Goal: Task Accomplishment & Management: Complete application form

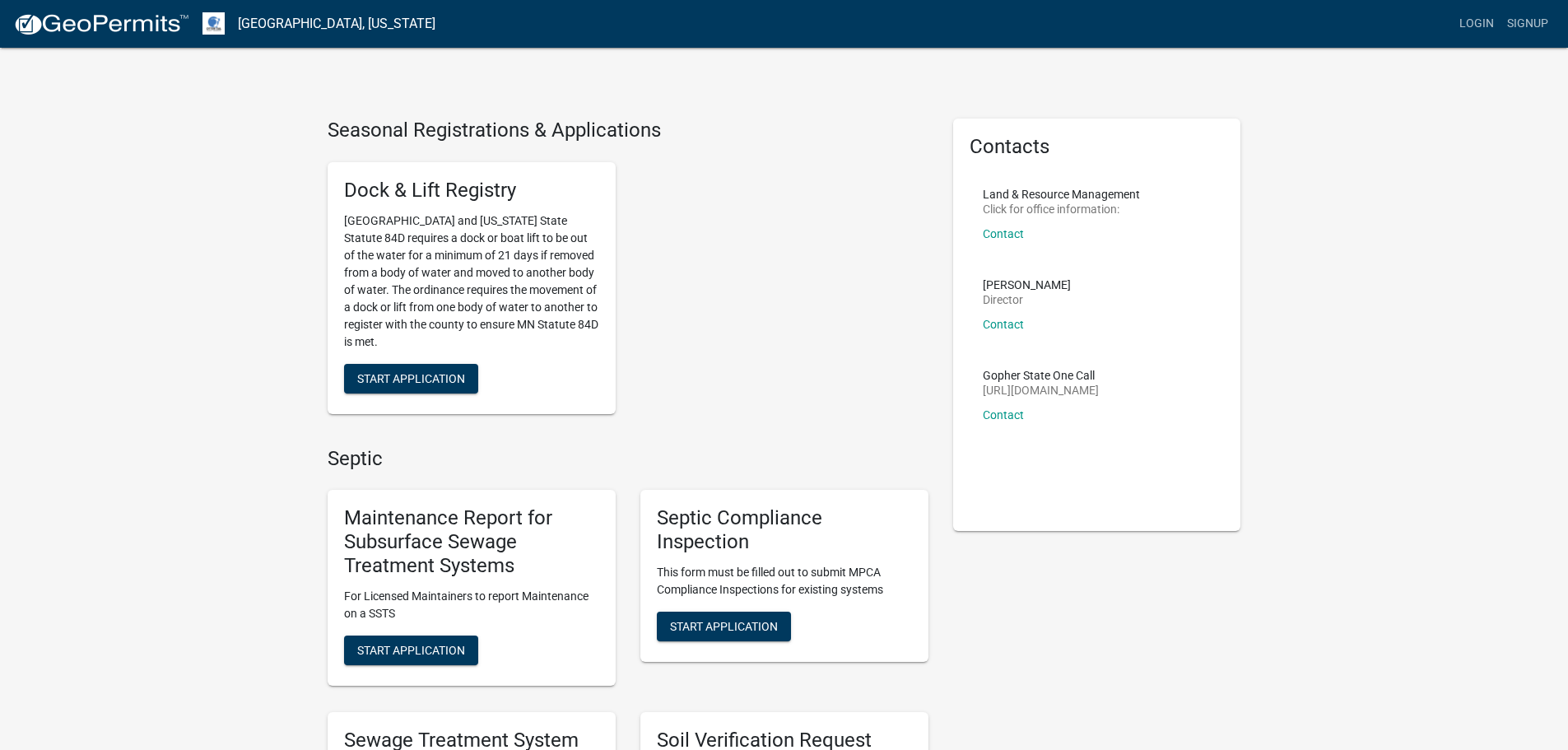
scroll to position [384, 0]
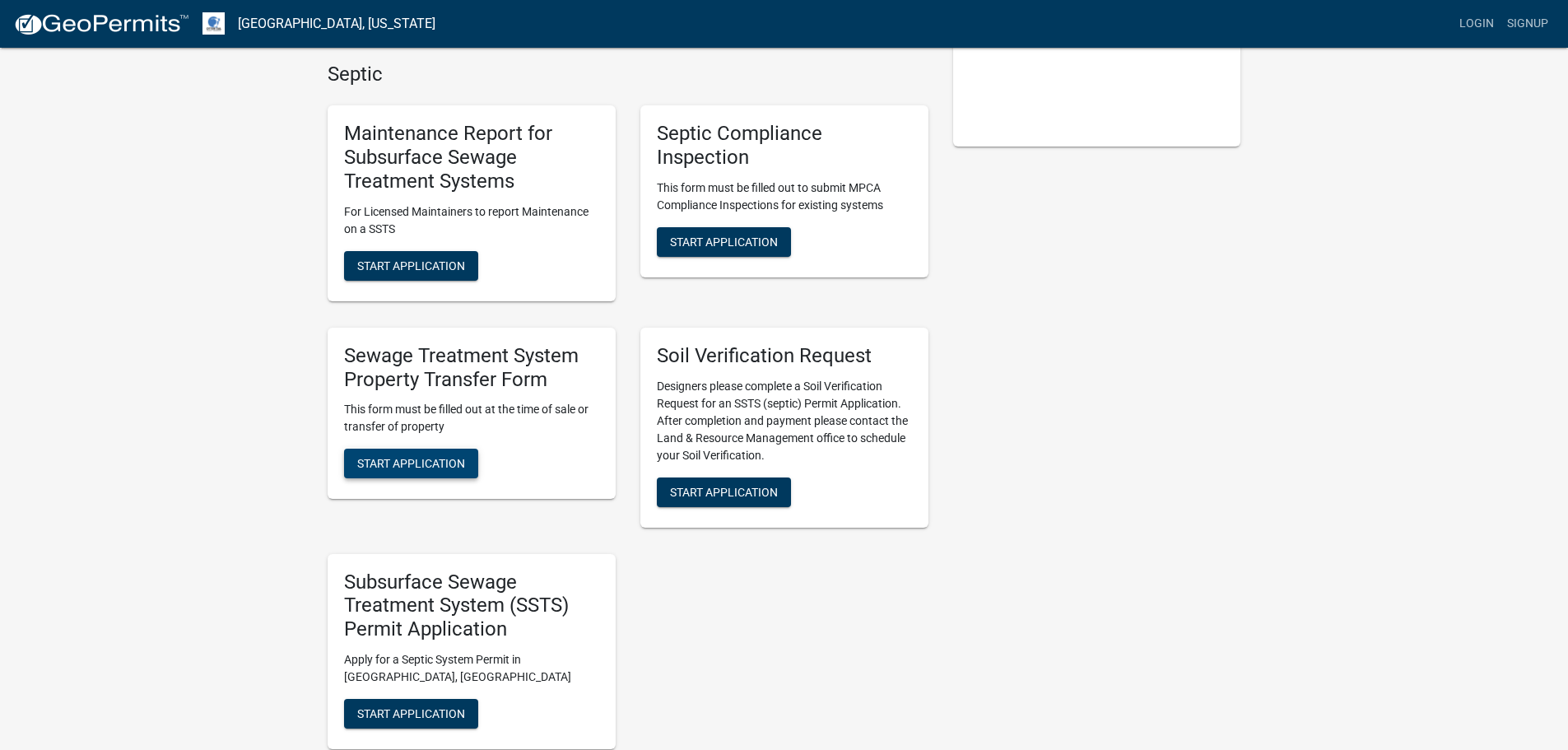
click at [457, 459] on span "Start Application" at bounding box center [411, 463] width 108 height 13
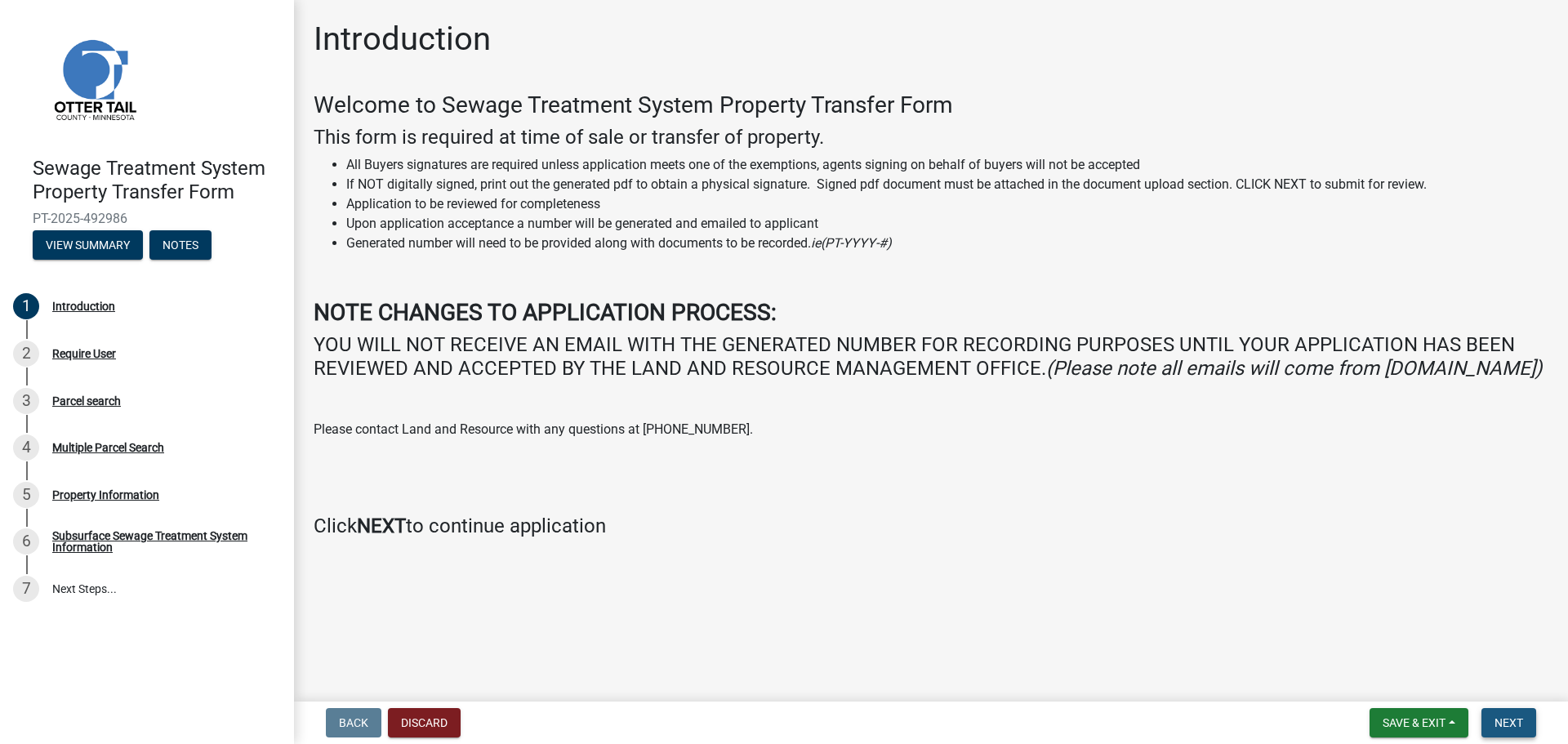
click at [1501, 718] on span "Next" at bounding box center [1508, 723] width 29 height 13
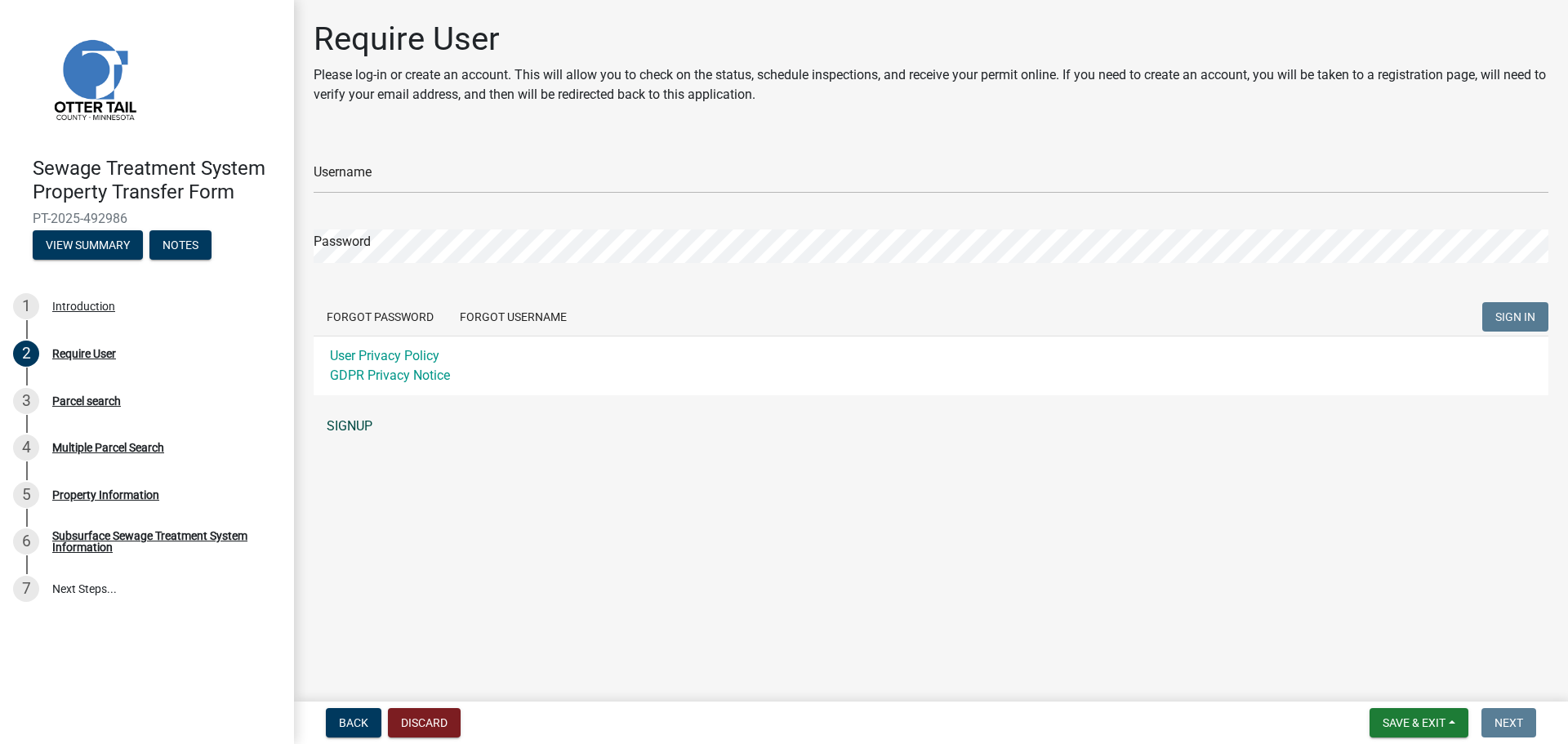
click at [343, 424] on link "SIGNUP" at bounding box center [931, 425] width 1235 height 32
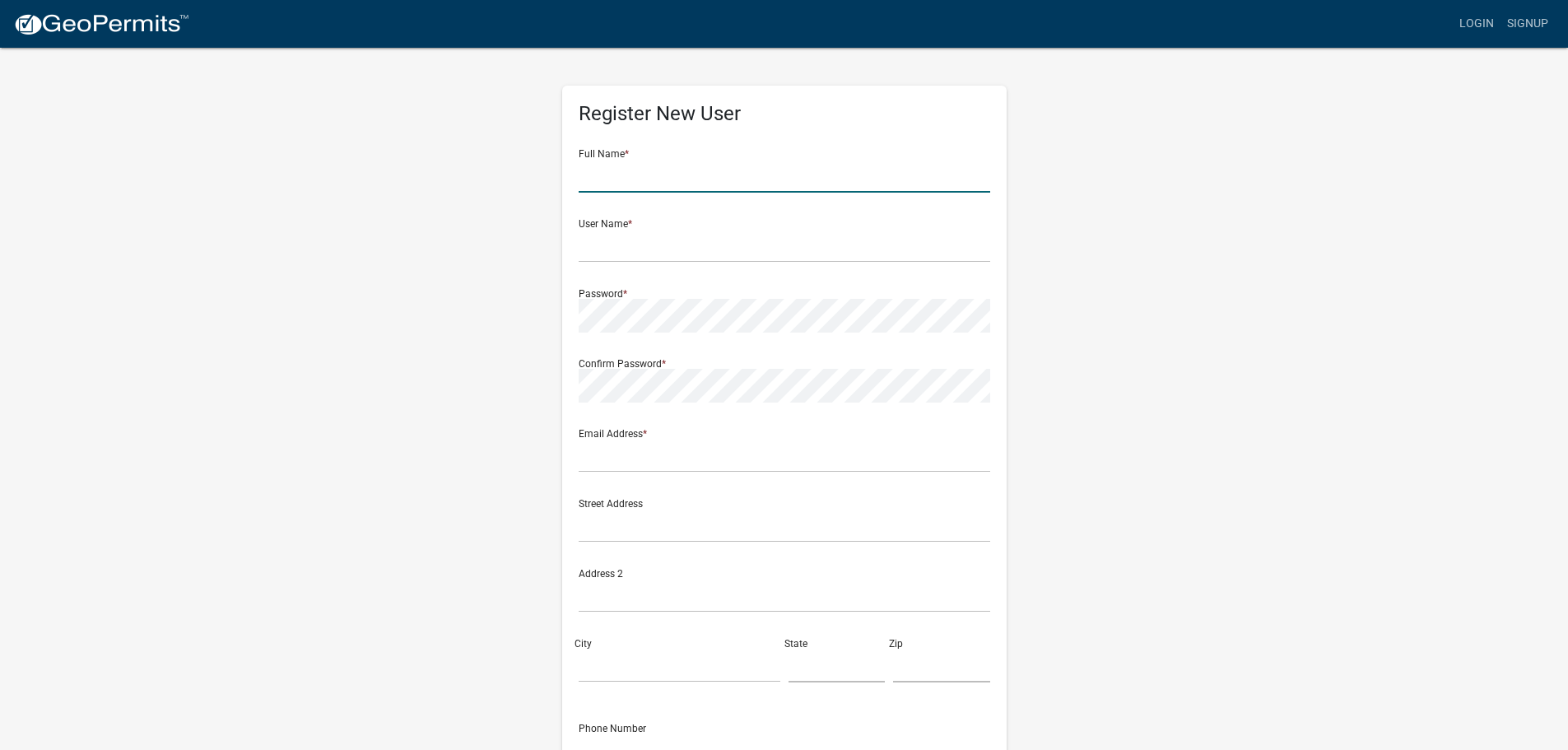
click at [710, 191] on input "text" at bounding box center [783, 175] width 411 height 33
type input "Danielle"
type input "Key"
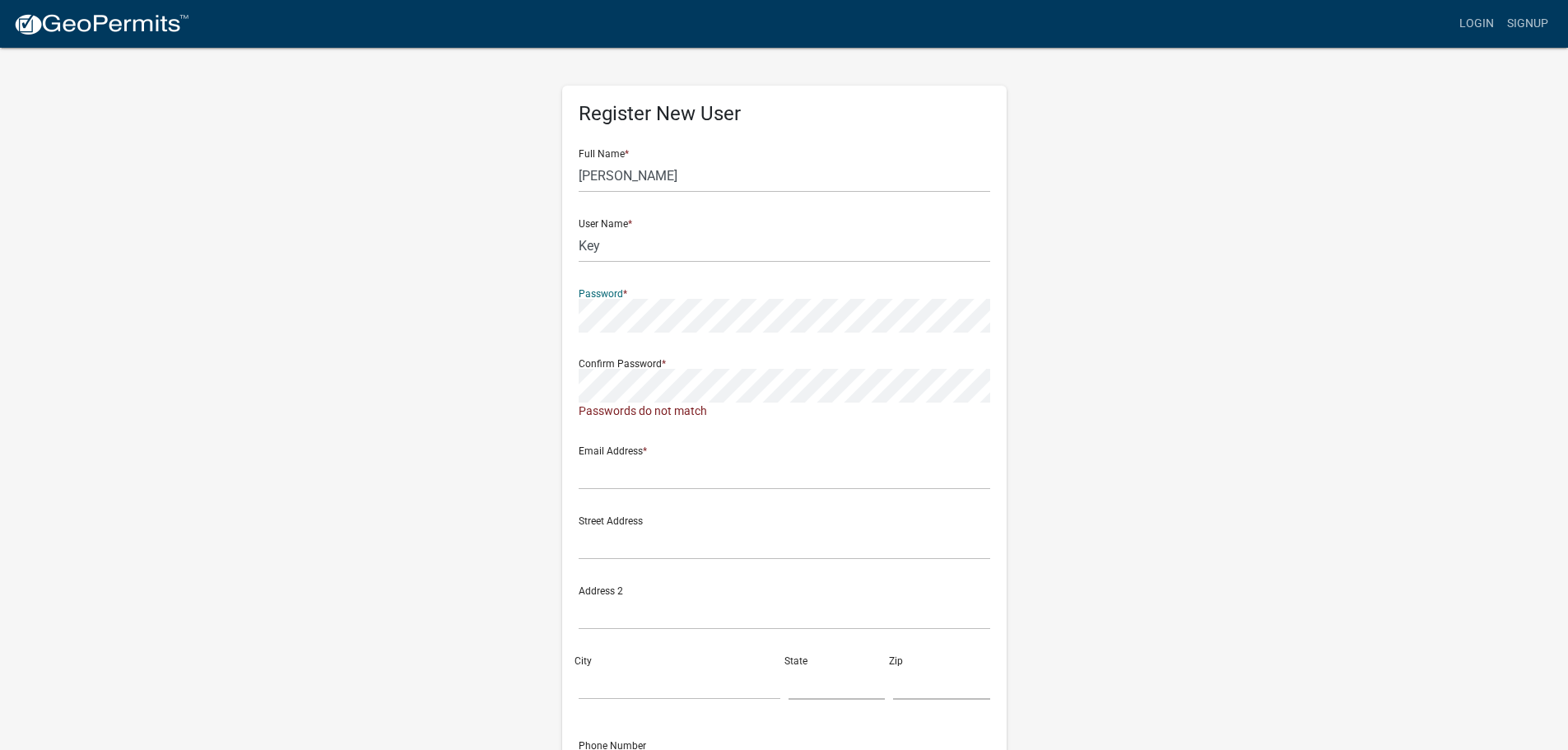
click at [542, 318] on div "Register New User Full Name * Danielle User Name * Key Password * Confirm Passw…" at bounding box center [784, 496] width 938 height 899
click at [564, 382] on div "Register New User Full Name * Danielle User Name * Key Password * Confirm Passw…" at bounding box center [784, 487] width 444 height 804
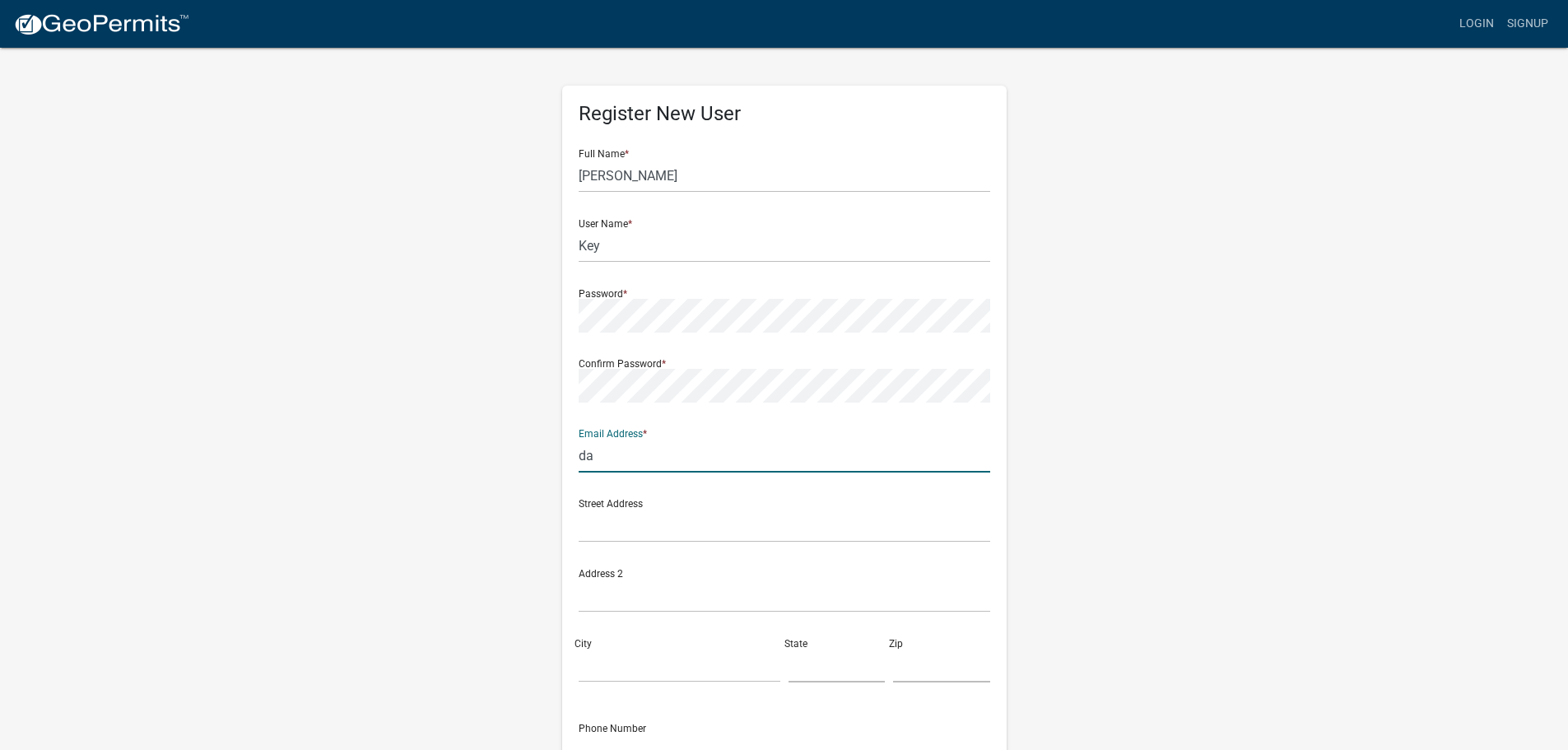
type input "d"
type input "p"
type input "[PERSON_NAME][EMAIL_ADDRESS][DOMAIN_NAME]"
click at [700, 524] on input "text" at bounding box center [783, 525] width 411 height 33
paste input "401 Church St #1710"
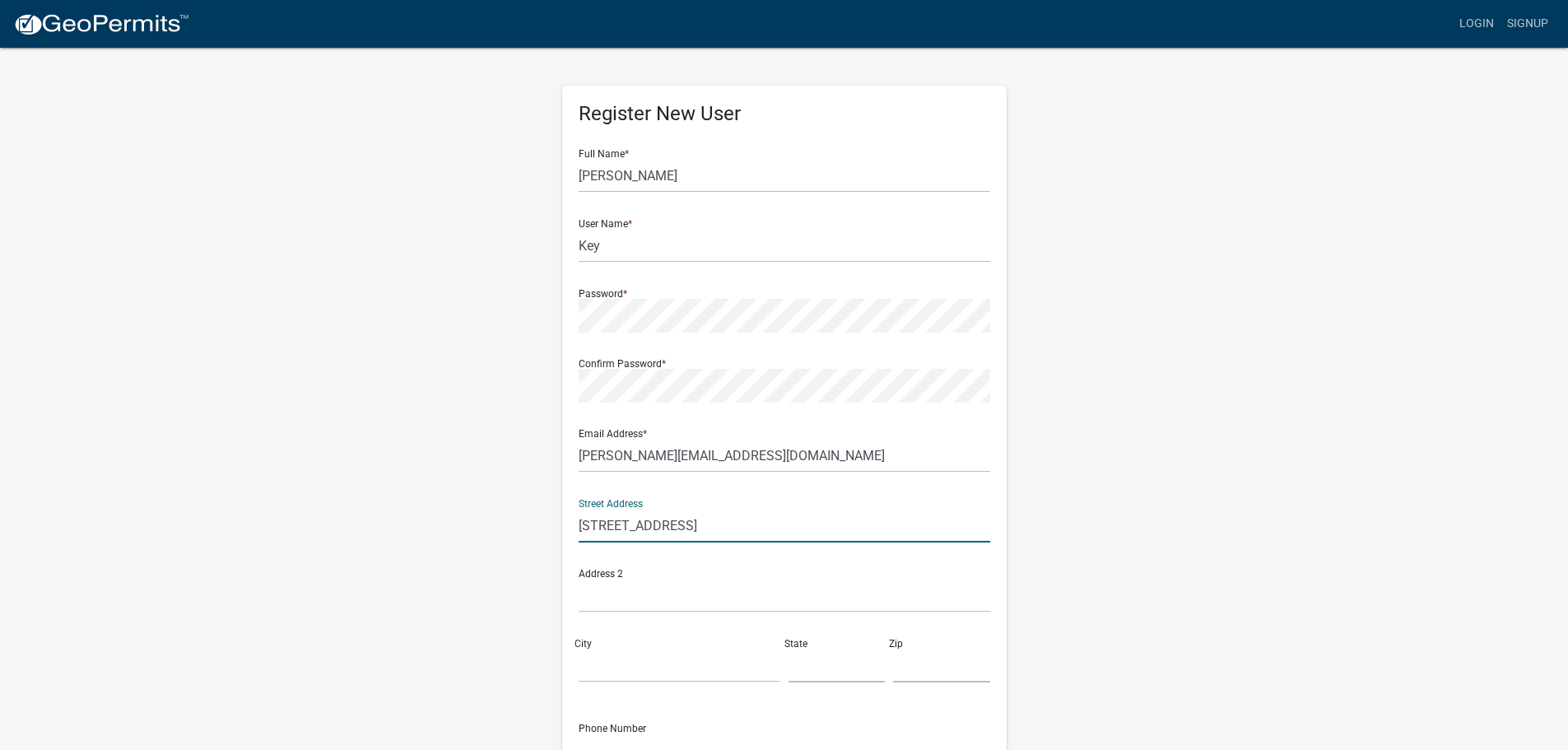
type input "401 Church St #1710"
click at [601, 667] on input "City" at bounding box center [678, 666] width 201 height 33
paste input "Nashville"
type input "Nashville"
type input "TN"
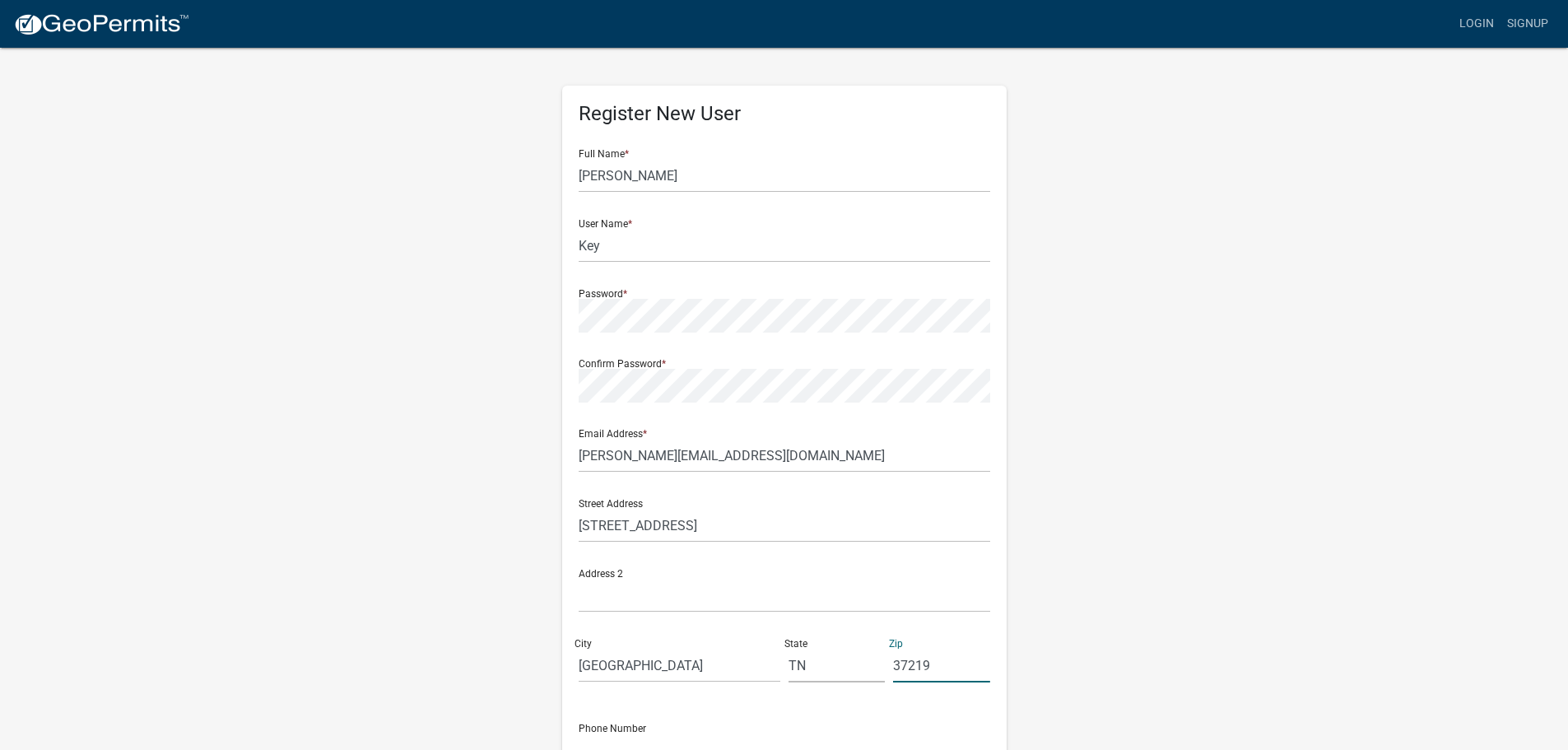
type input "37219"
click at [1124, 282] on div "Register New User Full Name * Danielle User Name * Key Password * Confirm Passw…" at bounding box center [784, 486] width 938 height 881
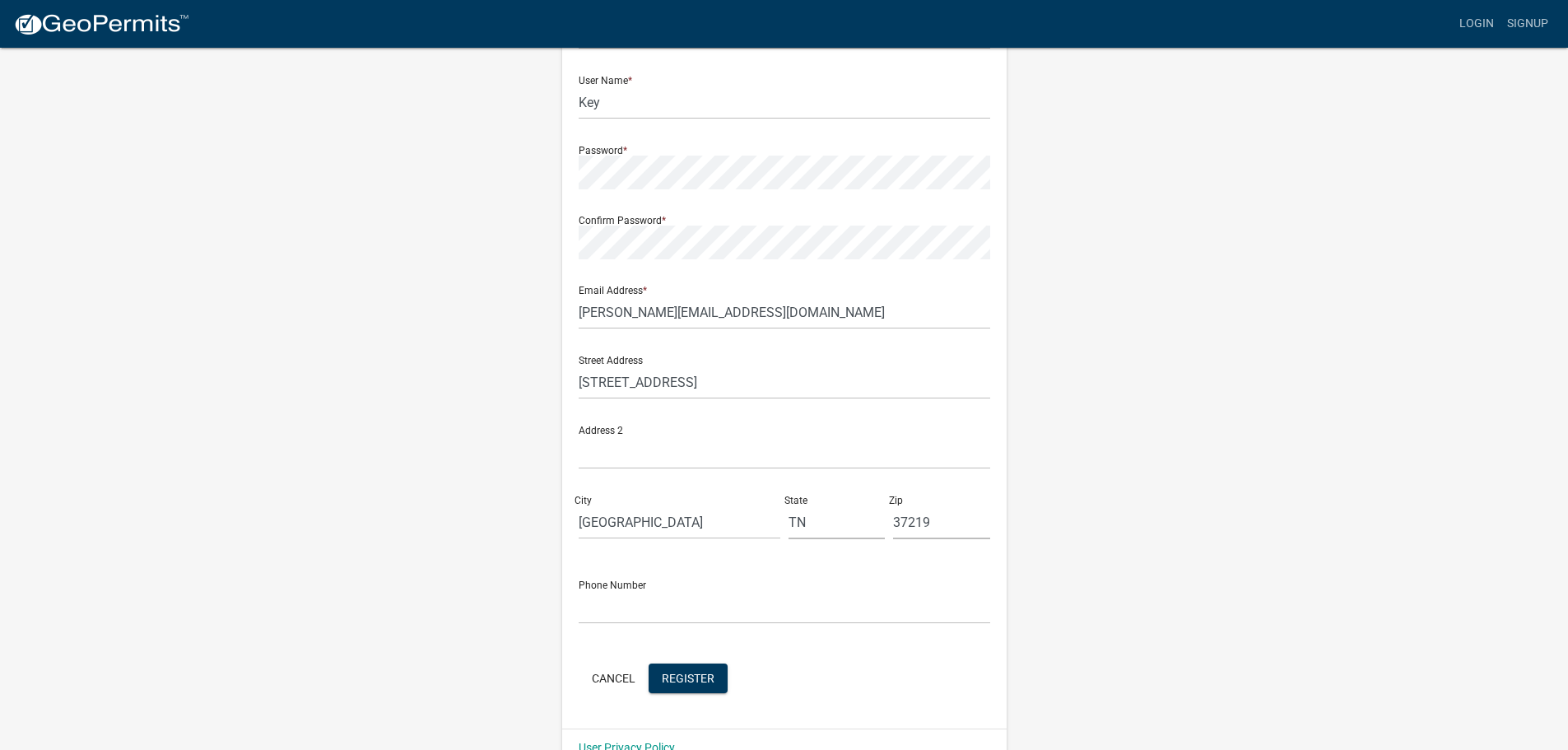
scroll to position [178, 0]
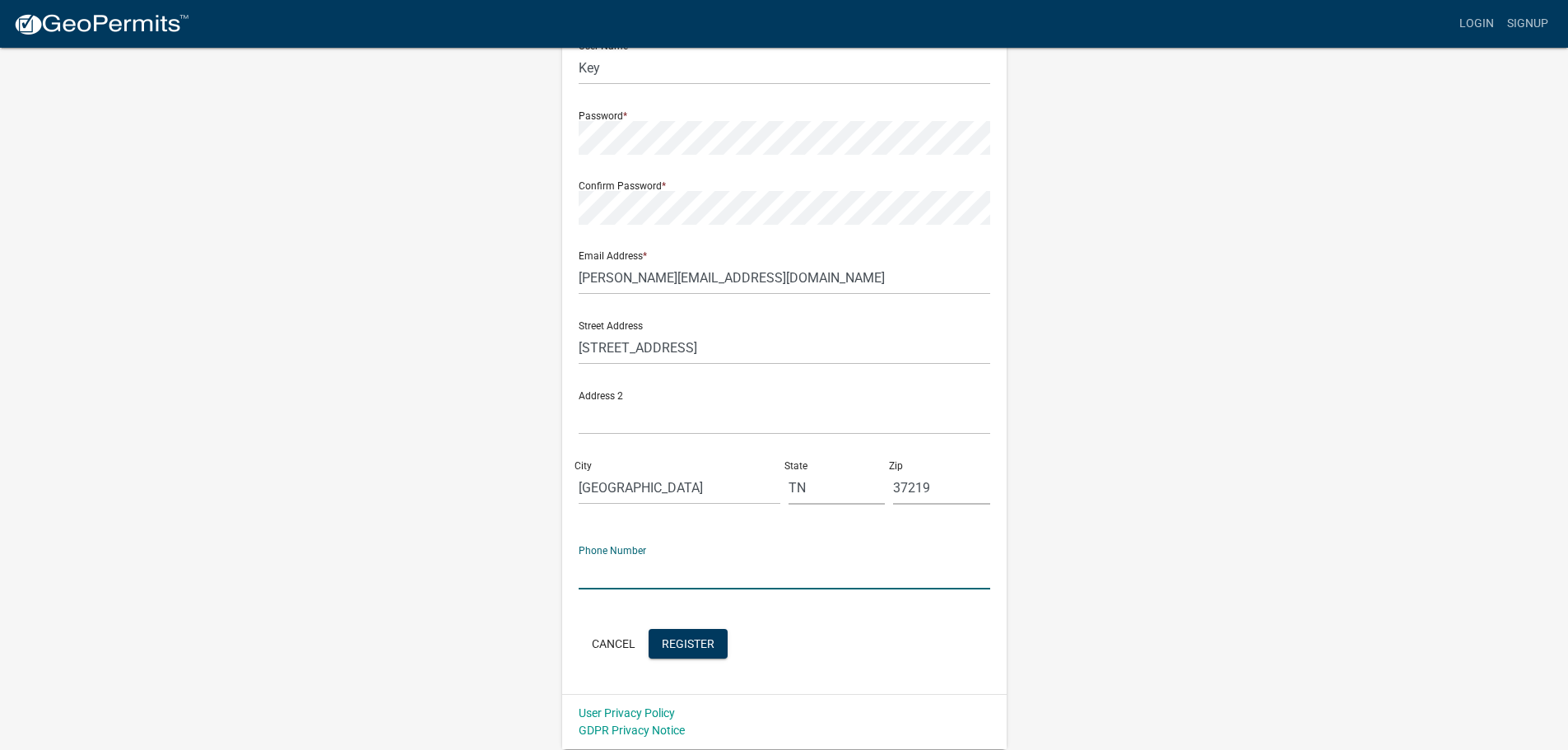
click at [612, 581] on input "text" at bounding box center [783, 573] width 411 height 33
type input "[PHONE_NUMBER]"
click at [1020, 449] on div "Register New User Full Name * Danielle User Name * Key Password * Confirm Passw…" at bounding box center [784, 308] width 938 height 881
click at [712, 640] on span "Register" at bounding box center [688, 643] width 53 height 13
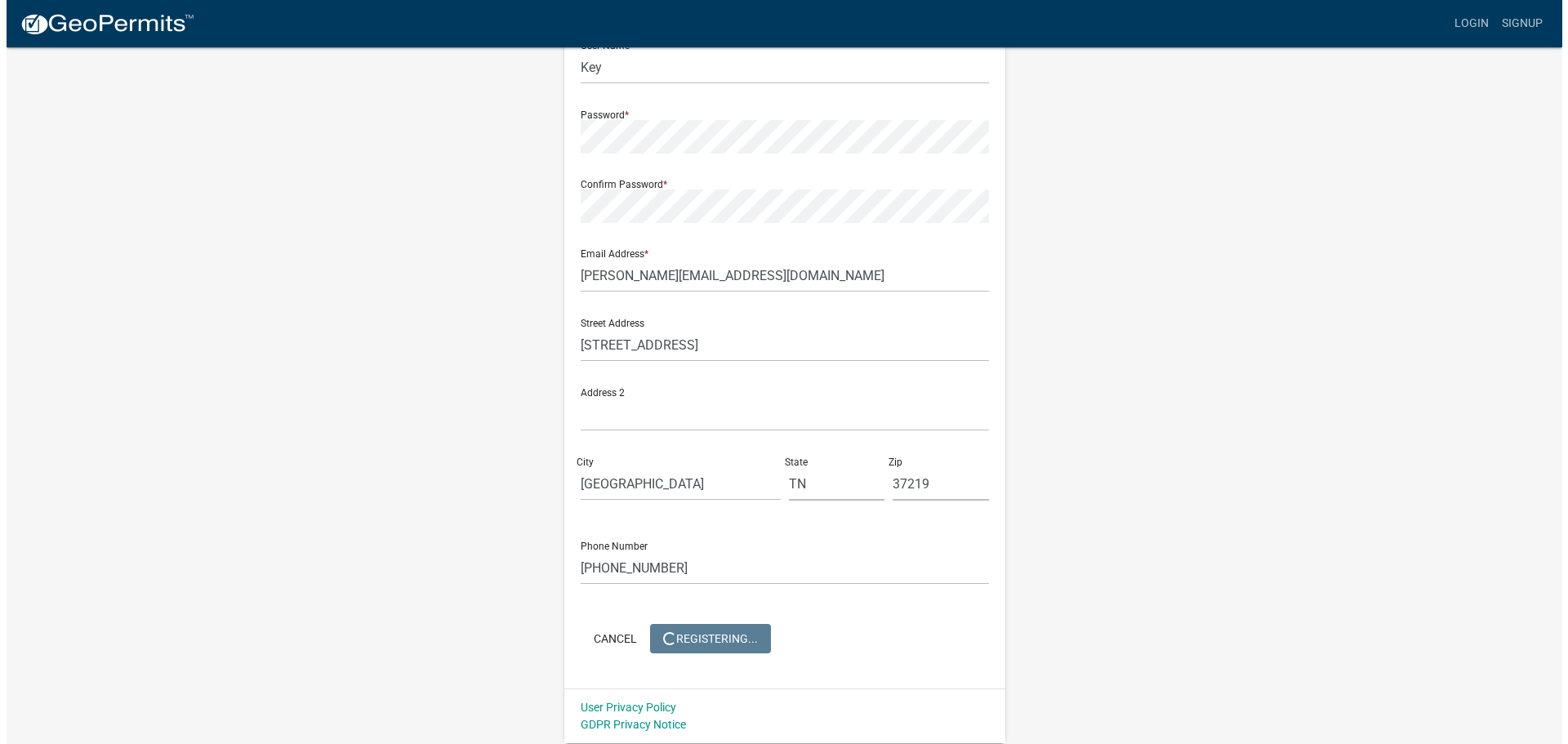
scroll to position [0, 0]
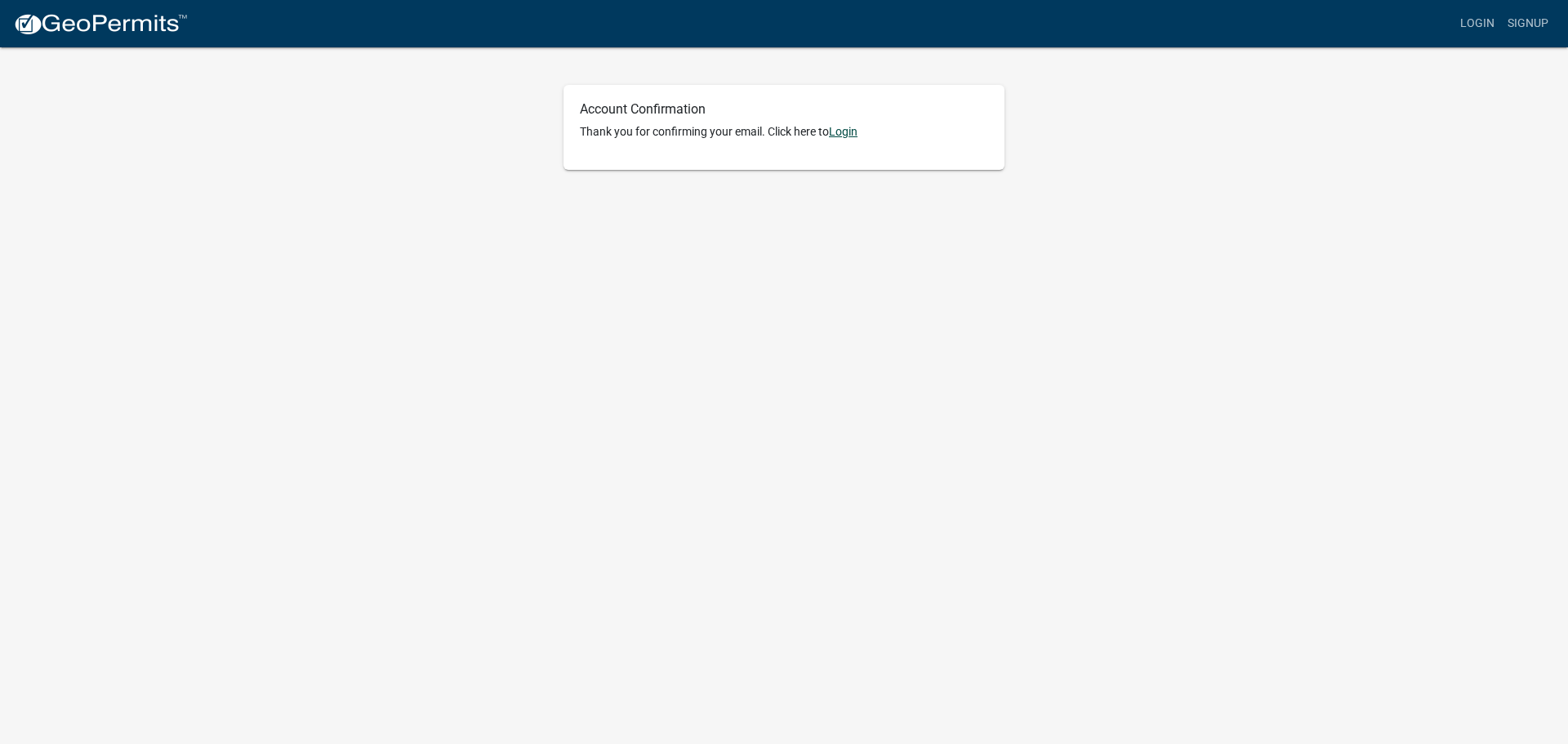
click at [854, 128] on link "Login" at bounding box center [842, 132] width 29 height 13
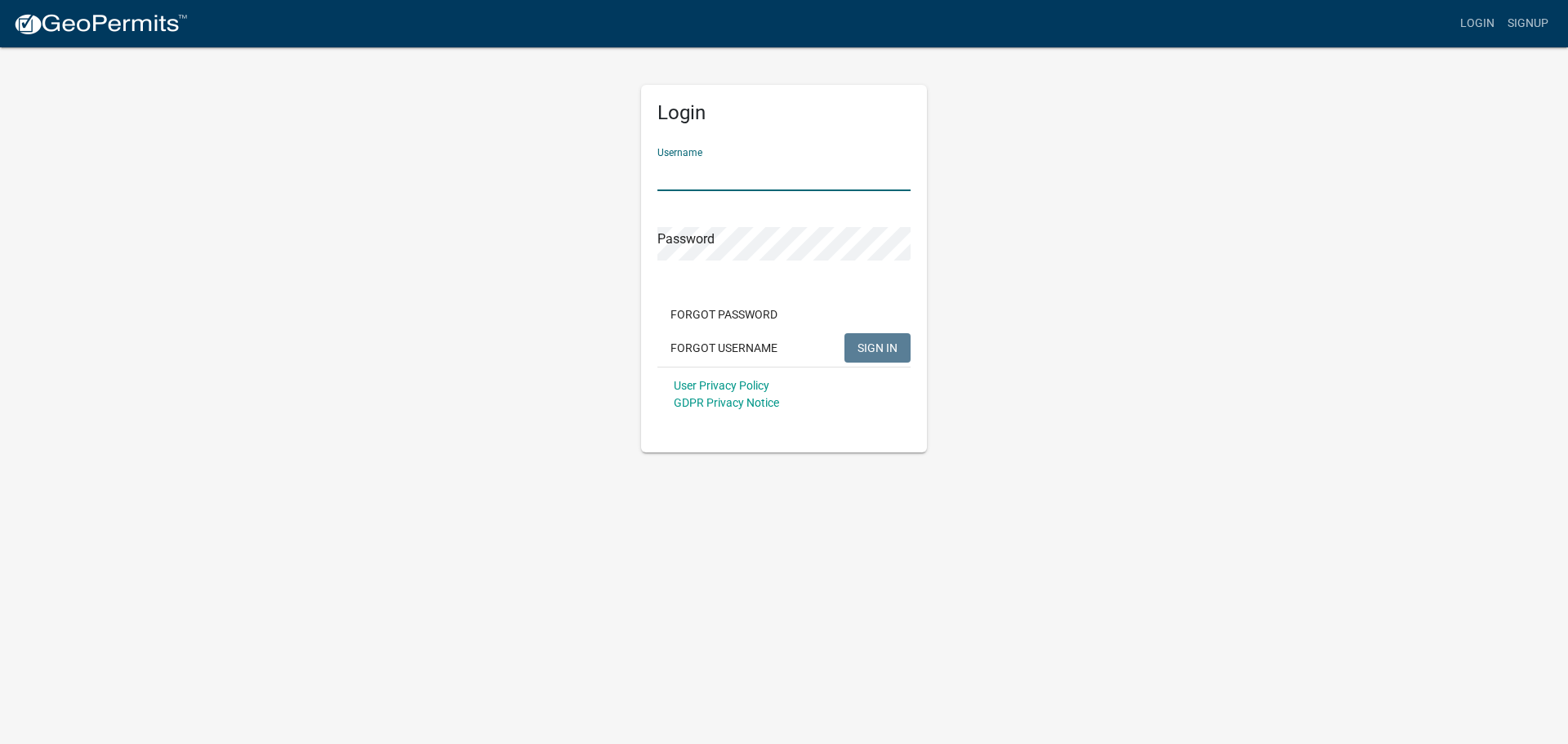
click at [747, 179] on input "Username" at bounding box center [784, 174] width 253 height 33
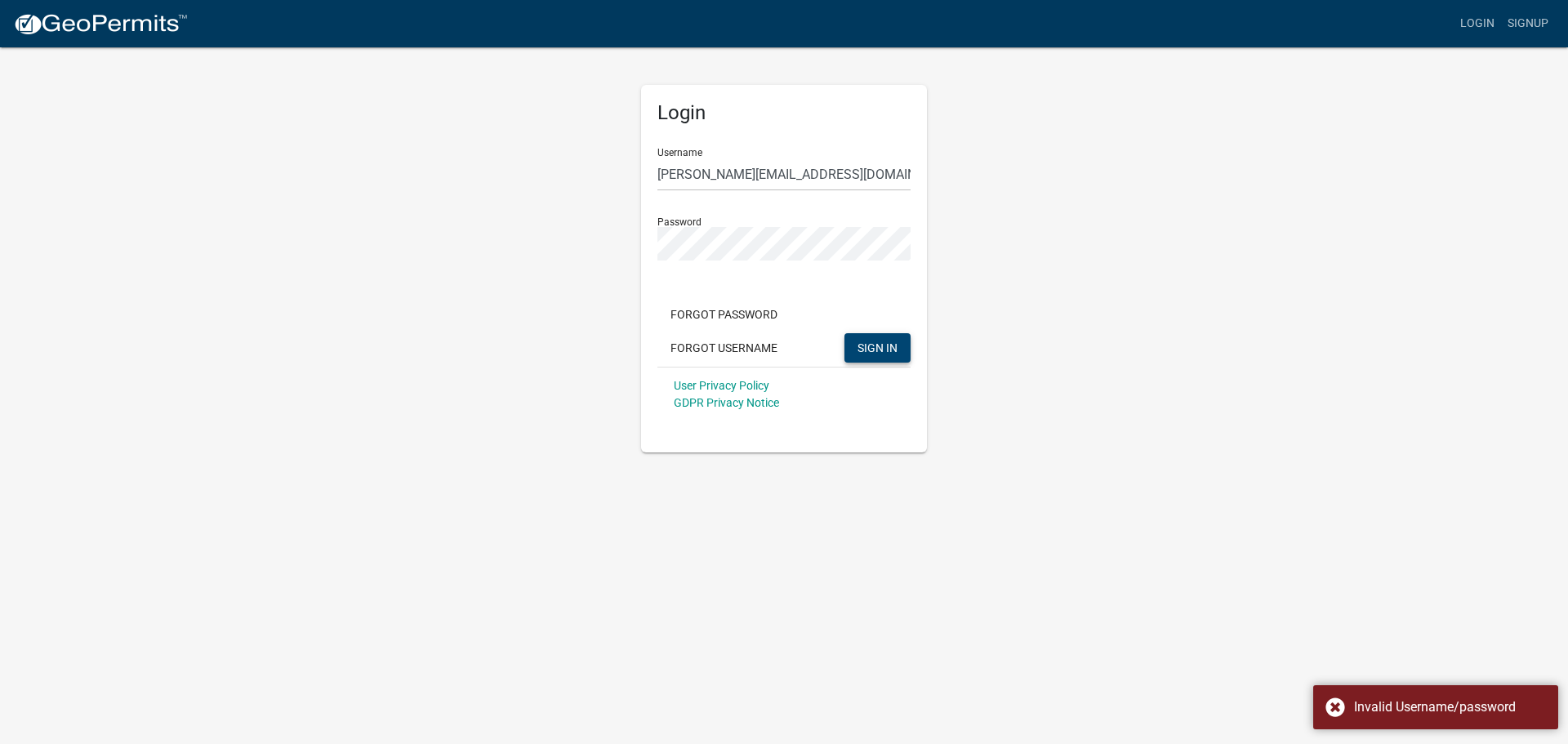
click at [856, 349] on button "SIGN IN" at bounding box center [877, 348] width 66 height 29
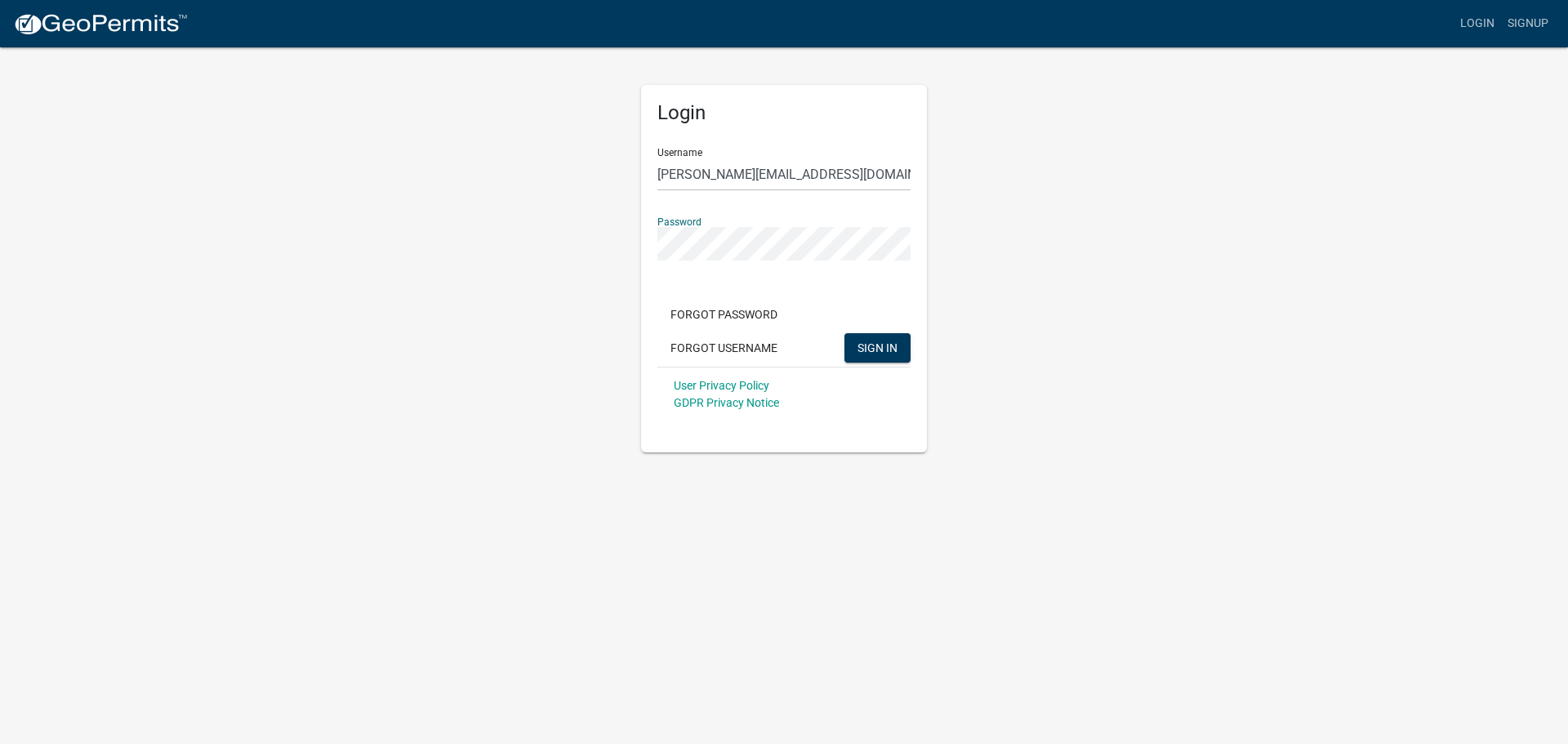
click at [0, 452] on com-1password-button at bounding box center [0, 452] width 0 height 0
click at [630, 245] on div "Login Username danielle@blueprinttitle.com Password Forgot Password Forgot User…" at bounding box center [784, 250] width 310 height 407
click at [844, 333] on button "SIGN IN" at bounding box center [877, 348] width 66 height 29
drag, startPoint x: 832, startPoint y: 173, endPoint x: 571, endPoint y: 162, distance: 261.2
click at [571, 162] on div "Login Username [PERSON_NAME][EMAIL_ADDRESS][DOMAIN_NAME] Password Forgot Passwo…" at bounding box center [784, 250] width 931 height 407
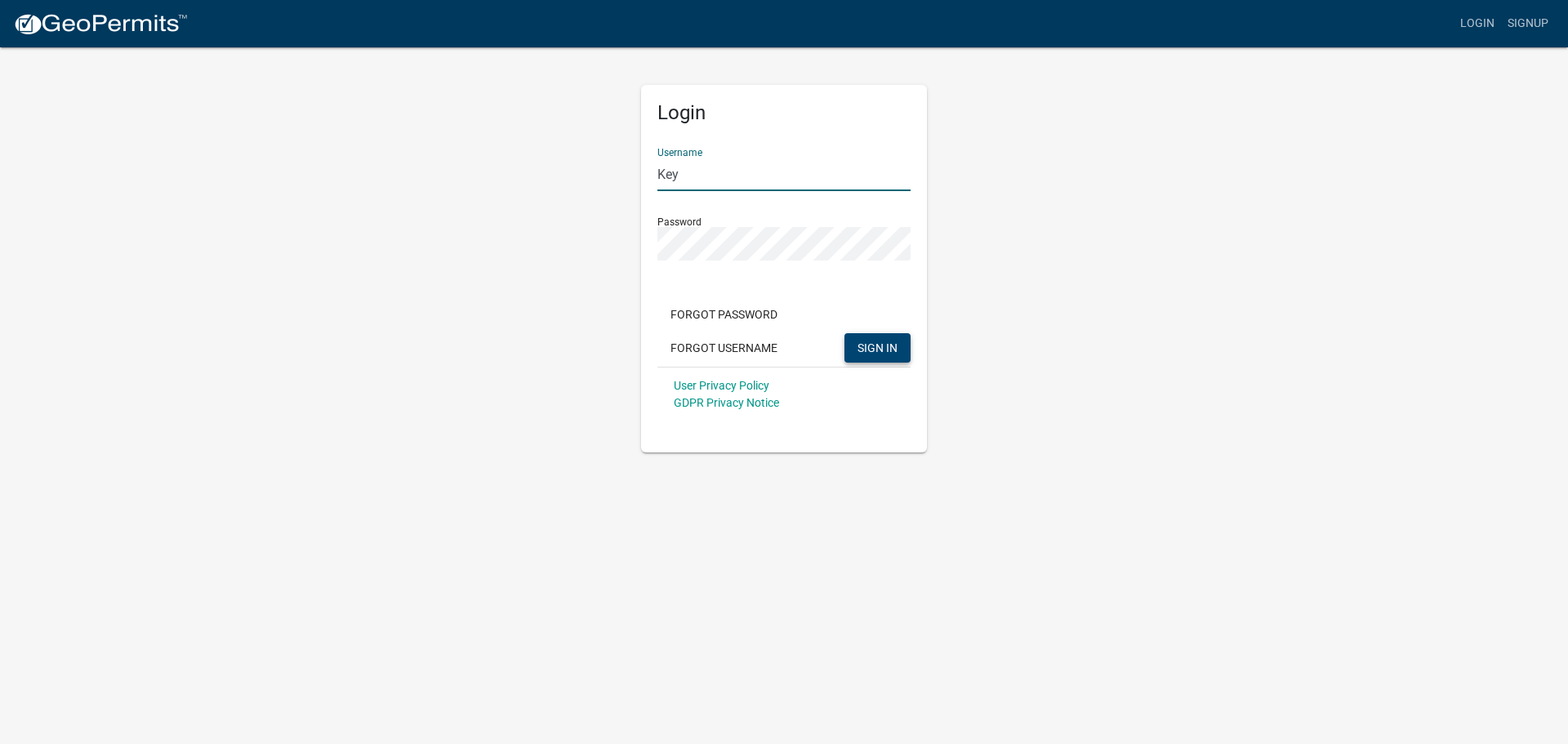
type input "Key"
click at [866, 351] on span "SIGN IN" at bounding box center [877, 347] width 40 height 13
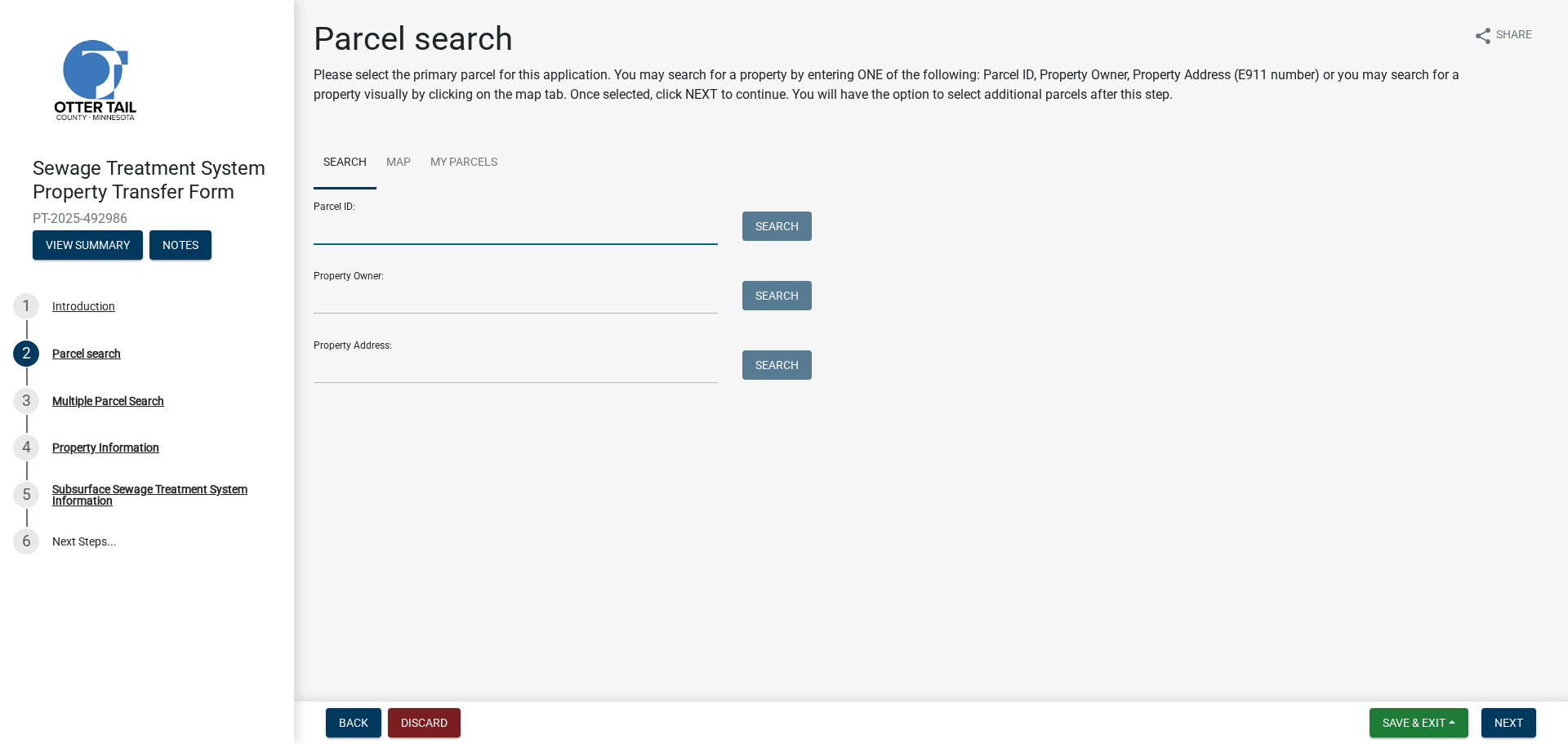
click at [486, 227] on input "Parcel ID:" at bounding box center [516, 228] width 404 height 33
paste input "71004990575000"
type input "71004990575000"
click at [788, 227] on button "Search" at bounding box center [776, 227] width 69 height 29
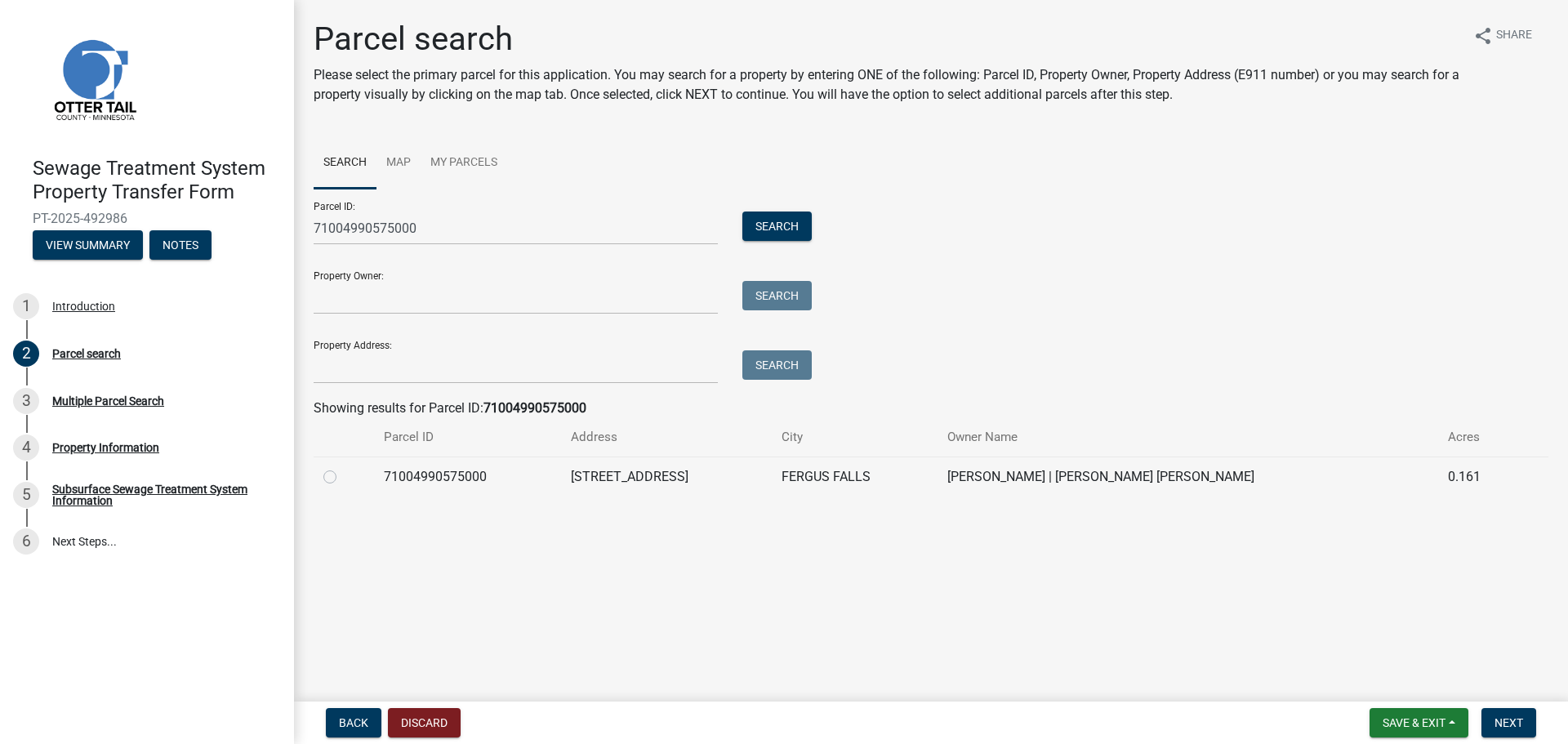
click at [343, 467] on label at bounding box center [343, 467] width 0 height 0
click at [343, 473] on input "radio" at bounding box center [348, 472] width 11 height 11
radio input "true"
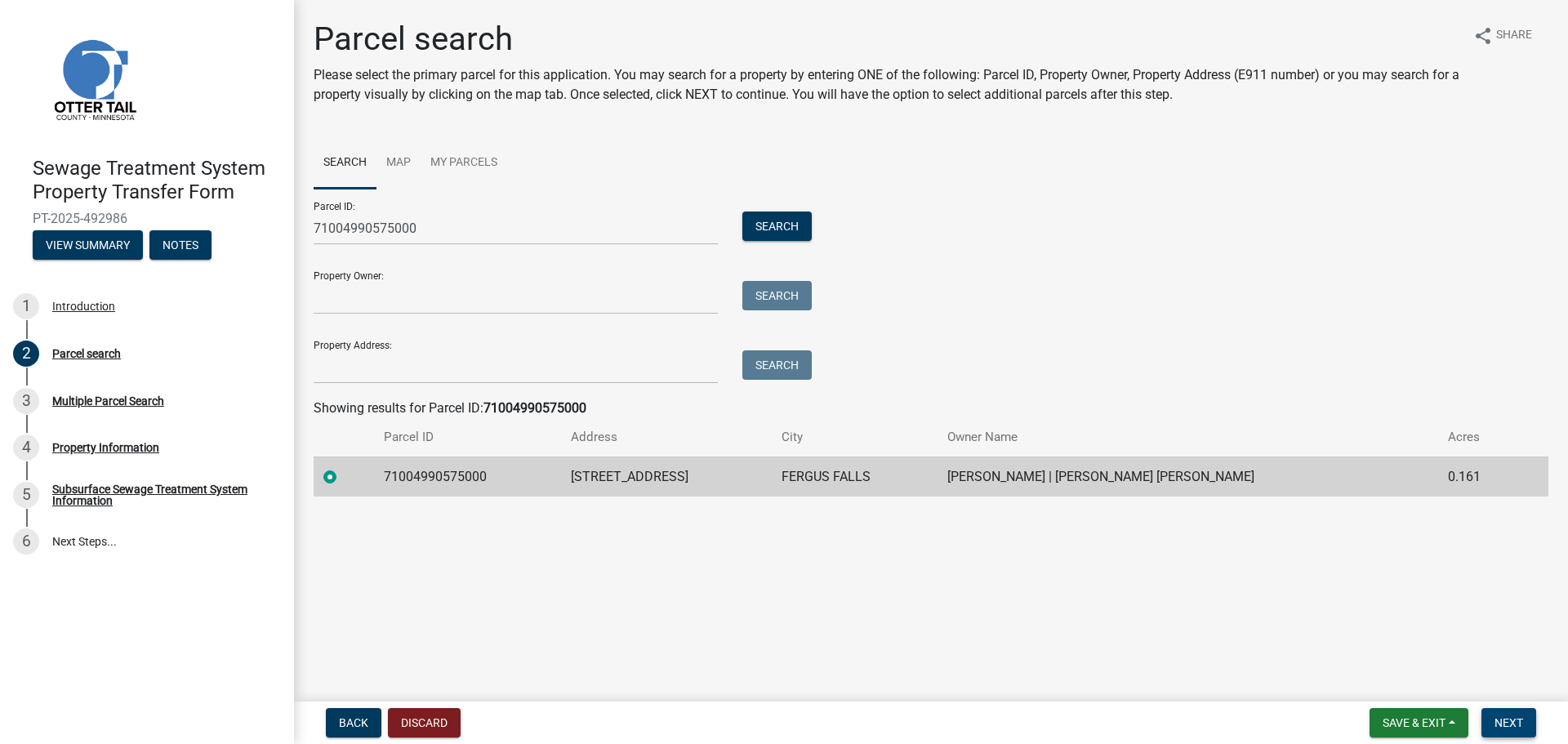
click at [1494, 728] on span "Next" at bounding box center [1508, 723] width 29 height 13
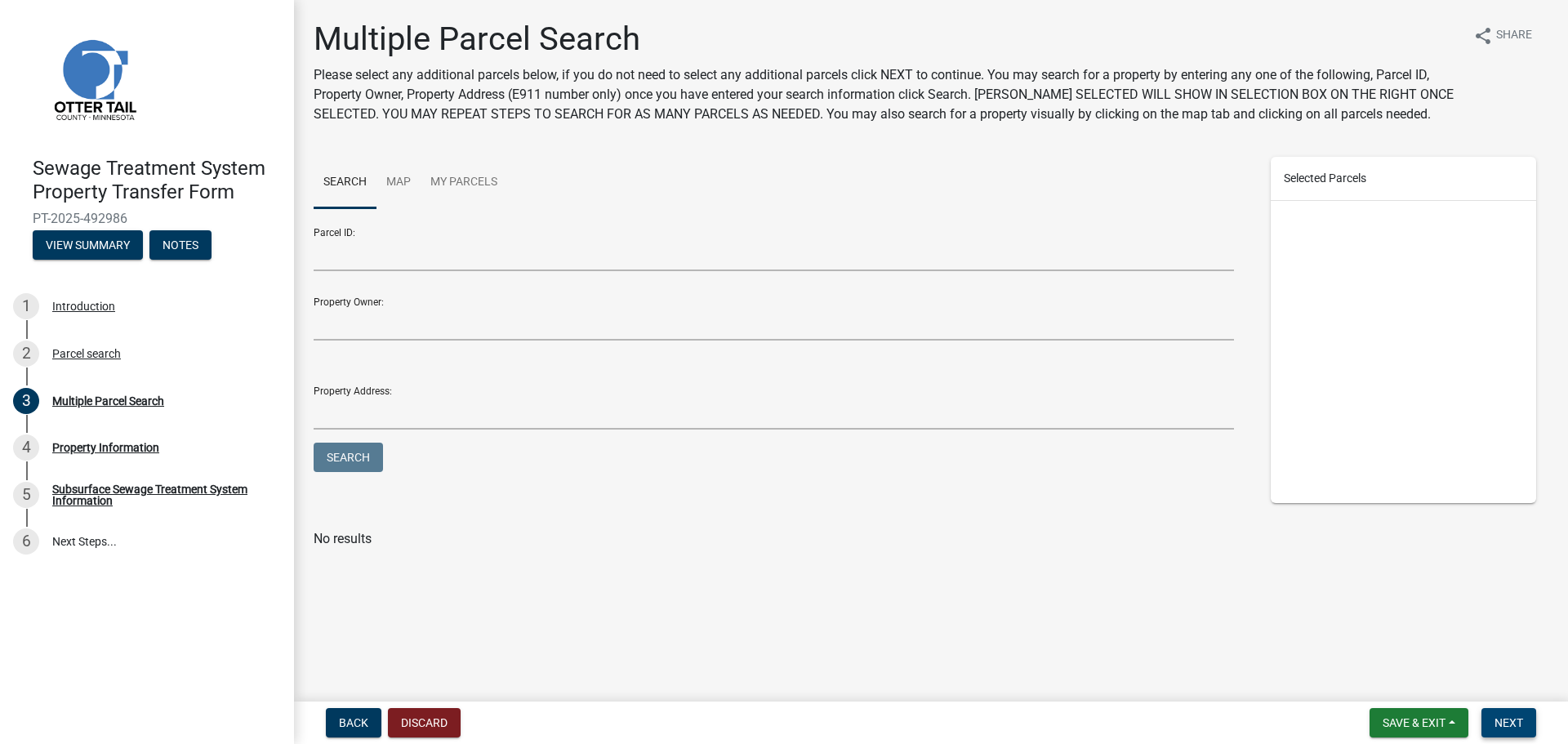
click at [1511, 726] on span "Next" at bounding box center [1508, 723] width 29 height 13
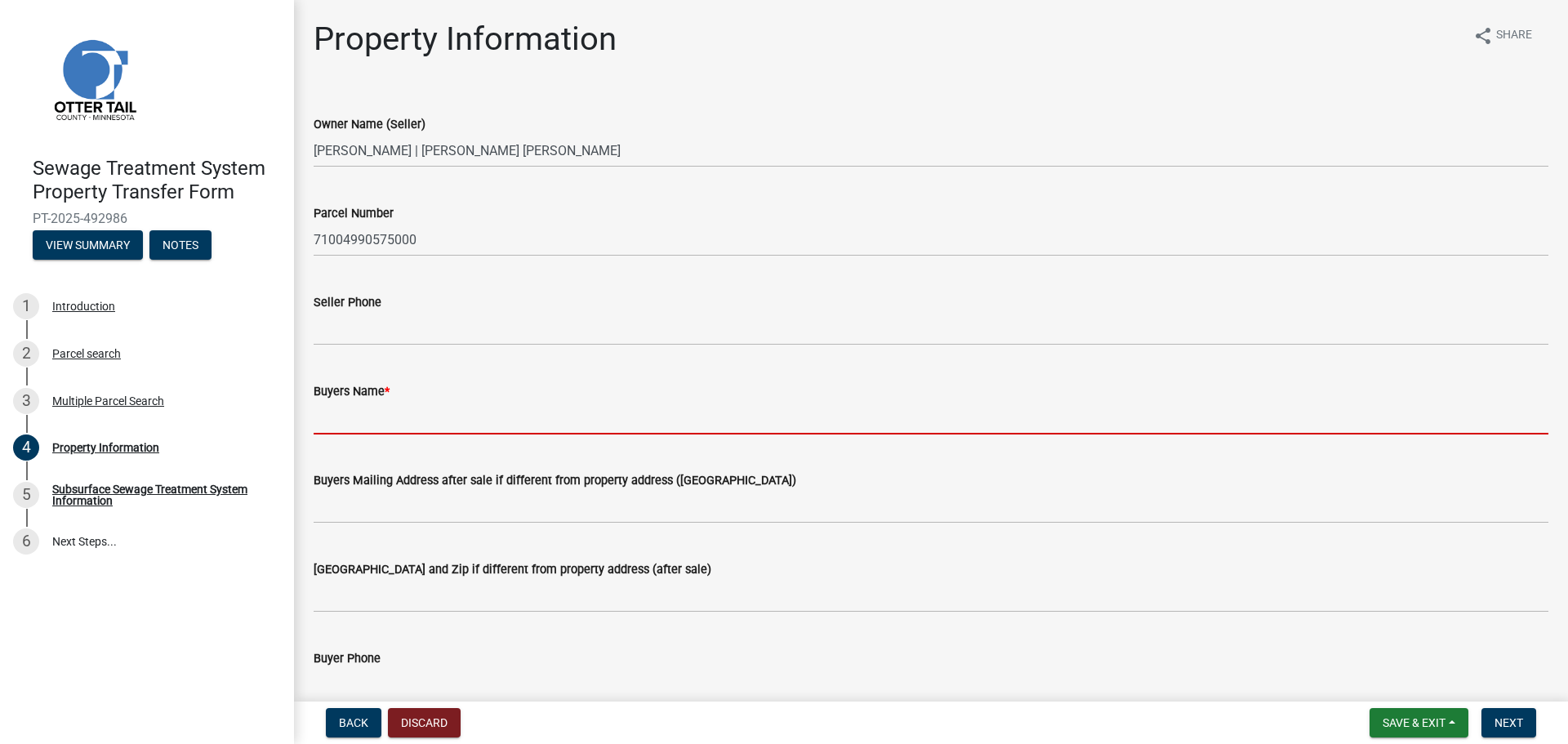
click at [343, 420] on input "Buyers Name *" at bounding box center [931, 417] width 1235 height 33
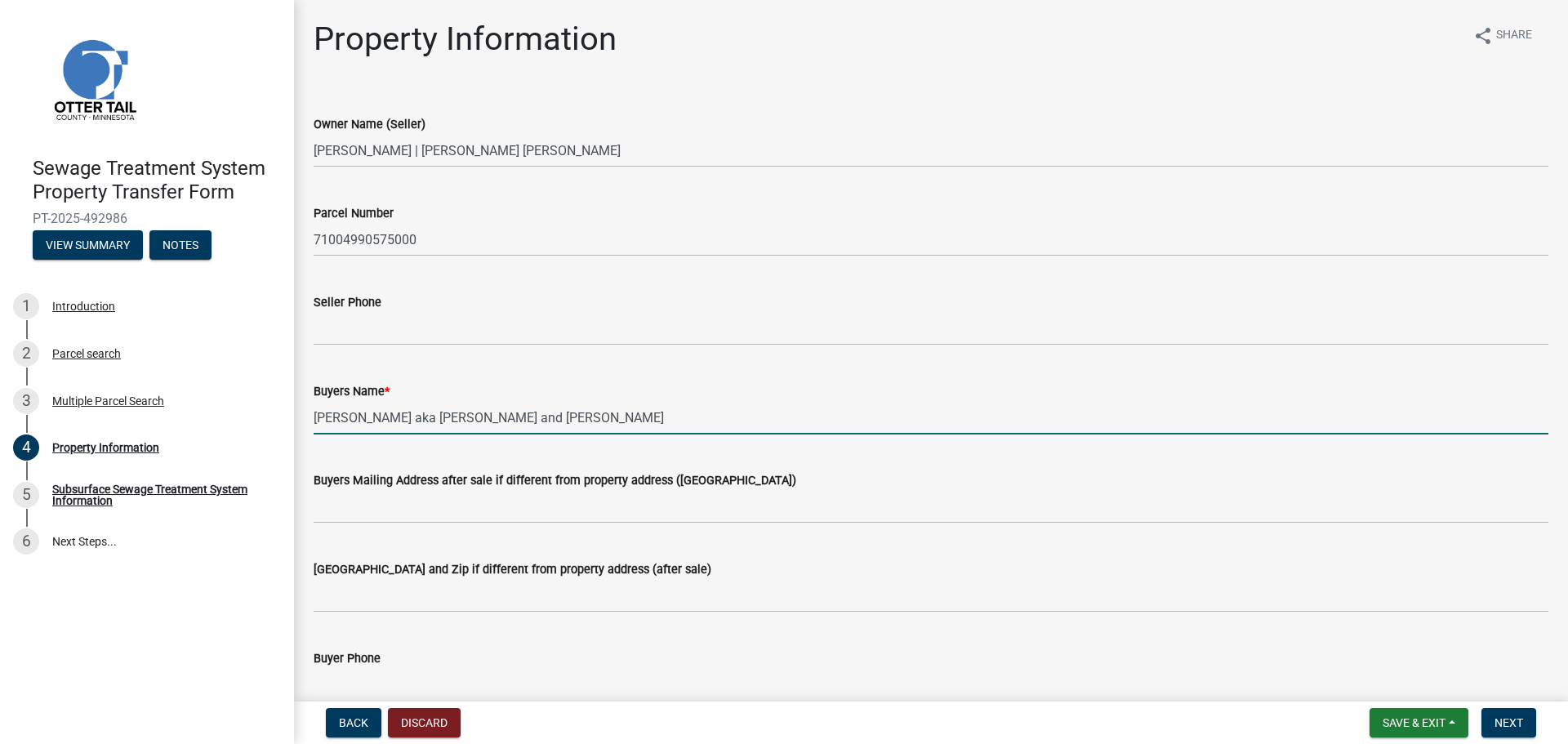
type input "Jake Kringen aka Jacob Kringen and Anna Kringen"
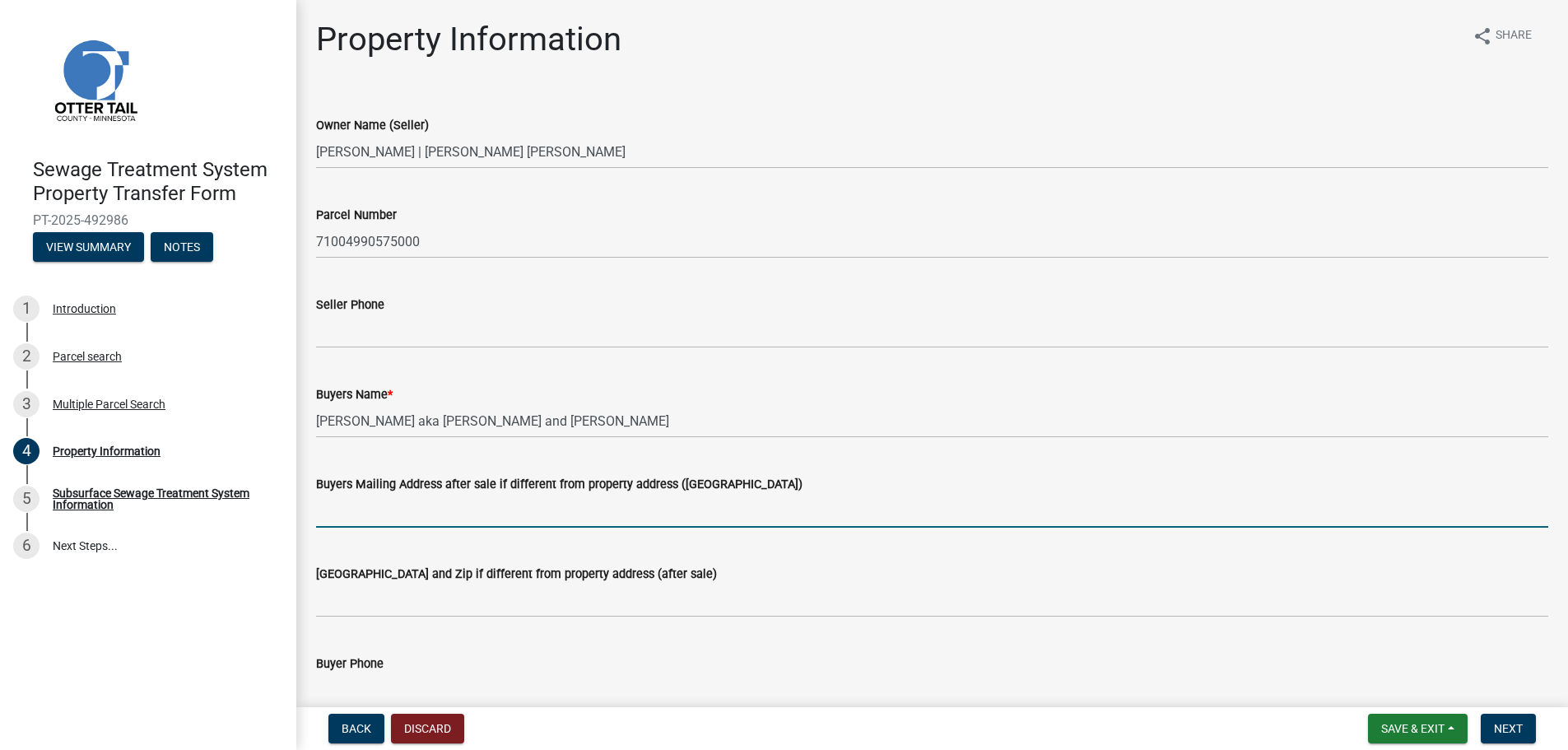
click at [362, 506] on input "Buyers Mailing Address after sale if different from property address (E911 numb…" at bounding box center [932, 511] width 1232 height 33
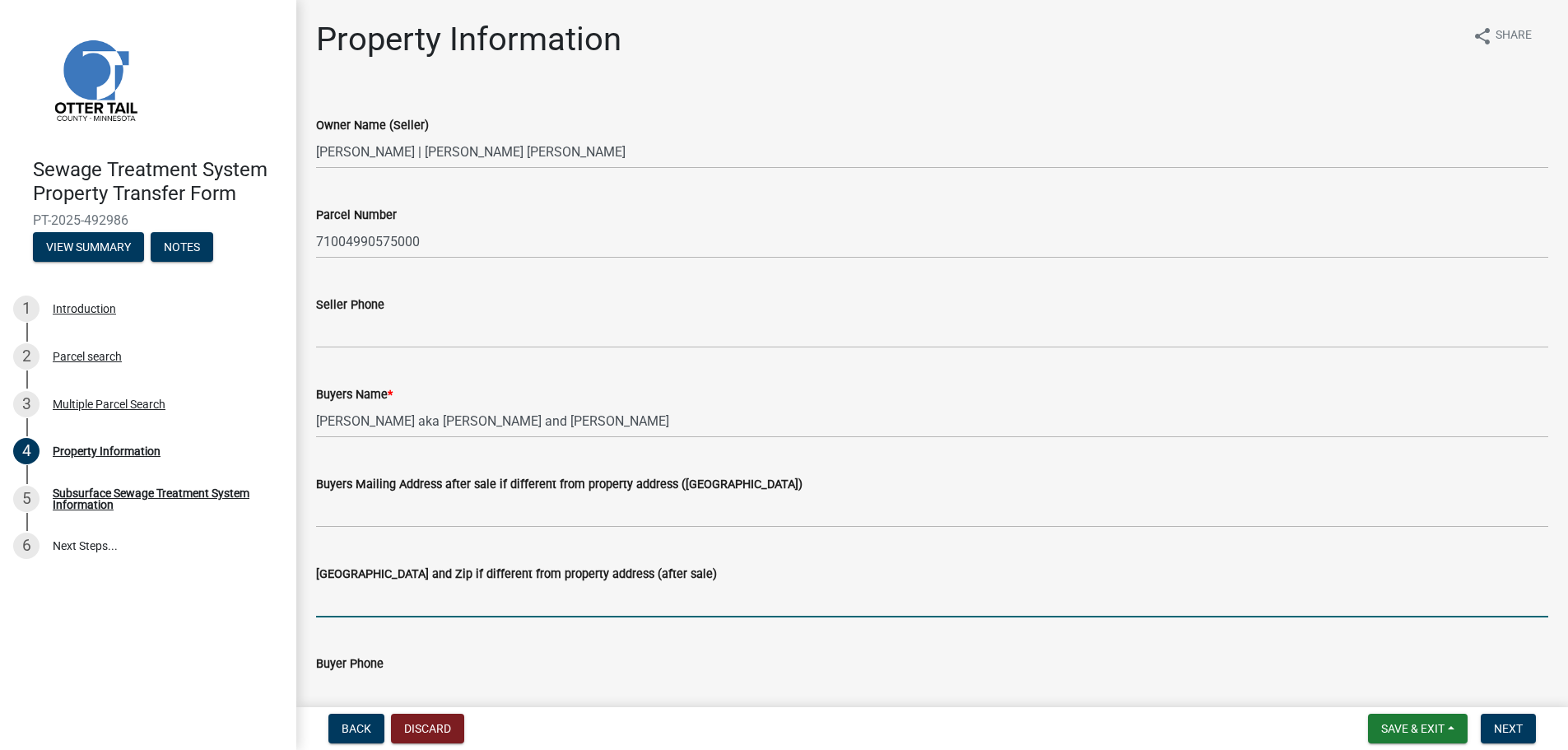
click at [531, 613] on input "Buyers City State and Zip if different from property address (after sale)" at bounding box center [932, 601] width 1232 height 33
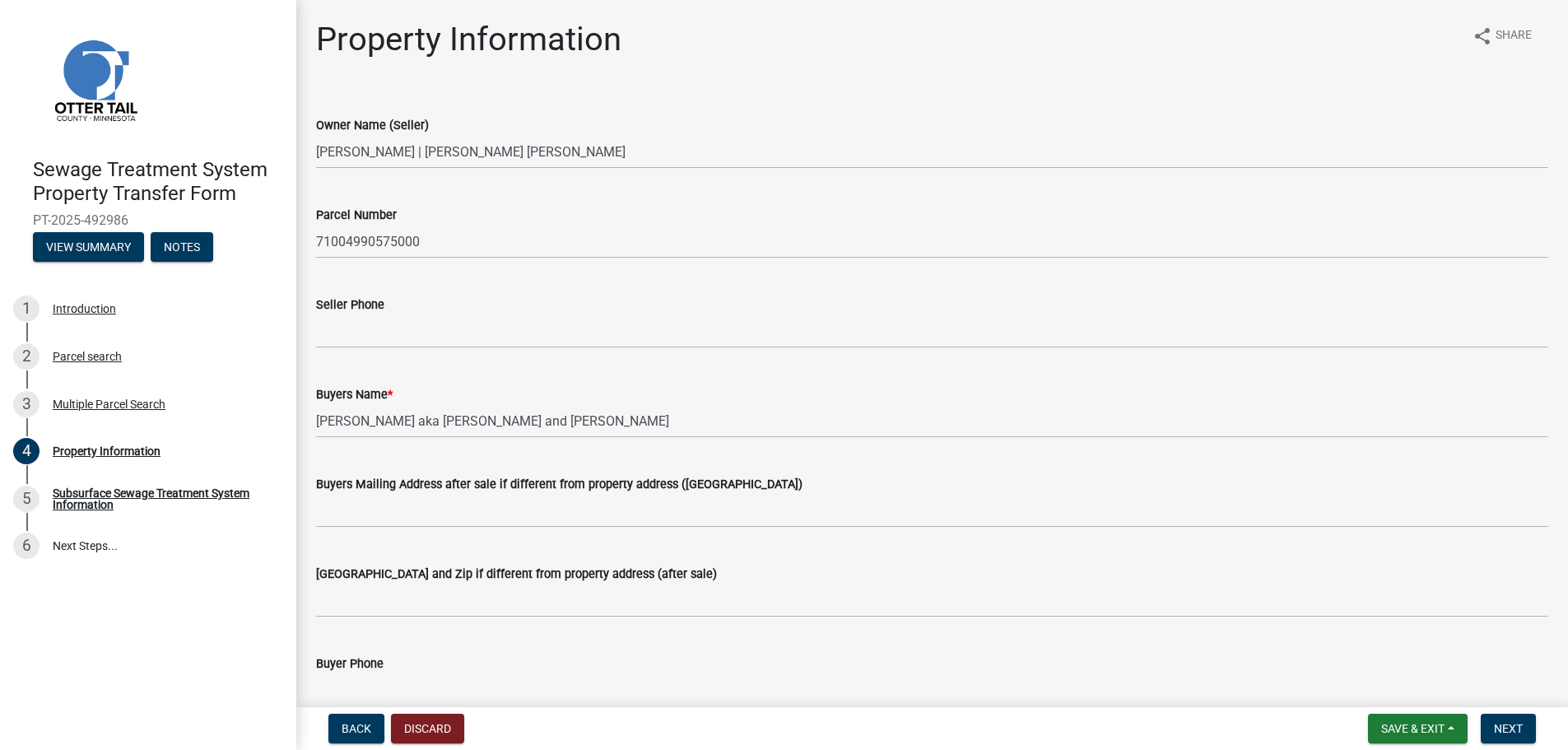
click at [742, 665] on div "Buyer Phone" at bounding box center [932, 663] width 1232 height 19
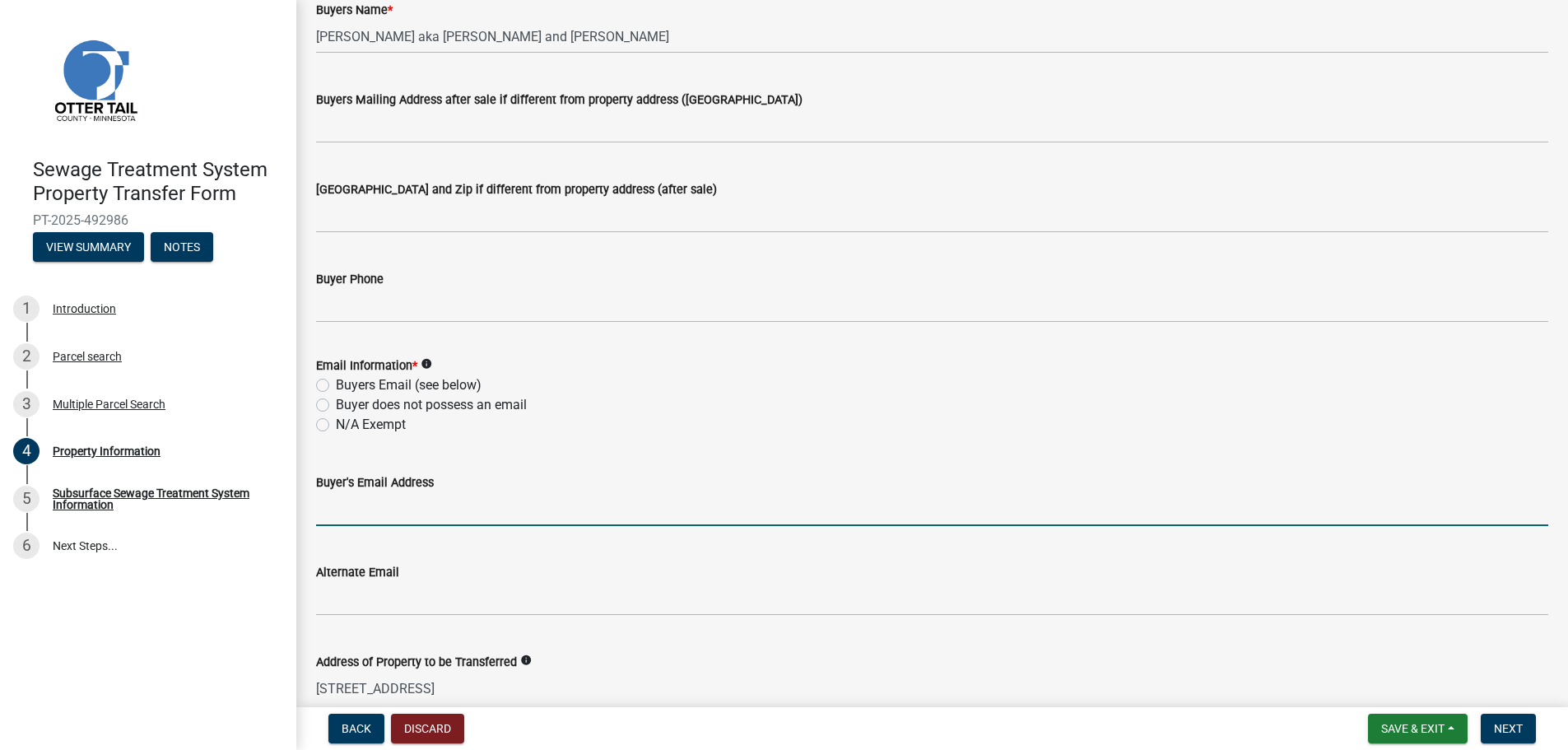
click at [393, 514] on input "Buyer's Email Address" at bounding box center [932, 509] width 1232 height 33
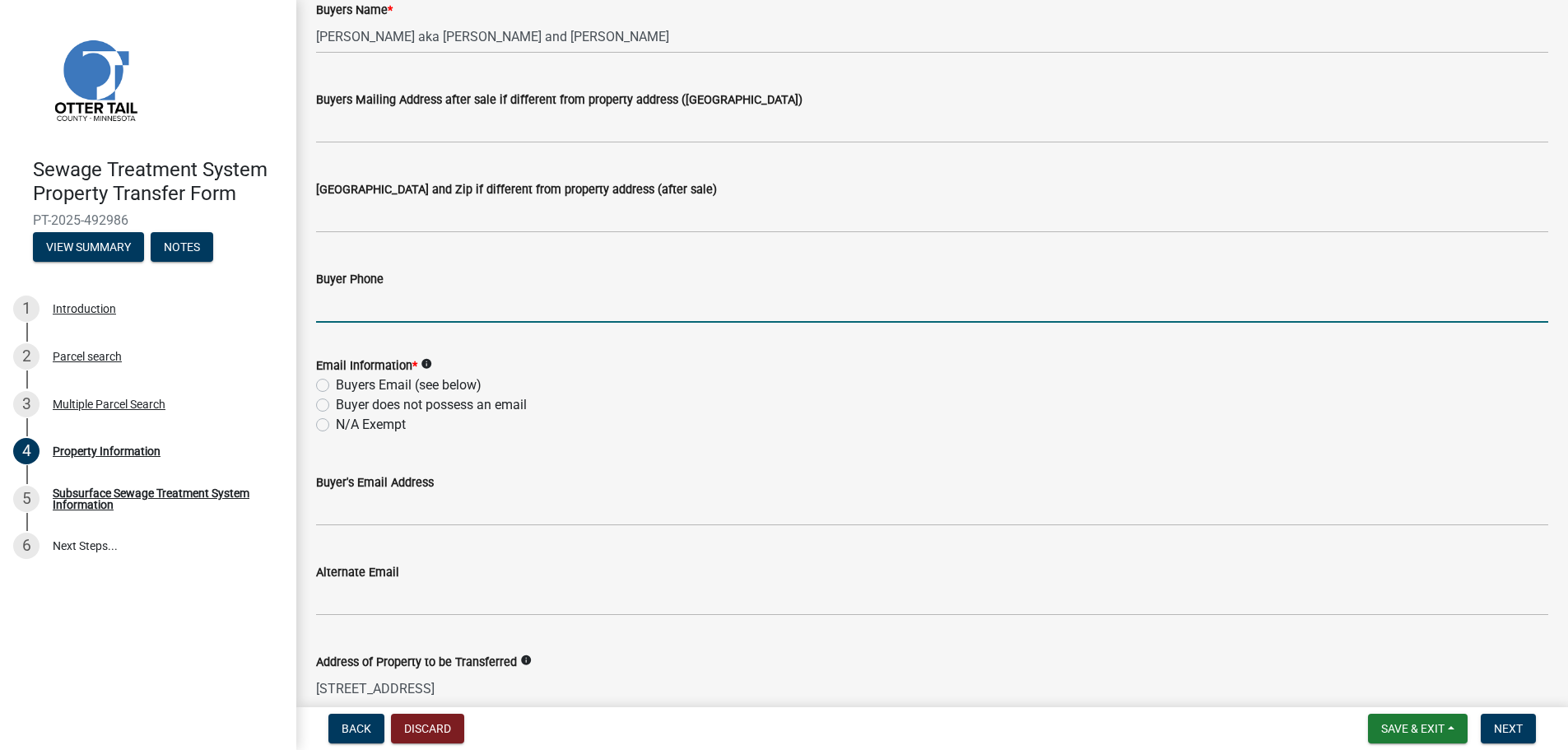
click at [352, 303] on input "Buyer Phone" at bounding box center [932, 305] width 1232 height 33
paste input "(605) 496-6420"
type input "(605) 496-6420"
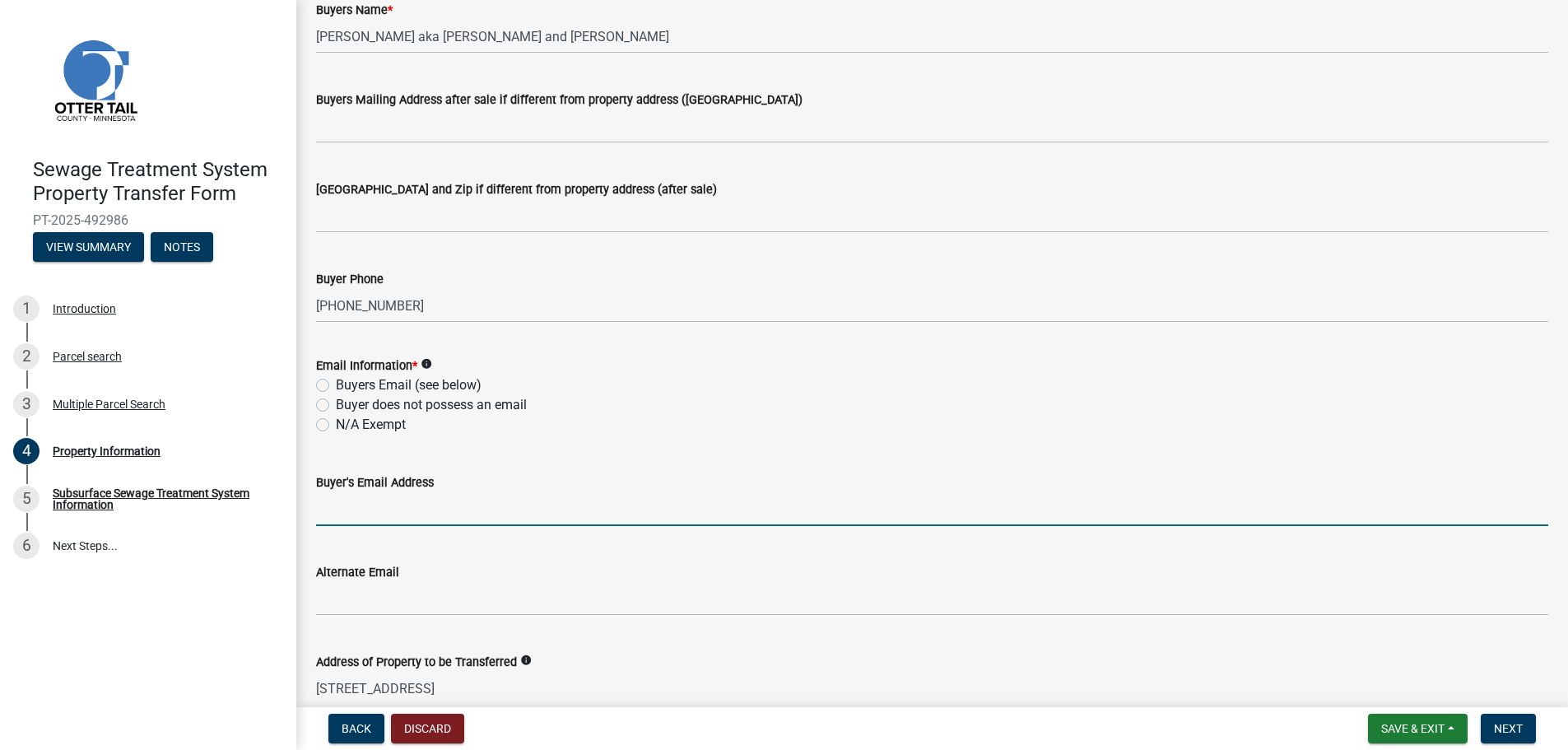
click at [326, 520] on input "Buyer's Email Address" at bounding box center [932, 509] width 1232 height 33
paste input "kringenjake@gmail.com"
type input "kringenjake@gmail.com"
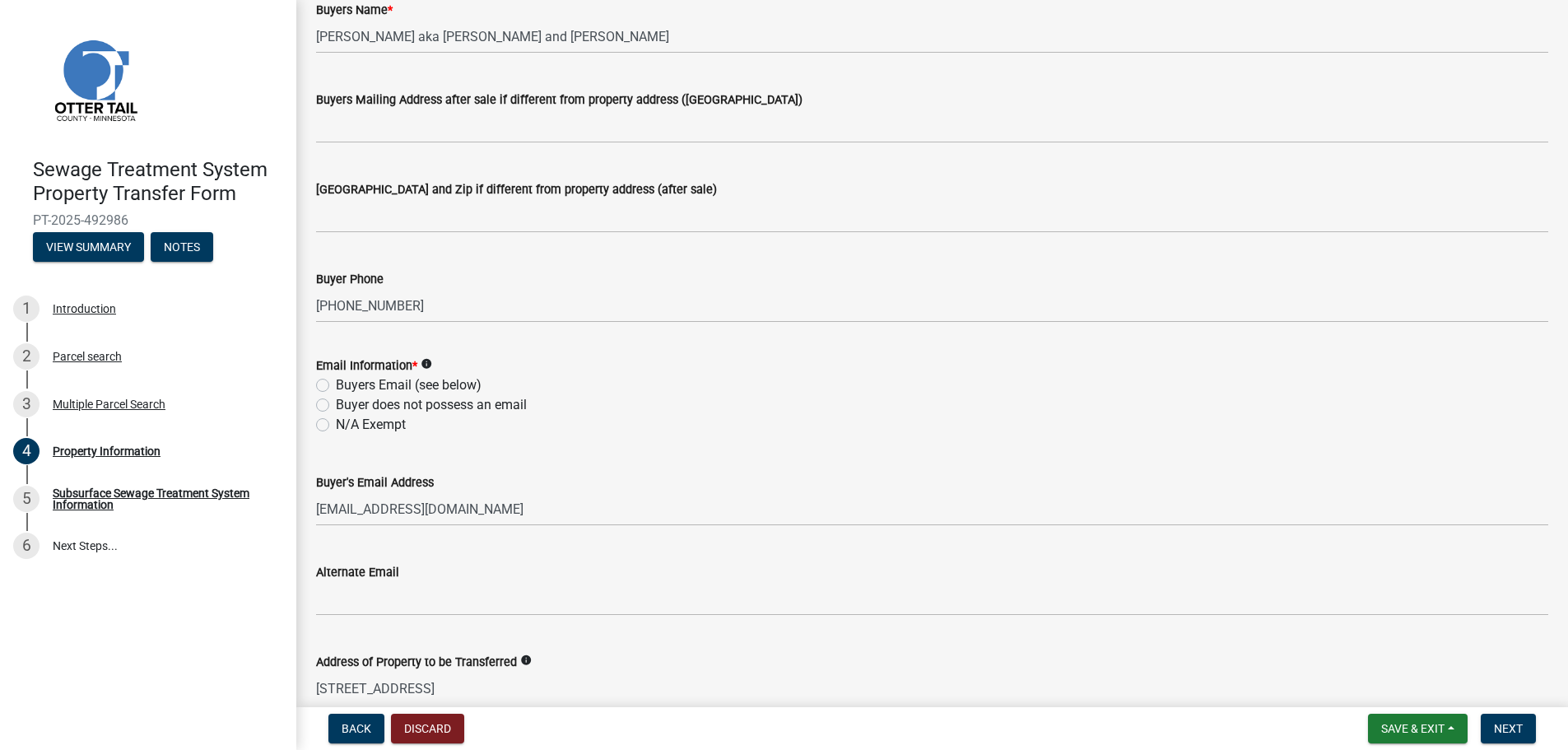
click at [580, 435] on wm-data-entity-input "Email Information * info Buyers Email (see below) Buyer does not possess an ema…" at bounding box center [932, 393] width 1232 height 113
click at [336, 387] on label "Buyers Email (see below)" at bounding box center [408, 384] width 146 height 19
click at [336, 386] on input "Buyers Email (see below)" at bounding box center [341, 381] width 11 height 11
radio input "true"
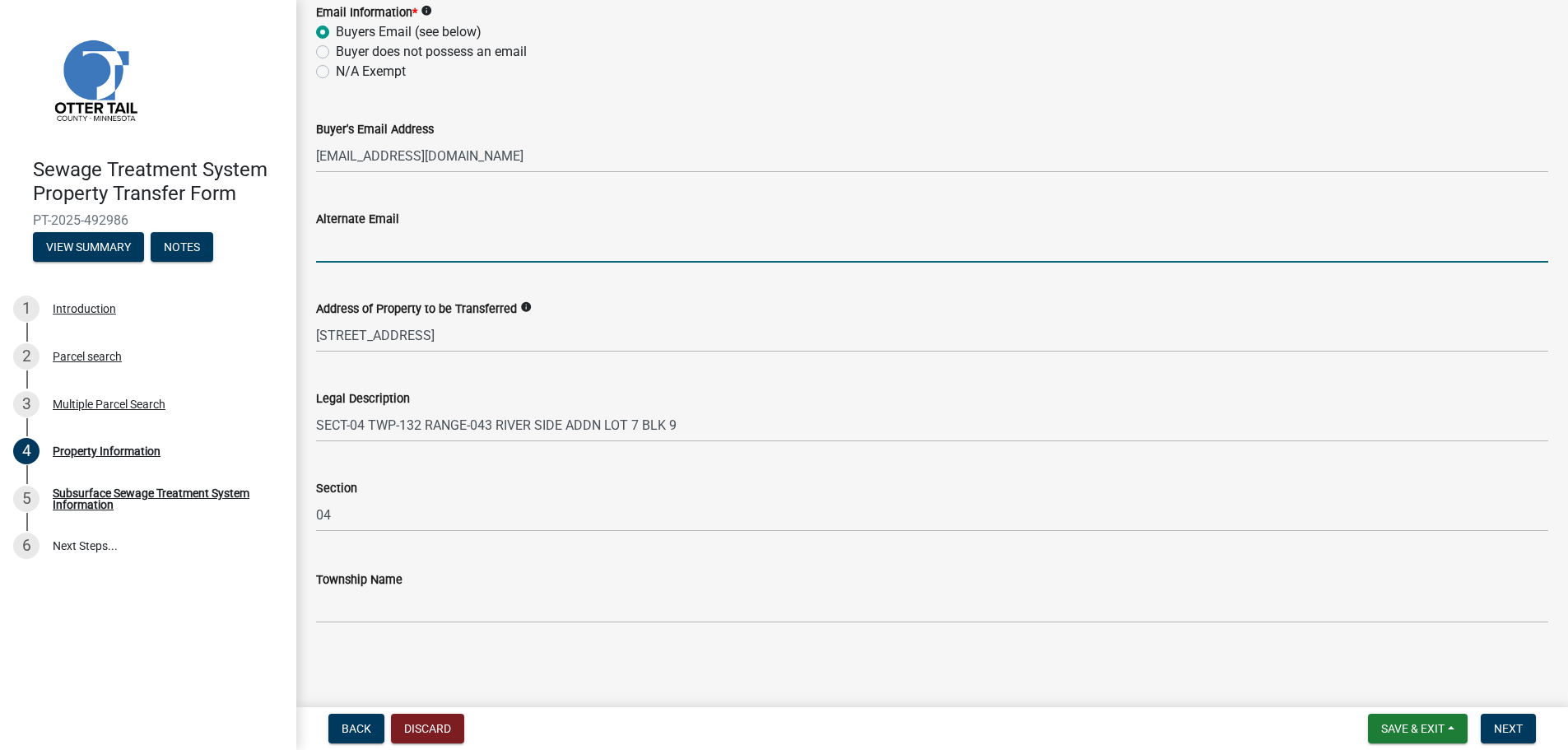
click at [394, 243] on input "Alternate Email" at bounding box center [932, 246] width 1232 height 33
paste input "zwach.anna@gmail.com"
type input "zwach.anna@gmail.com"
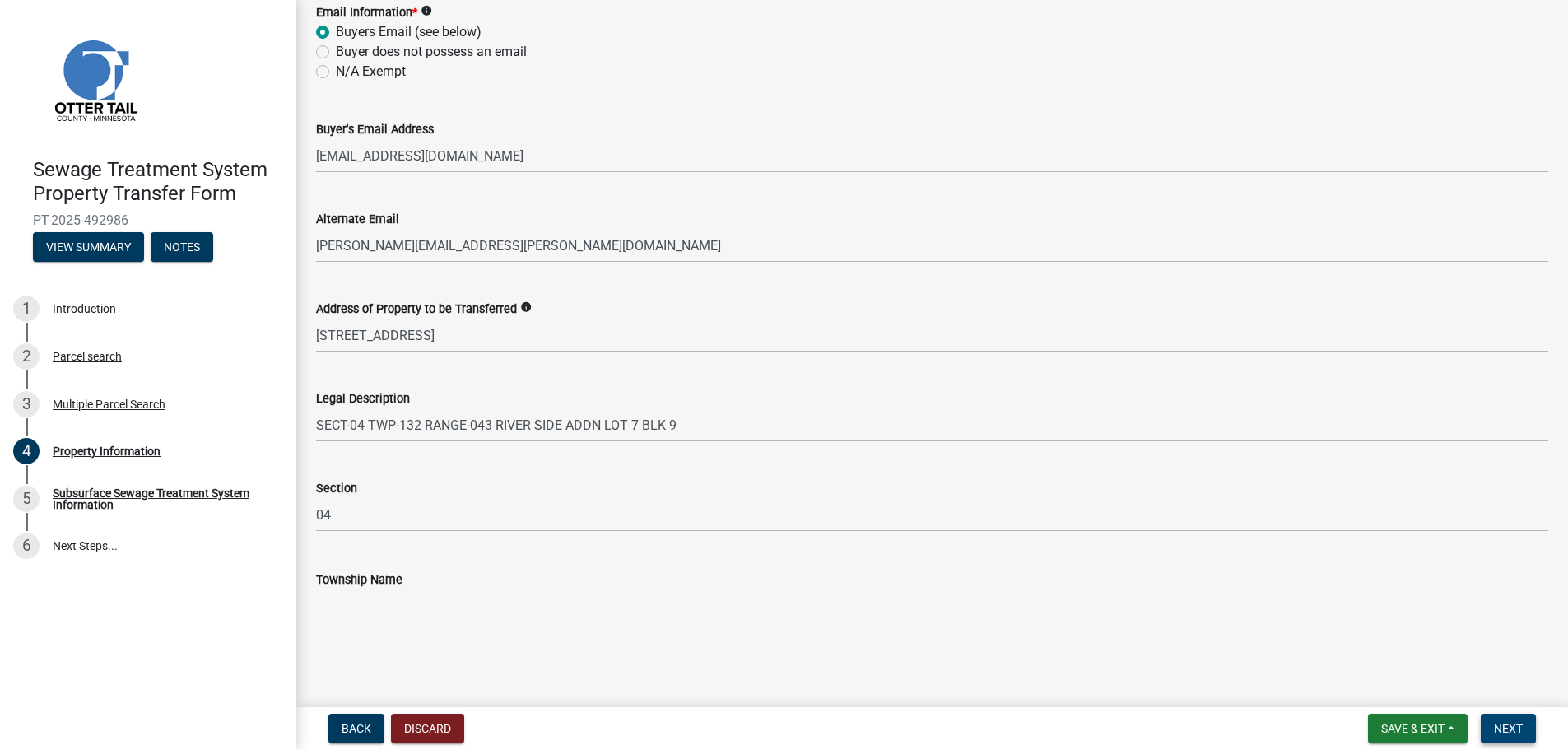
click at [1510, 724] on span "Next" at bounding box center [1508, 729] width 29 height 13
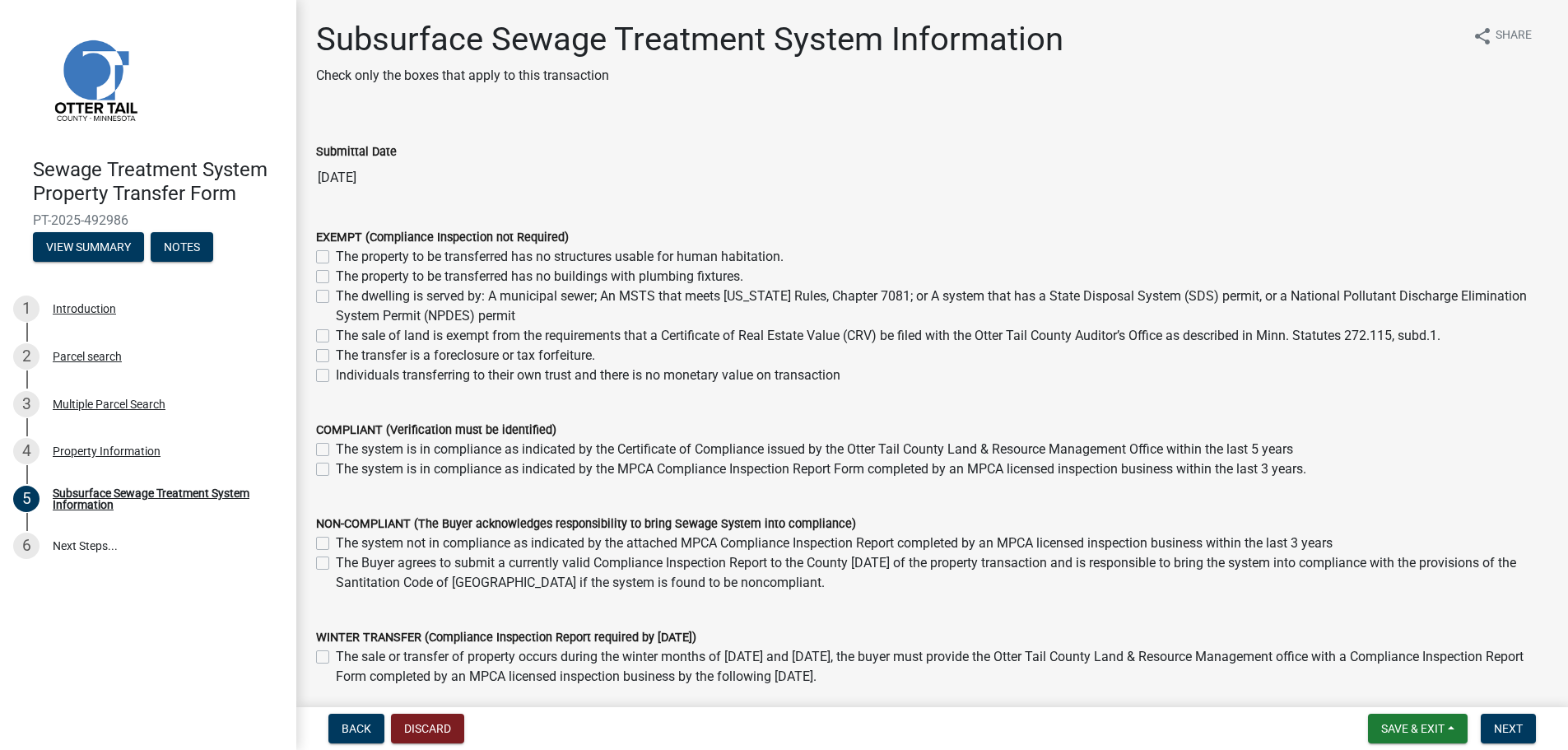
scroll to position [118, 0]
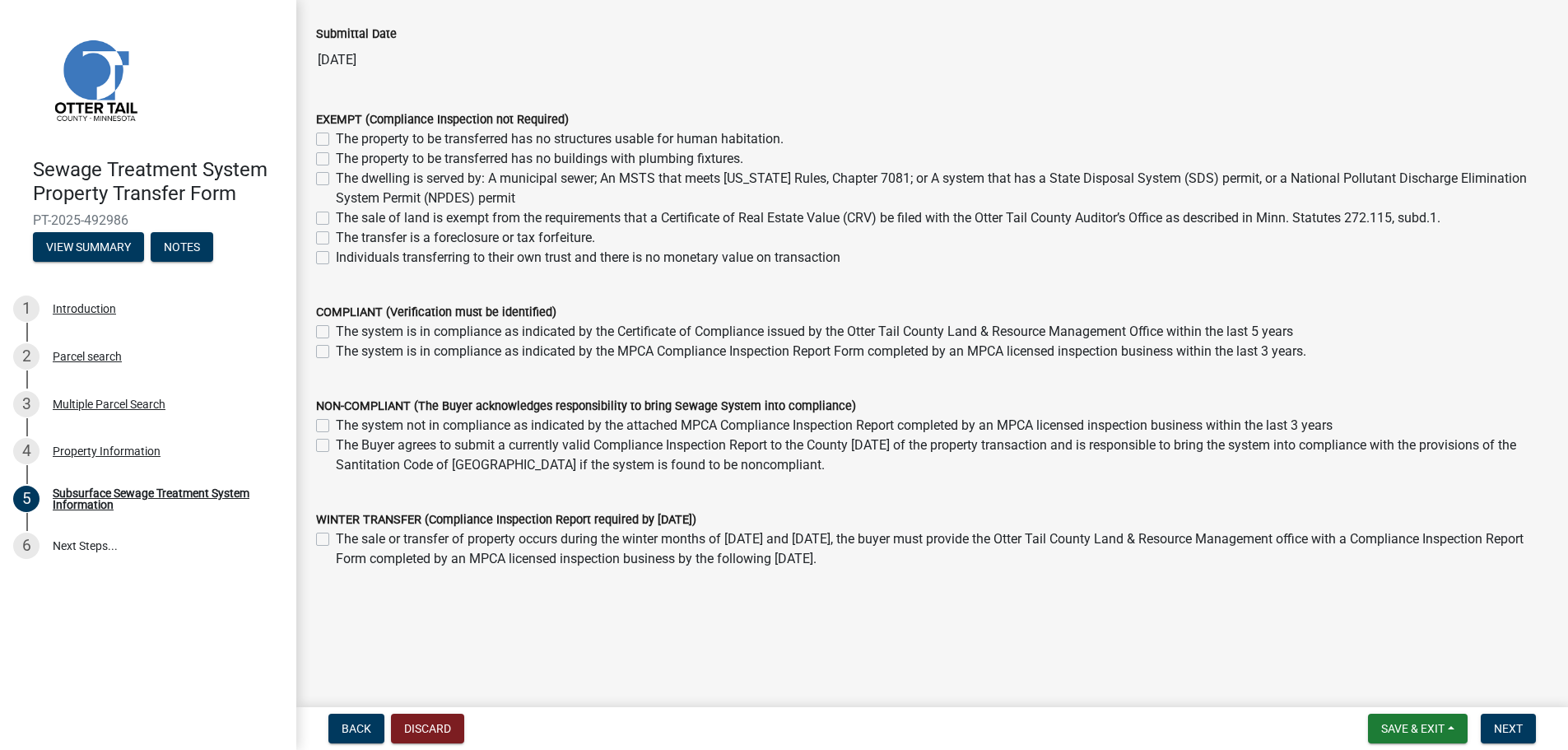
click at [1022, 19] on div "Submittal Date 10/15/2025" at bounding box center [932, 39] width 1232 height 76
click at [1447, 737] on button "Save & Exit" at bounding box center [1417, 729] width 99 height 30
click at [1364, 648] on button "Save" at bounding box center [1401, 646] width 132 height 40
click at [1524, 731] on button "Next" at bounding box center [1508, 729] width 55 height 30
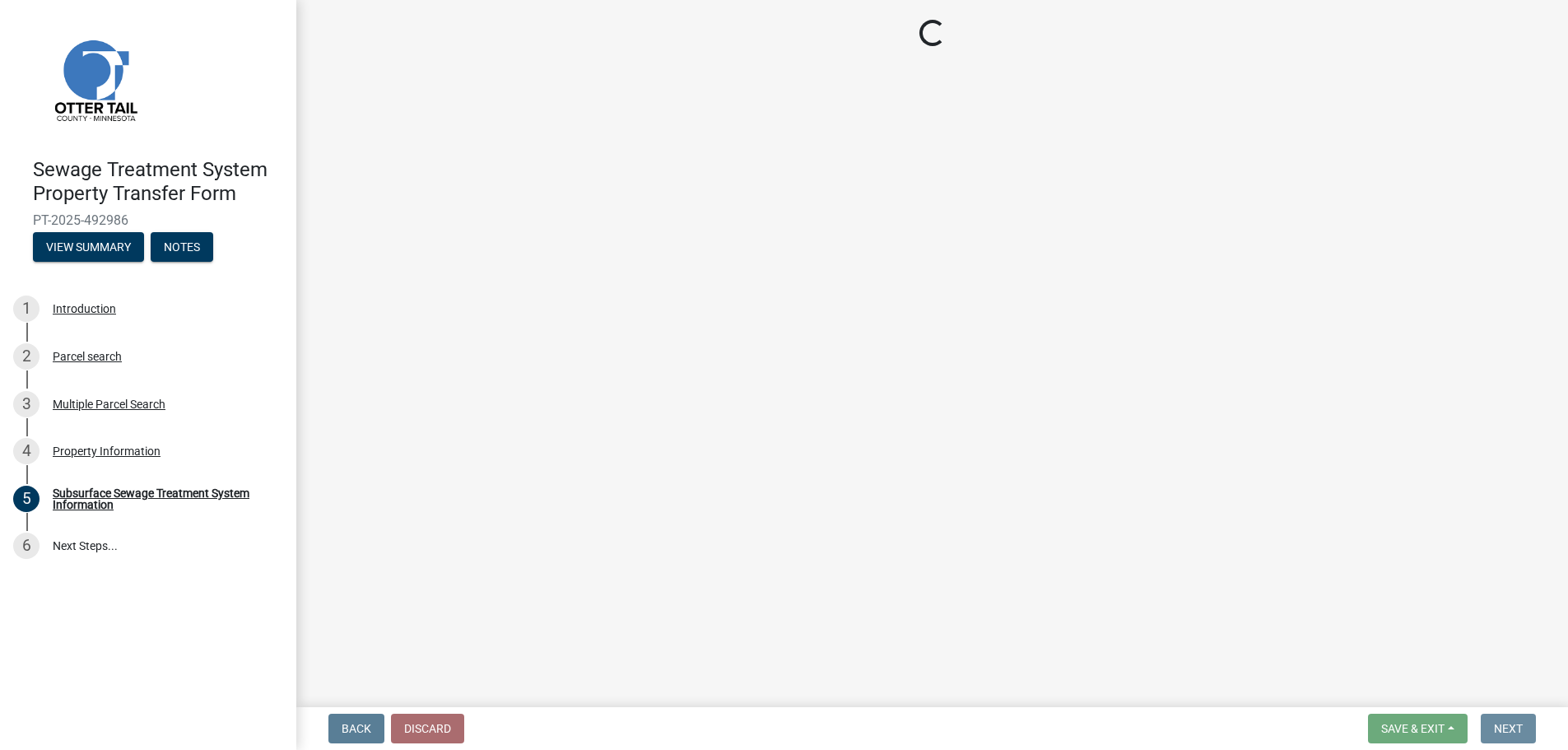
scroll to position [0, 0]
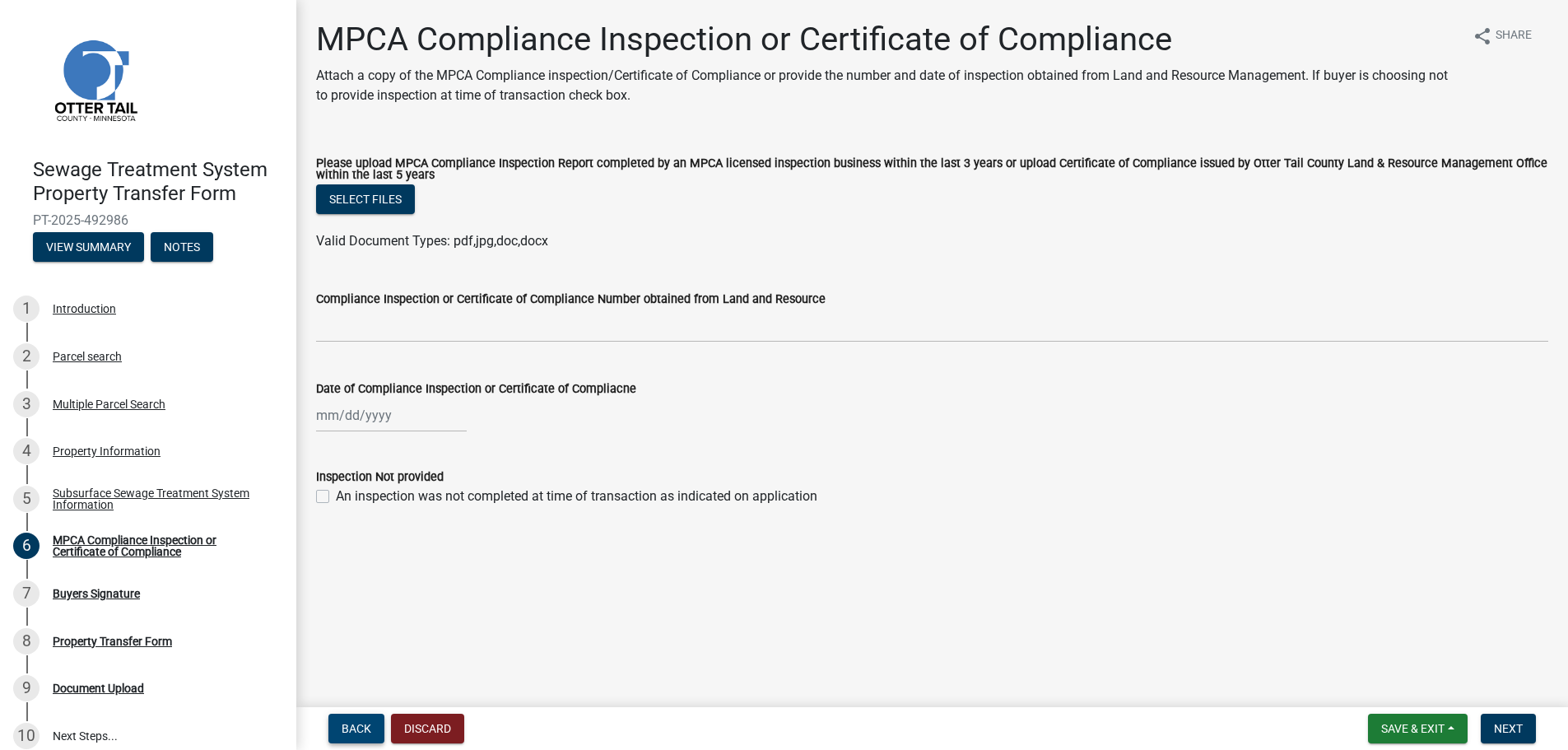
click at [354, 736] on button "Back" at bounding box center [356, 729] width 56 height 30
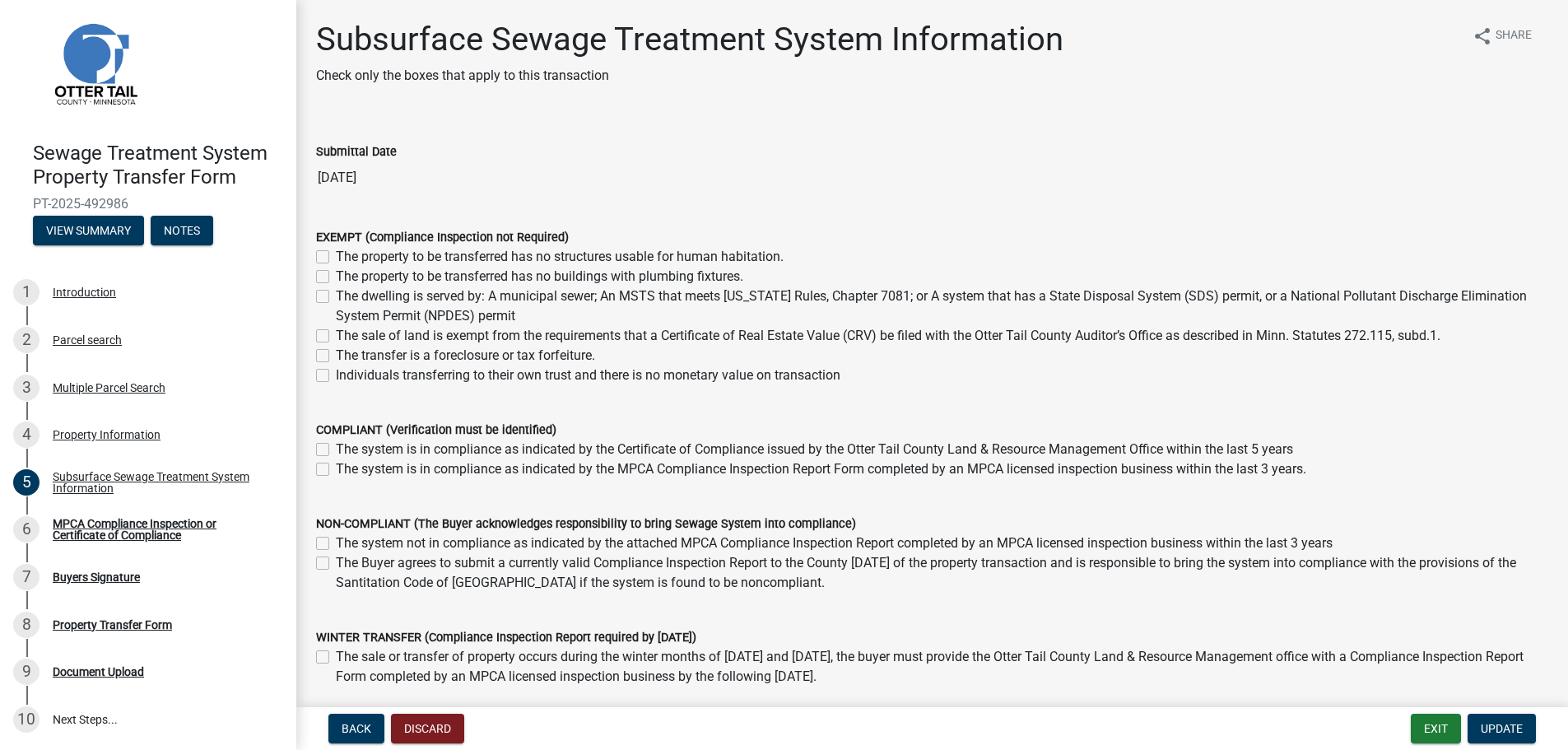
click at [336, 297] on label "The dwelling is served by: A municipal sewer; An MSTS that meets Minnesota Rule…" at bounding box center [942, 306] width 1212 height 40
click at [336, 297] on input "The dwelling is served by: A municipal sewer; An MSTS that meets Minnesota Rule…" at bounding box center [341, 292] width 11 height 11
checkbox input "true"
checkbox input "false"
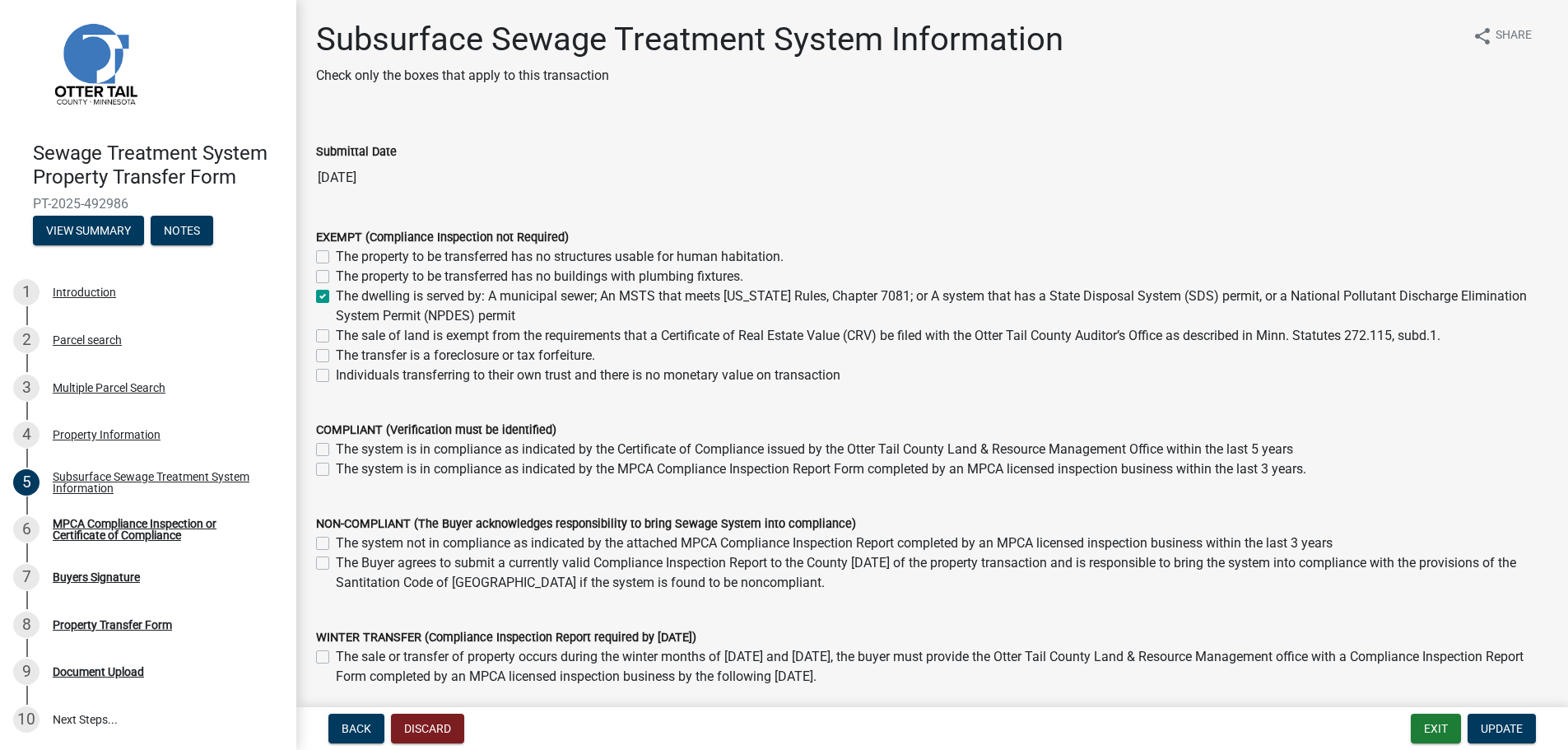
checkbox input "true"
checkbox input "false"
click at [1504, 730] on span "Update" at bounding box center [1501, 729] width 42 height 13
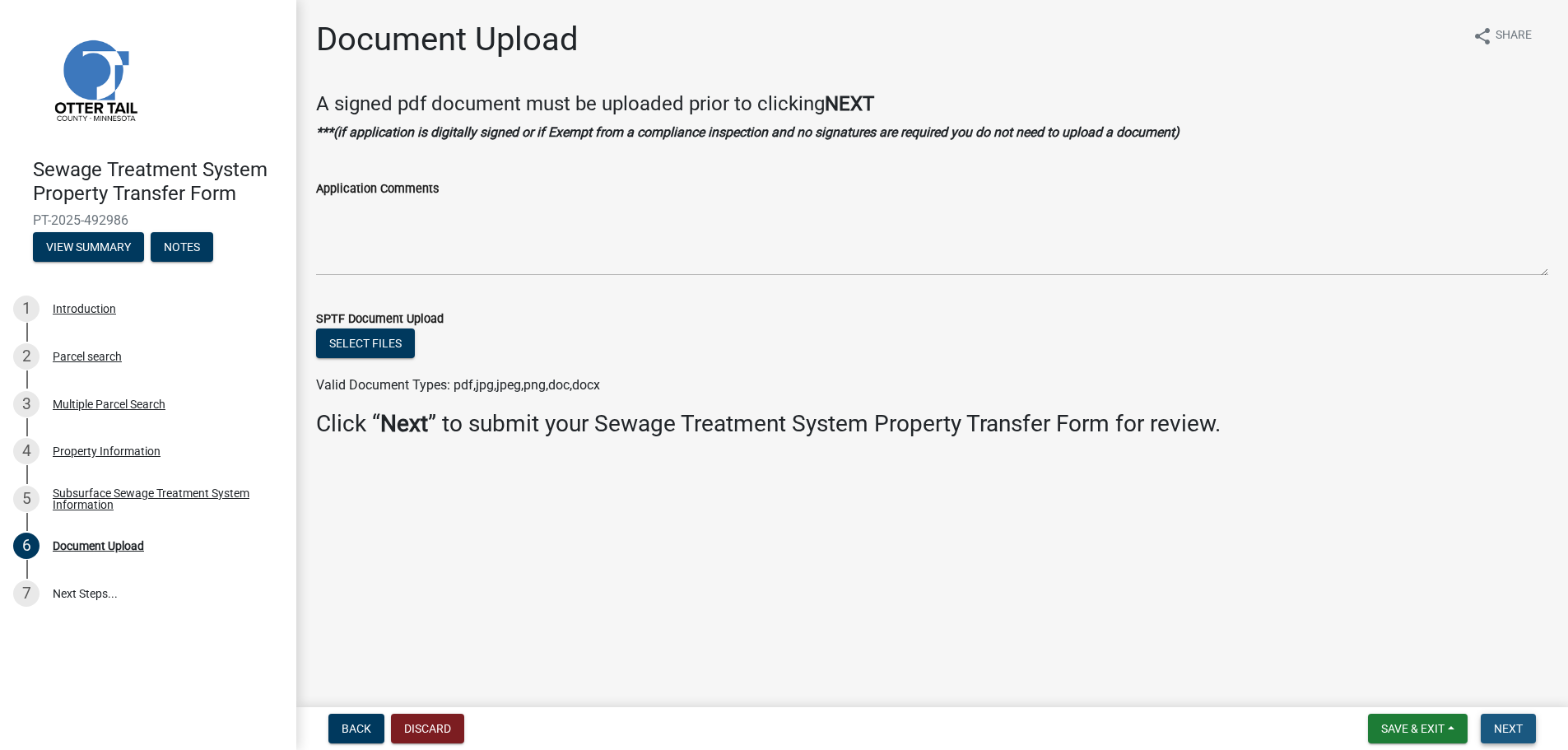
click at [1518, 724] on span "Next" at bounding box center [1508, 729] width 29 height 13
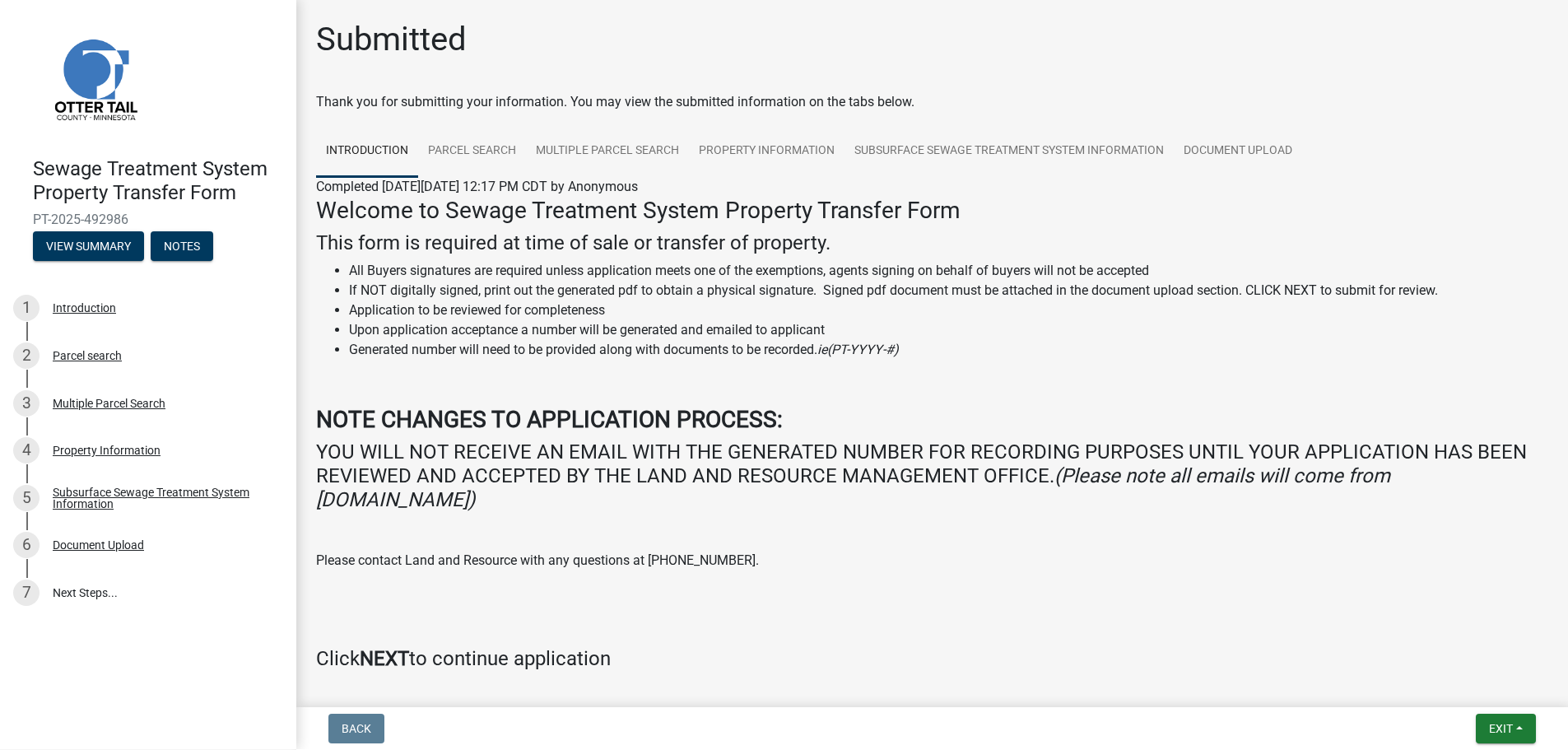
scroll to position [68, 0]
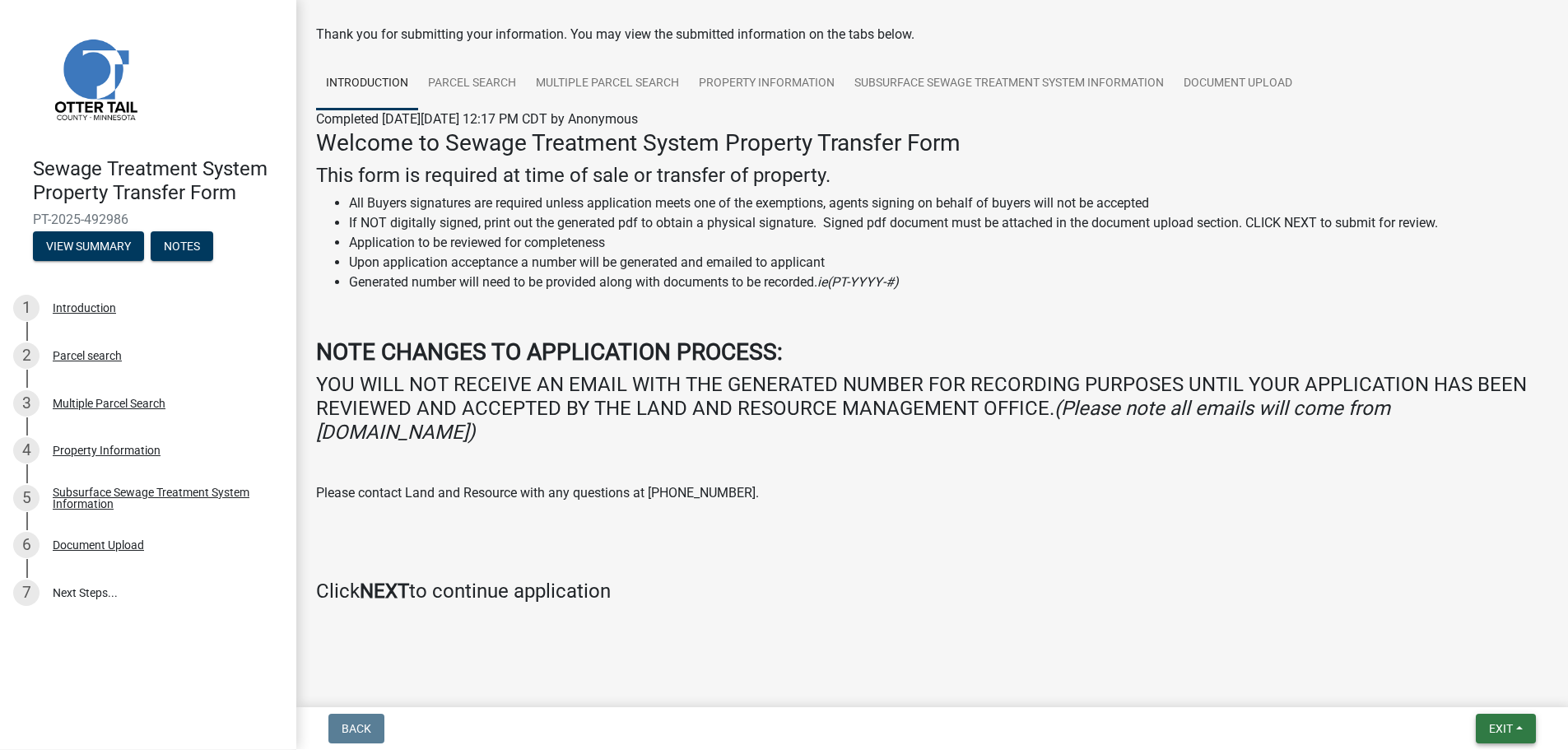
click at [1514, 734] on button "Exit" at bounding box center [1505, 729] width 60 height 30
click at [1455, 639] on button "Save" at bounding box center [1470, 646] width 132 height 40
click at [1008, 85] on link "Subsurface Sewage Treatment System Information" at bounding box center [1009, 84] width 329 height 53
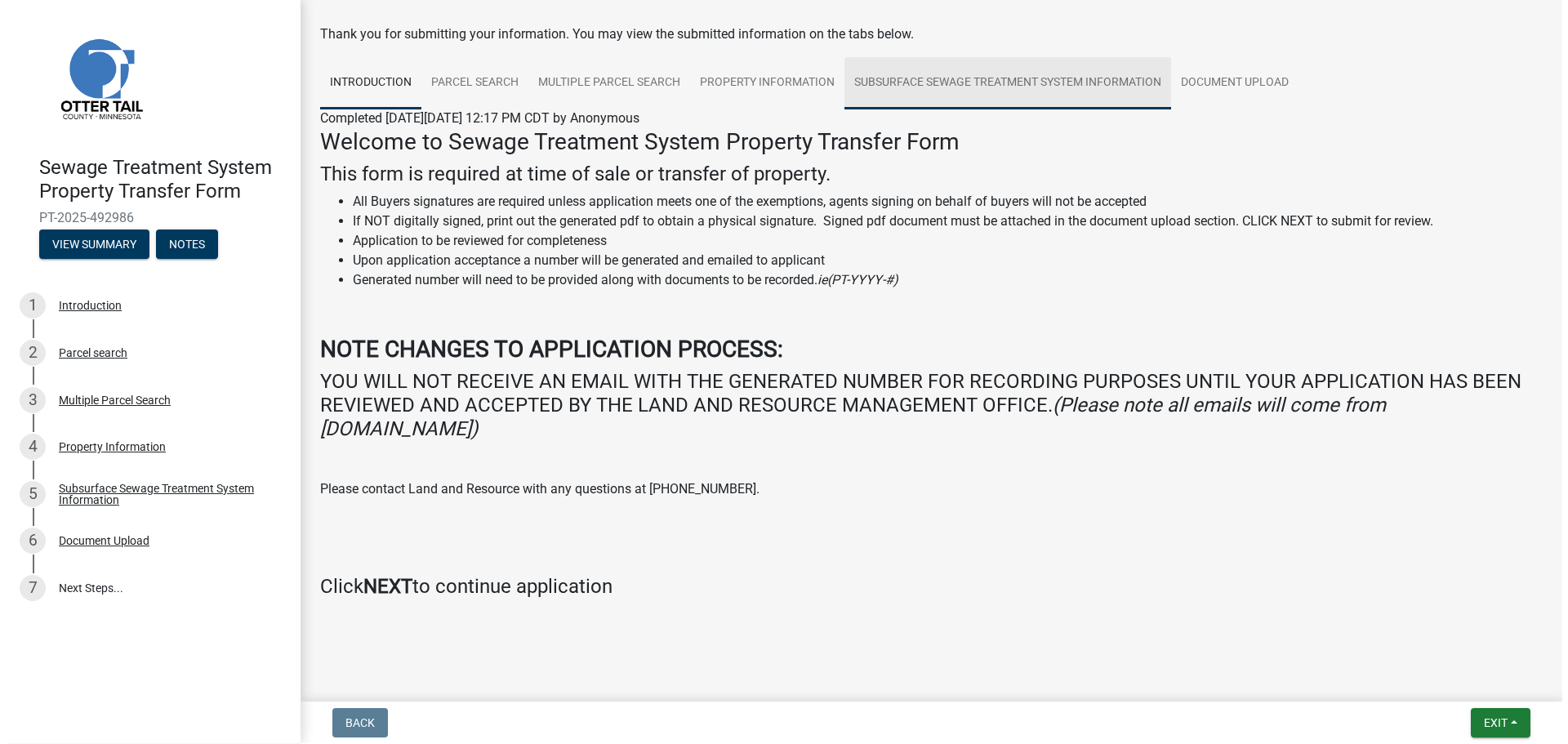
scroll to position [0, 0]
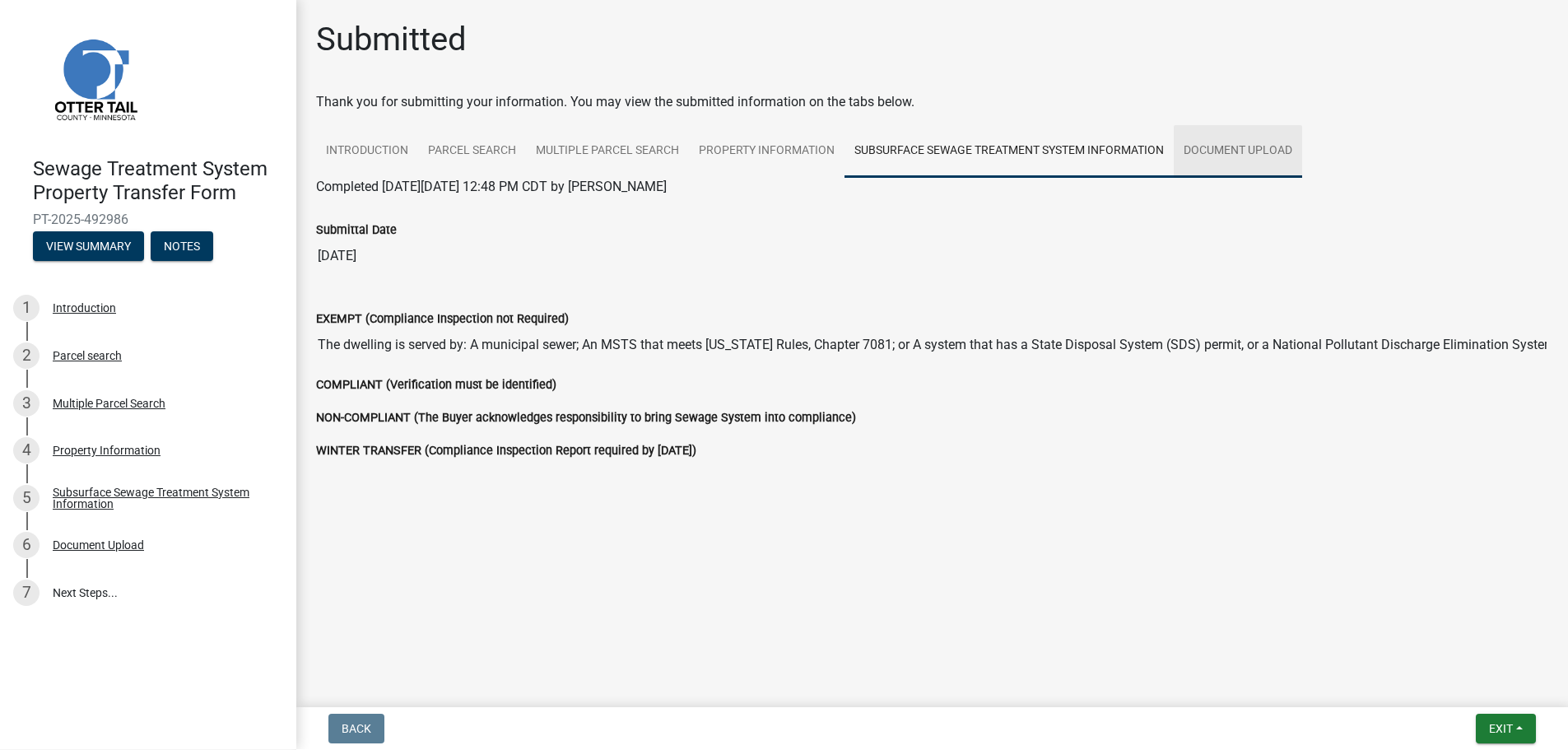
click at [1243, 153] on link "Document Upload" at bounding box center [1238, 151] width 128 height 53
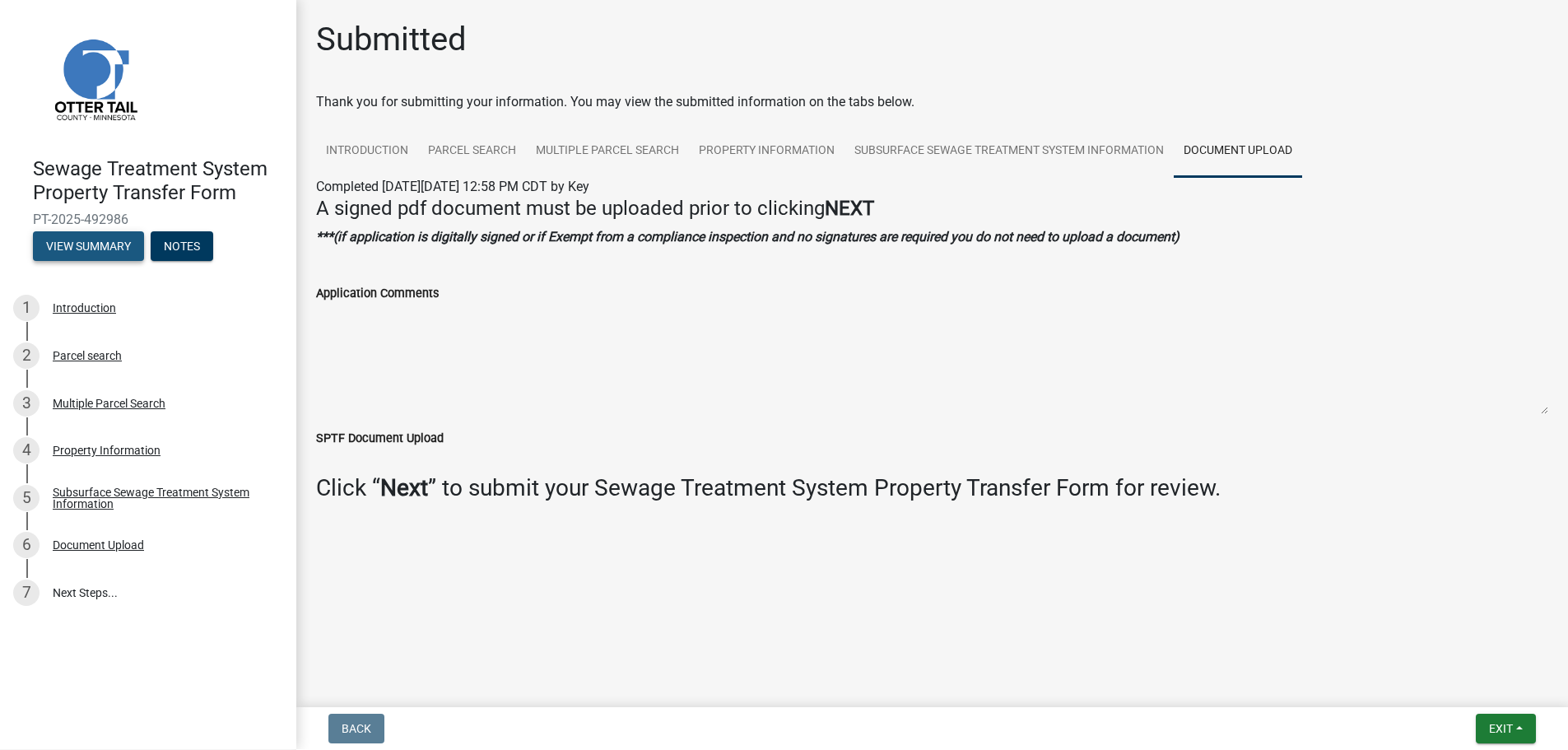
click at [91, 251] on button "View Summary" at bounding box center [88, 246] width 111 height 30
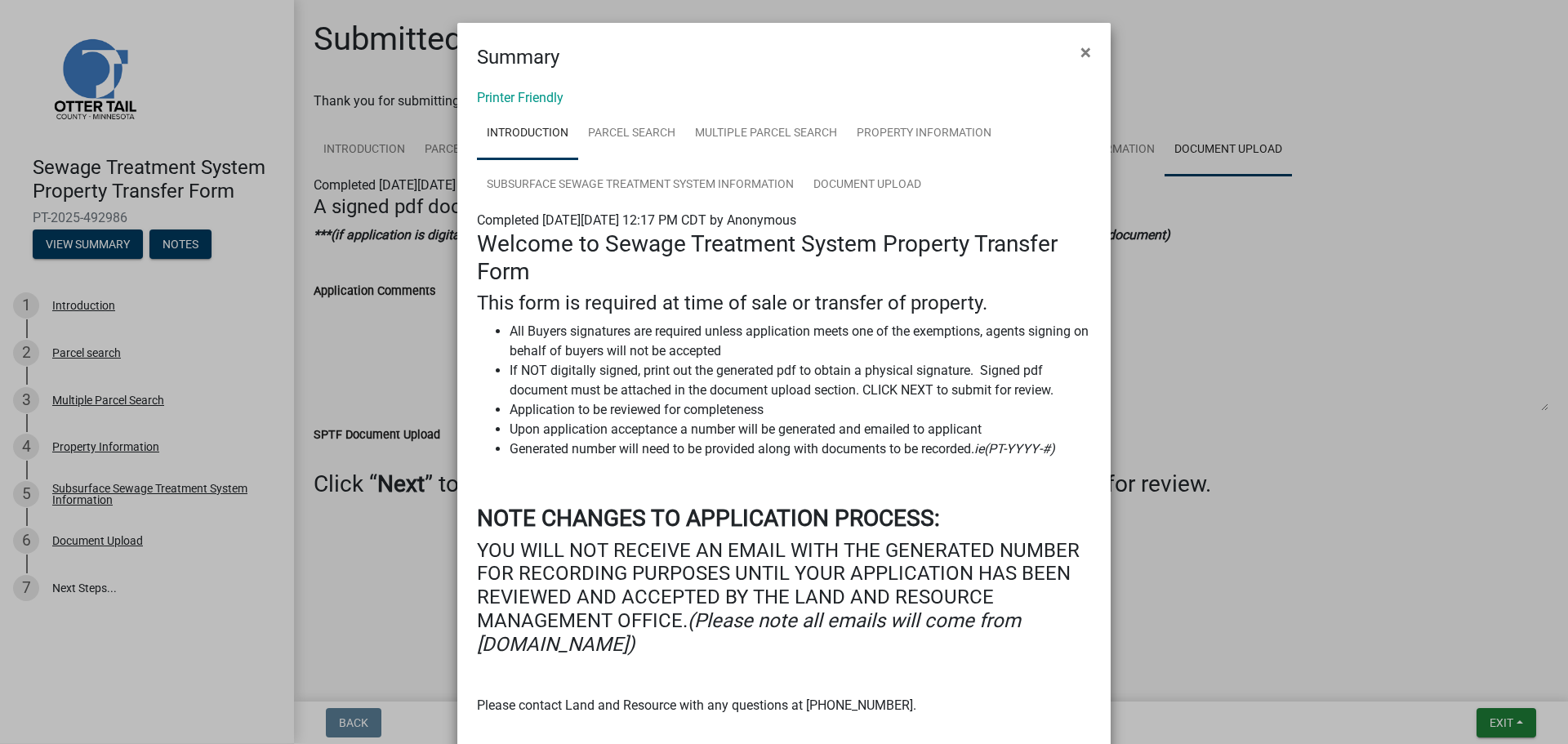
click at [1330, 358] on ngb-modal-window "Summary × Printer Friendly Introduction Parcel search Multiple Parcel Search Pr…" at bounding box center [784, 372] width 1568 height 744
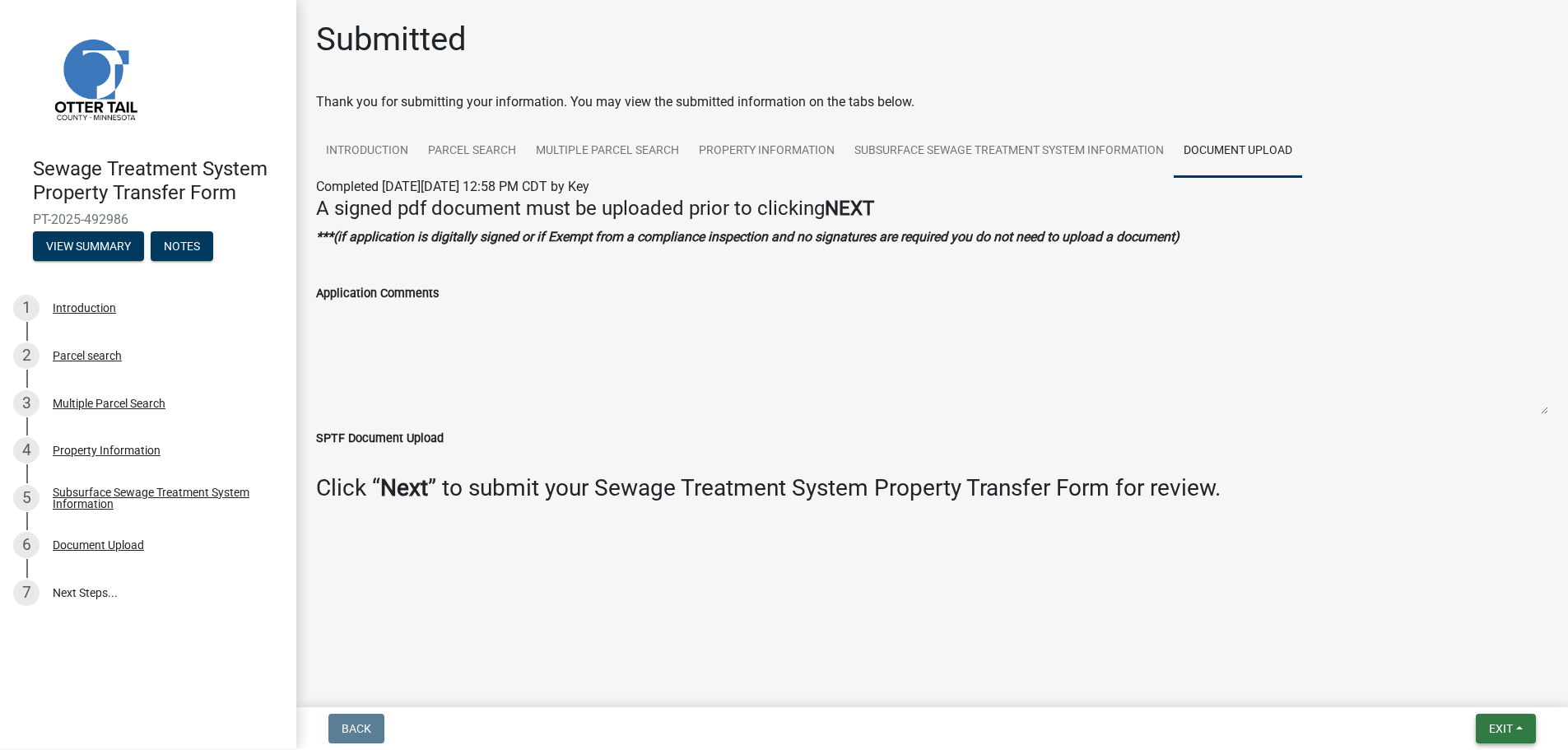
click at [1515, 731] on button "Exit" at bounding box center [1505, 729] width 60 height 30
click at [1477, 683] on button "Save & Exit" at bounding box center [1470, 685] width 132 height 40
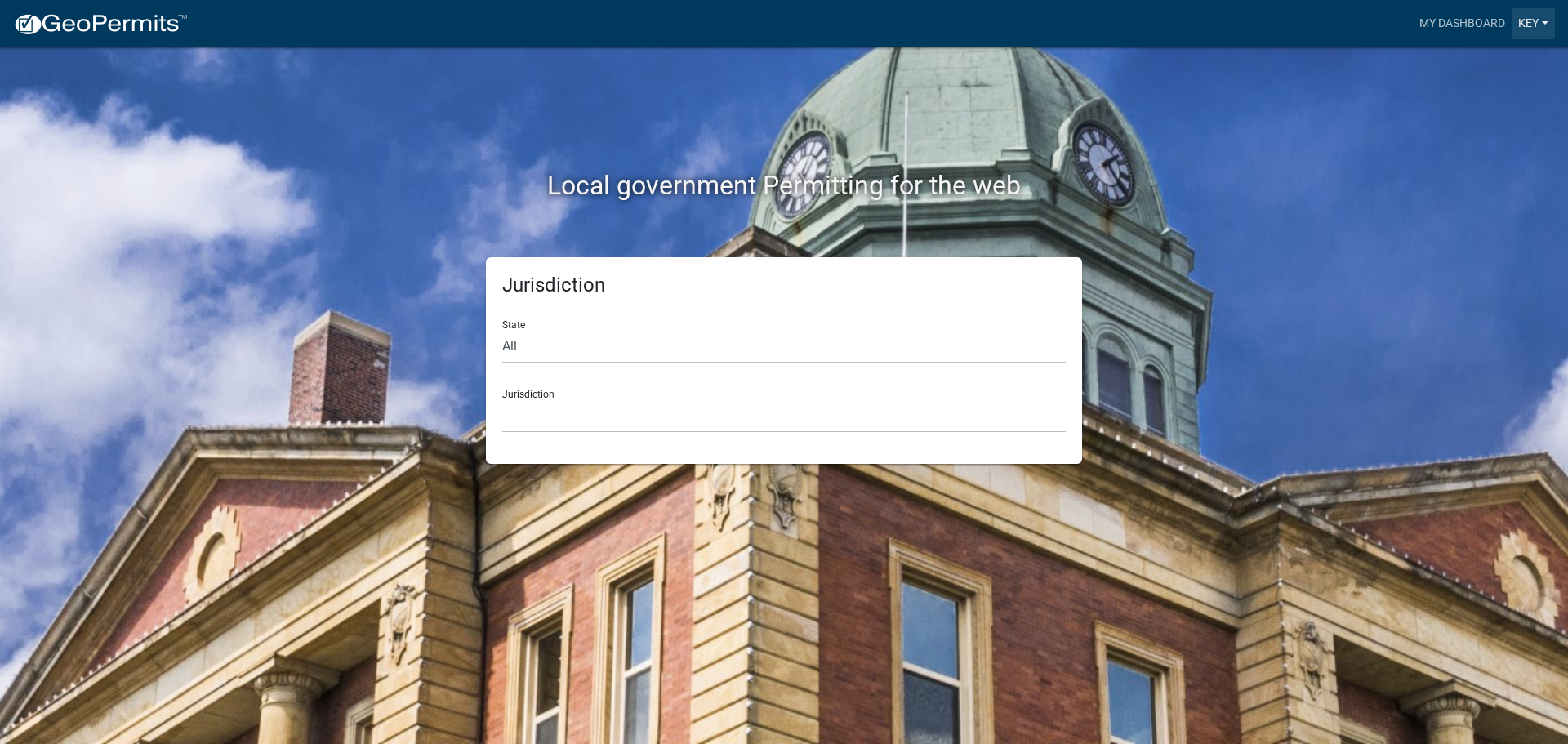
click at [1524, 19] on link "Key" at bounding box center [1533, 24] width 43 height 31
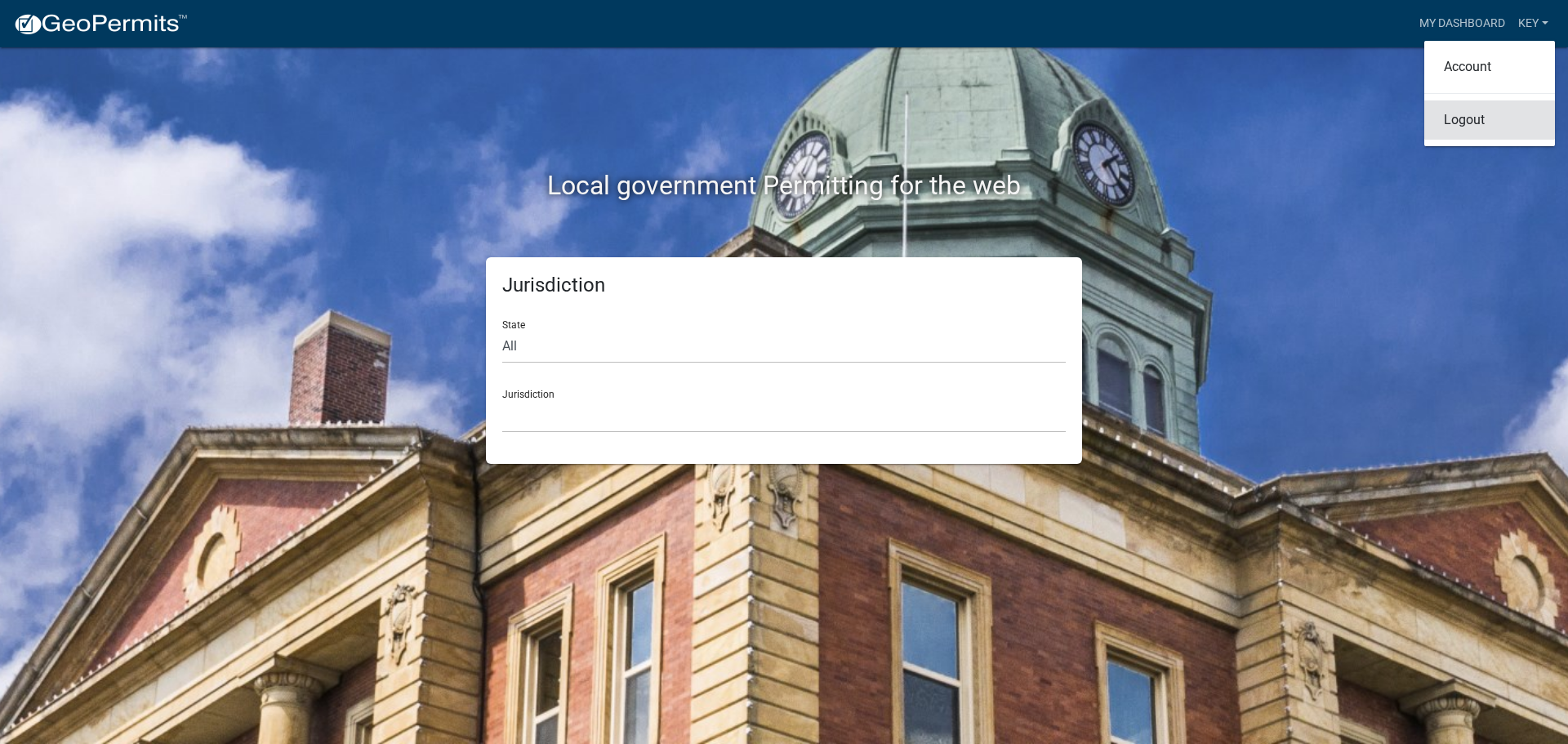
click at [1467, 124] on link "Logout" at bounding box center [1490, 120] width 131 height 40
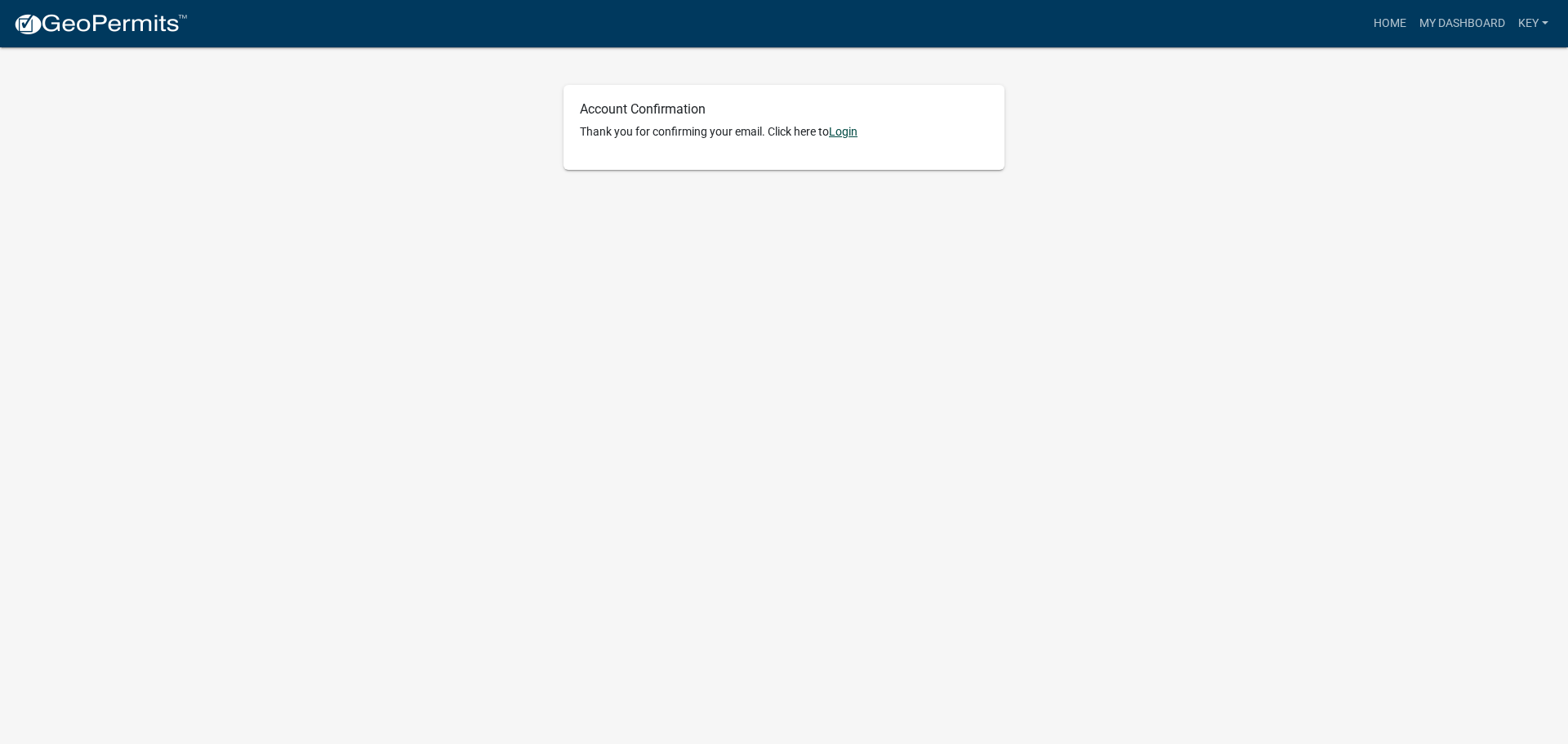
click at [851, 134] on link "Login" at bounding box center [842, 132] width 29 height 13
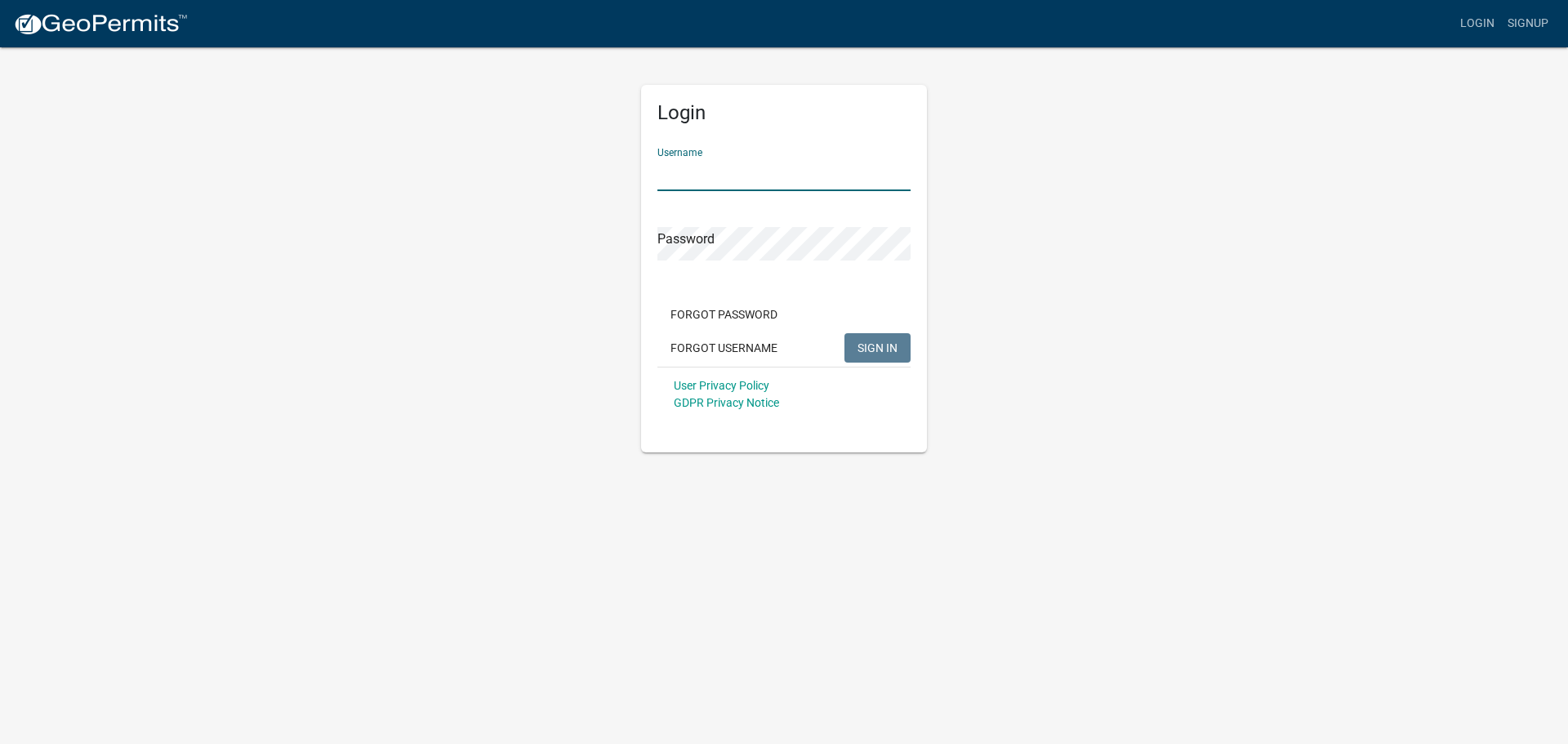
click at [714, 173] on input "Username" at bounding box center [784, 174] width 253 height 33
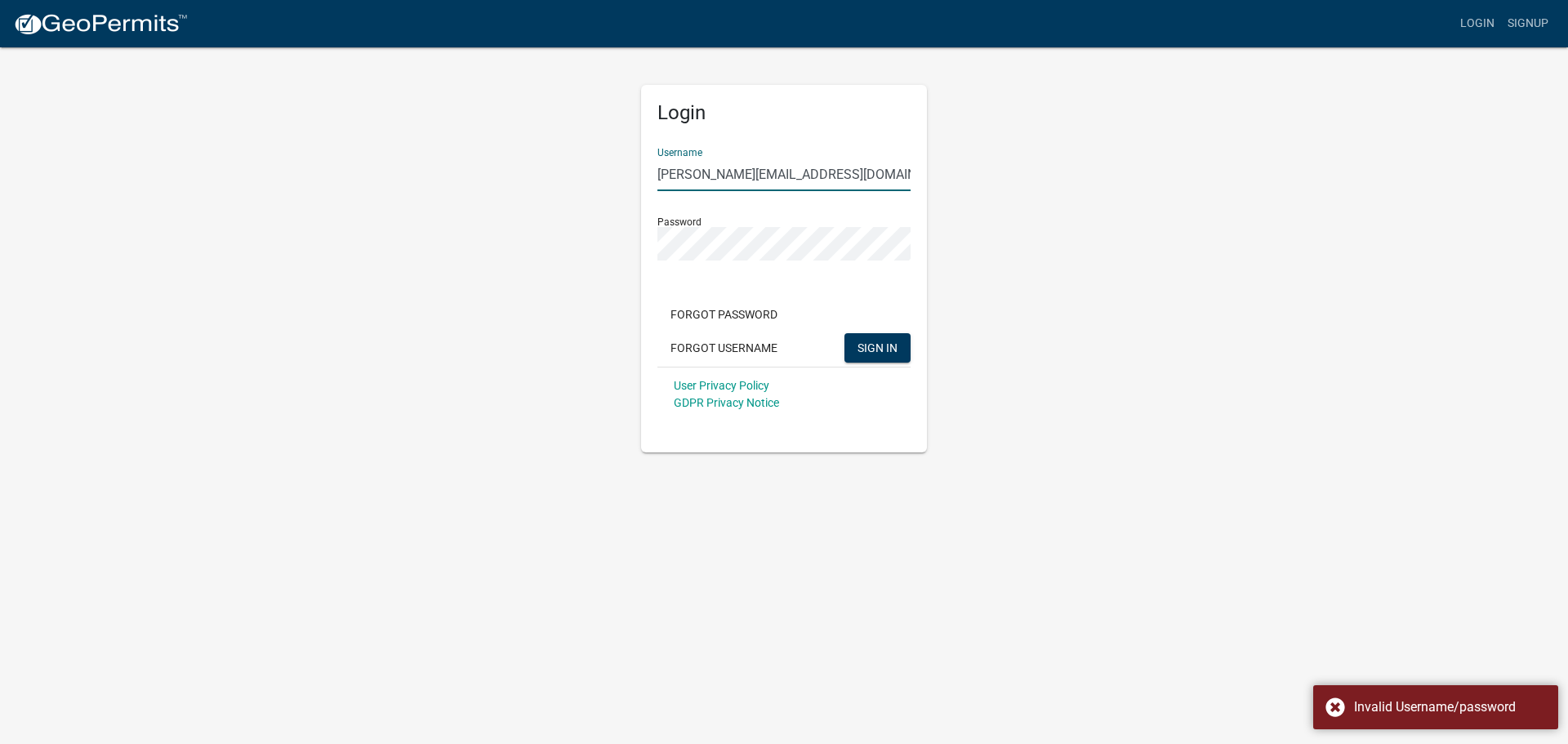
drag, startPoint x: 828, startPoint y: 177, endPoint x: 644, endPoint y: 173, distance: 184.0
click at [644, 173] on div "Login Username danielle@blueprinttitle.com Password Forgot Password Forgot User…" at bounding box center [784, 268] width 285 height 367
type input "Key"
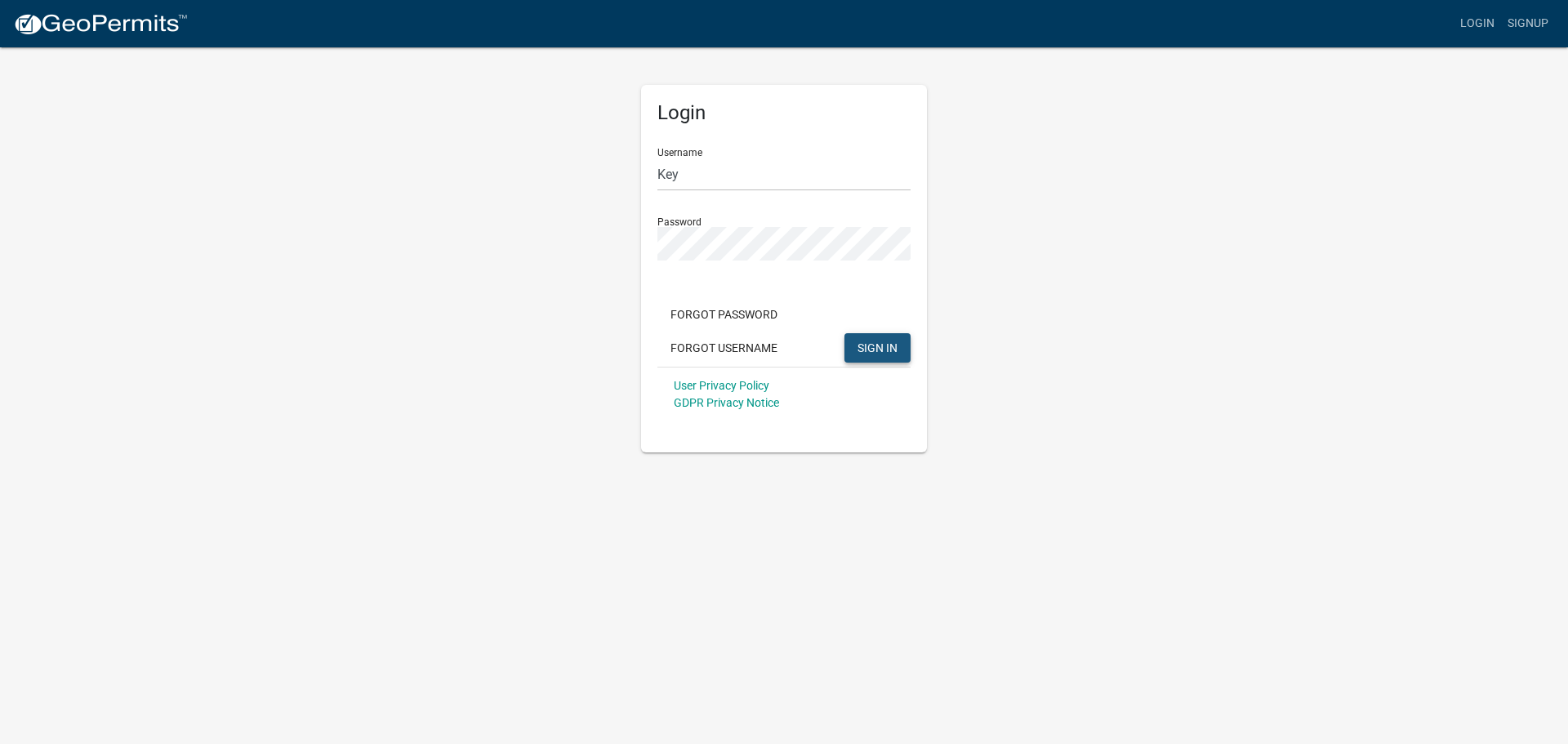
click at [877, 345] on span "SIGN IN" at bounding box center [877, 347] width 40 height 13
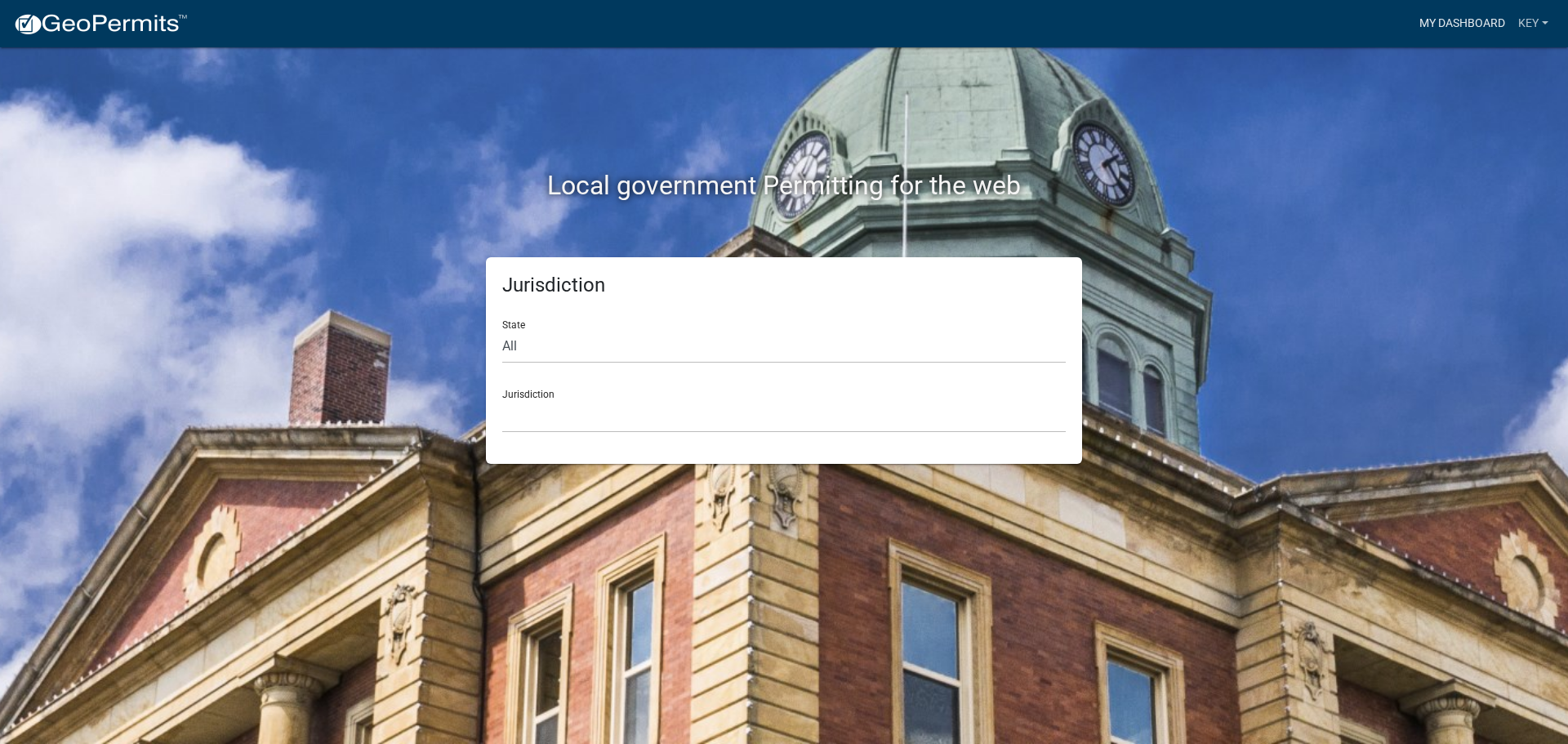
click at [1463, 23] on link "My Dashboard" at bounding box center [1461, 24] width 99 height 31
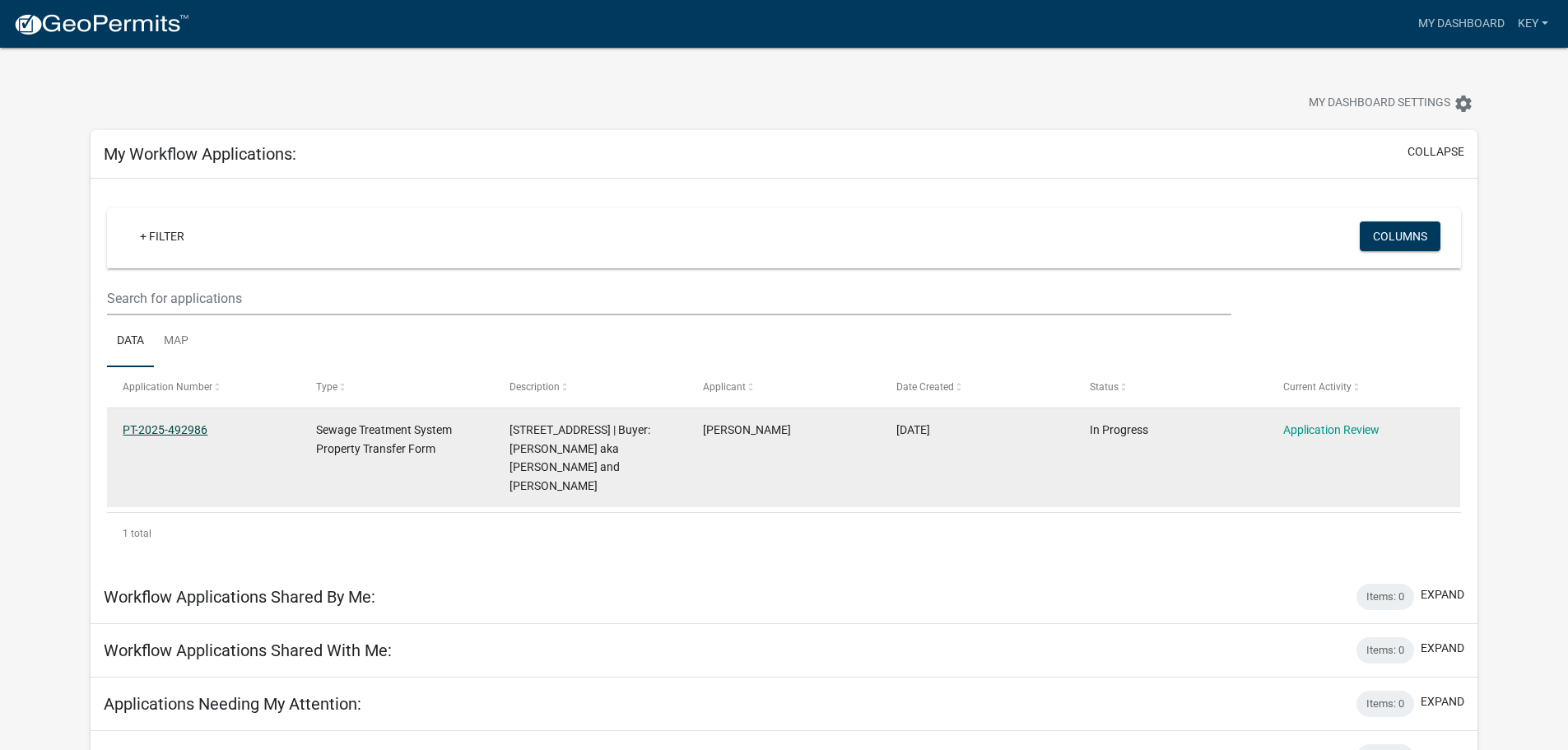
click at [169, 426] on link "PT-2025-492986" at bounding box center [164, 430] width 84 height 13
click at [1336, 429] on link "Application Review" at bounding box center [1331, 430] width 96 height 13
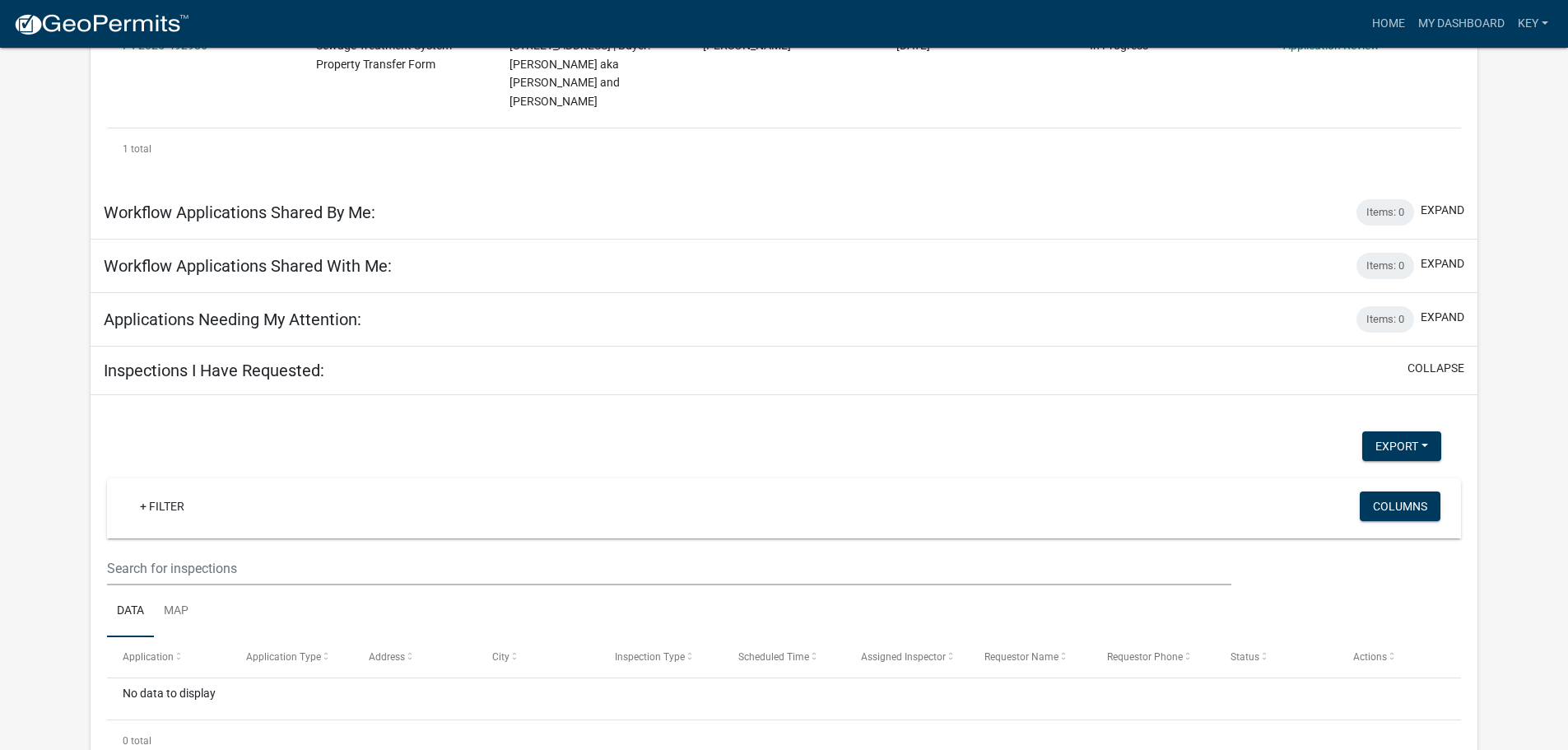
scroll to position [356, 0]
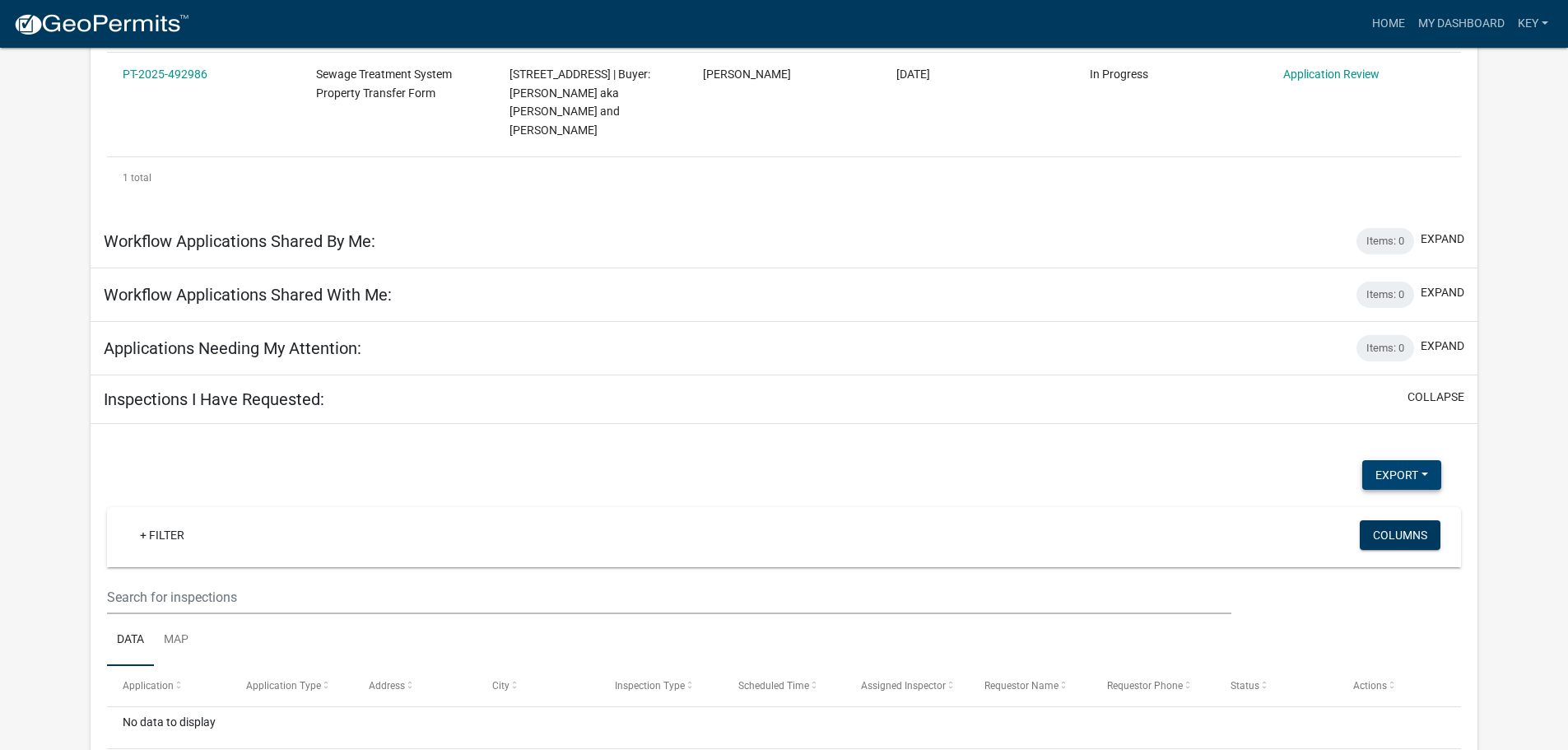
click at [1391, 464] on button "Export" at bounding box center [1401, 475] width 79 height 30
click at [1334, 539] on button "CSV Format (.csv)" at bounding box center [1364, 557] width 154 height 40
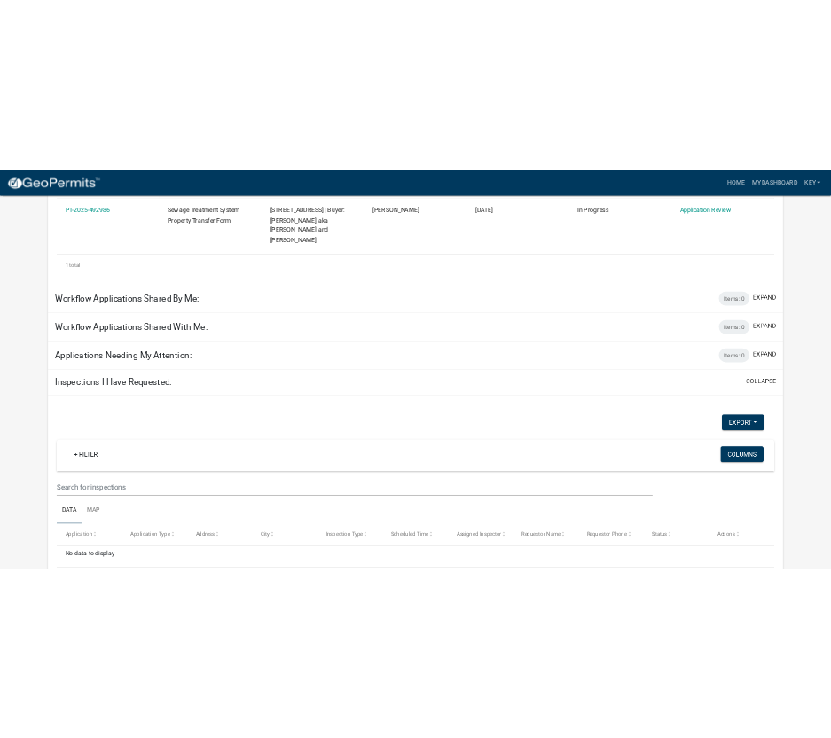
scroll to position [0, 0]
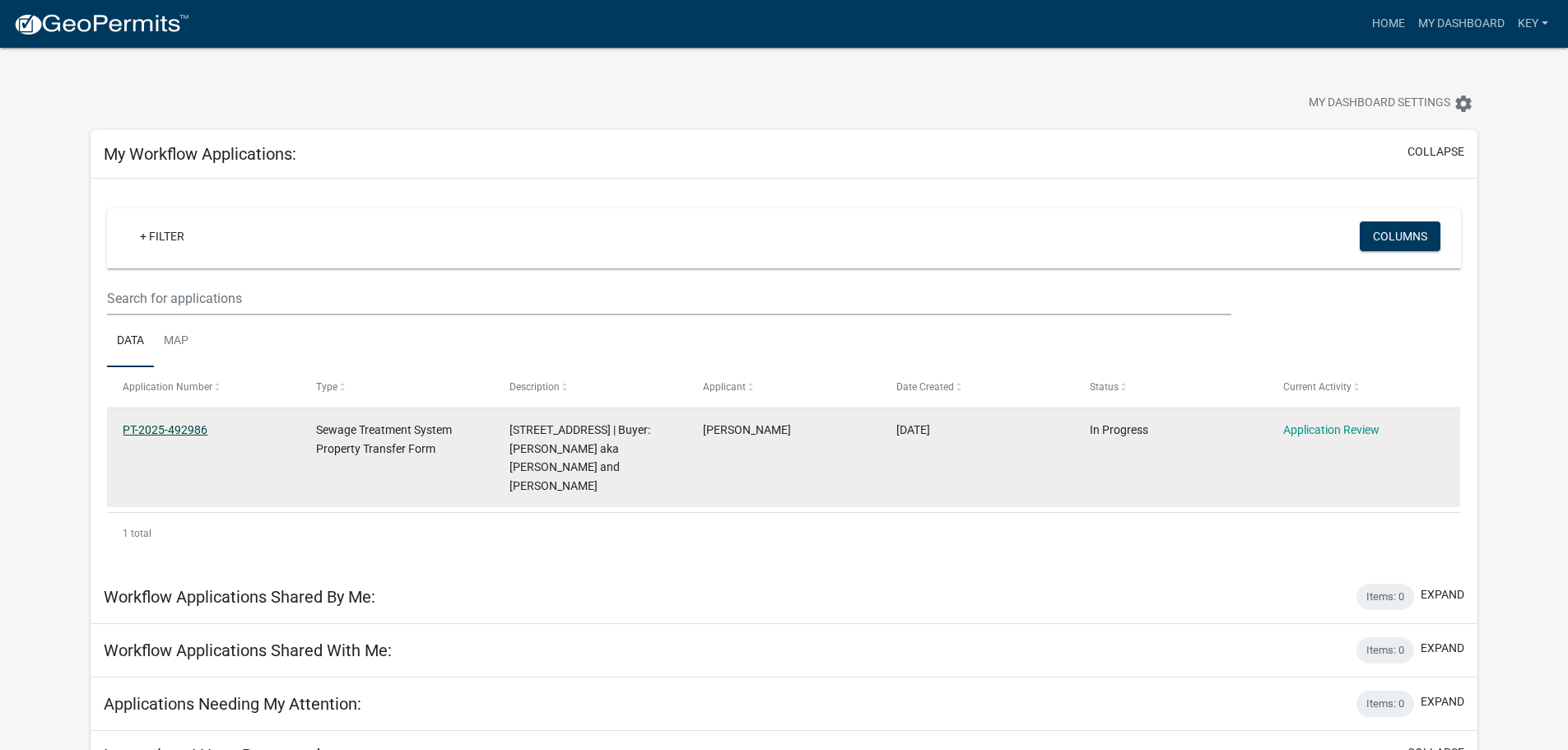
click at [186, 430] on link "PT-2025-492986" at bounding box center [164, 430] width 84 height 13
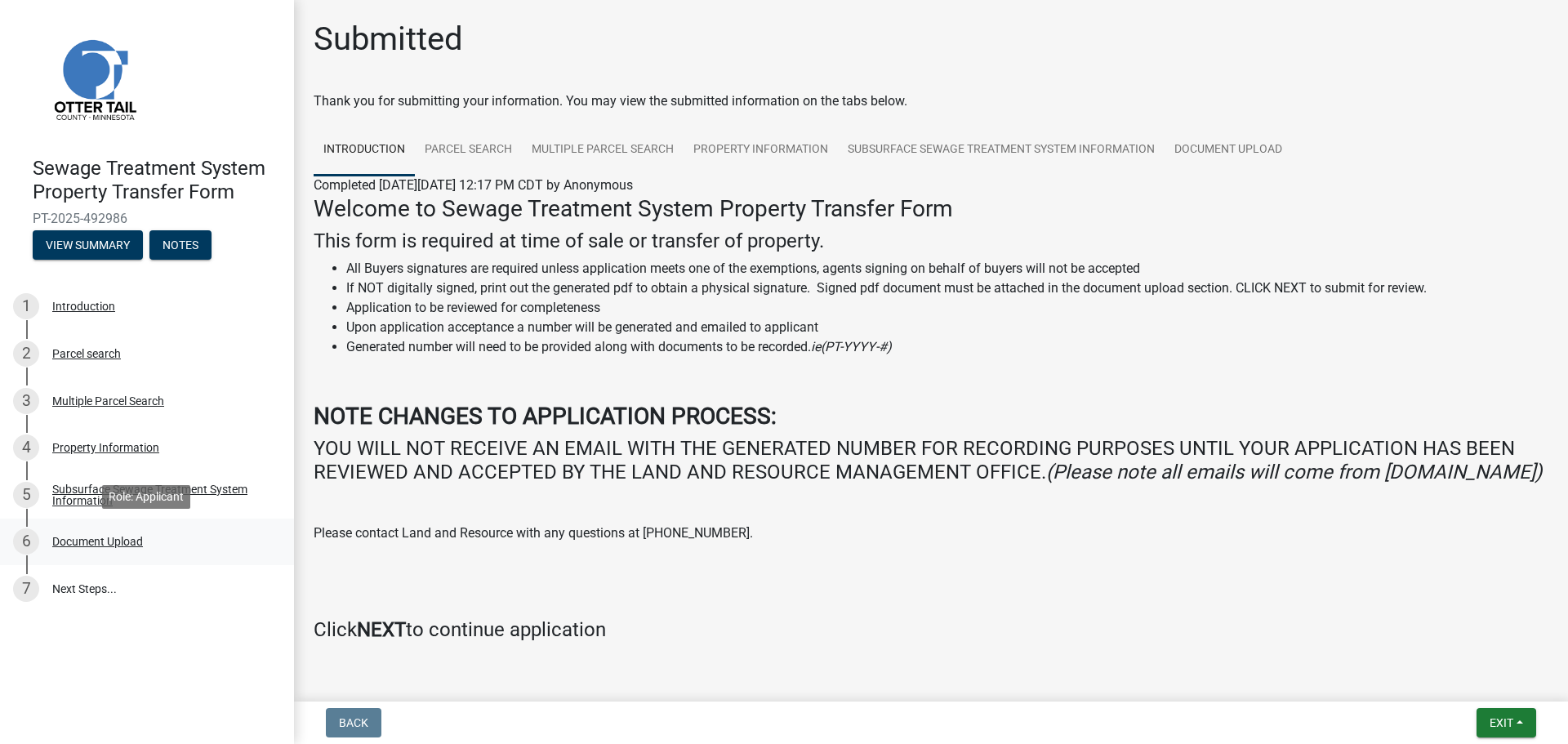
click at [81, 541] on div "Document Upload" at bounding box center [98, 541] width 90 height 11
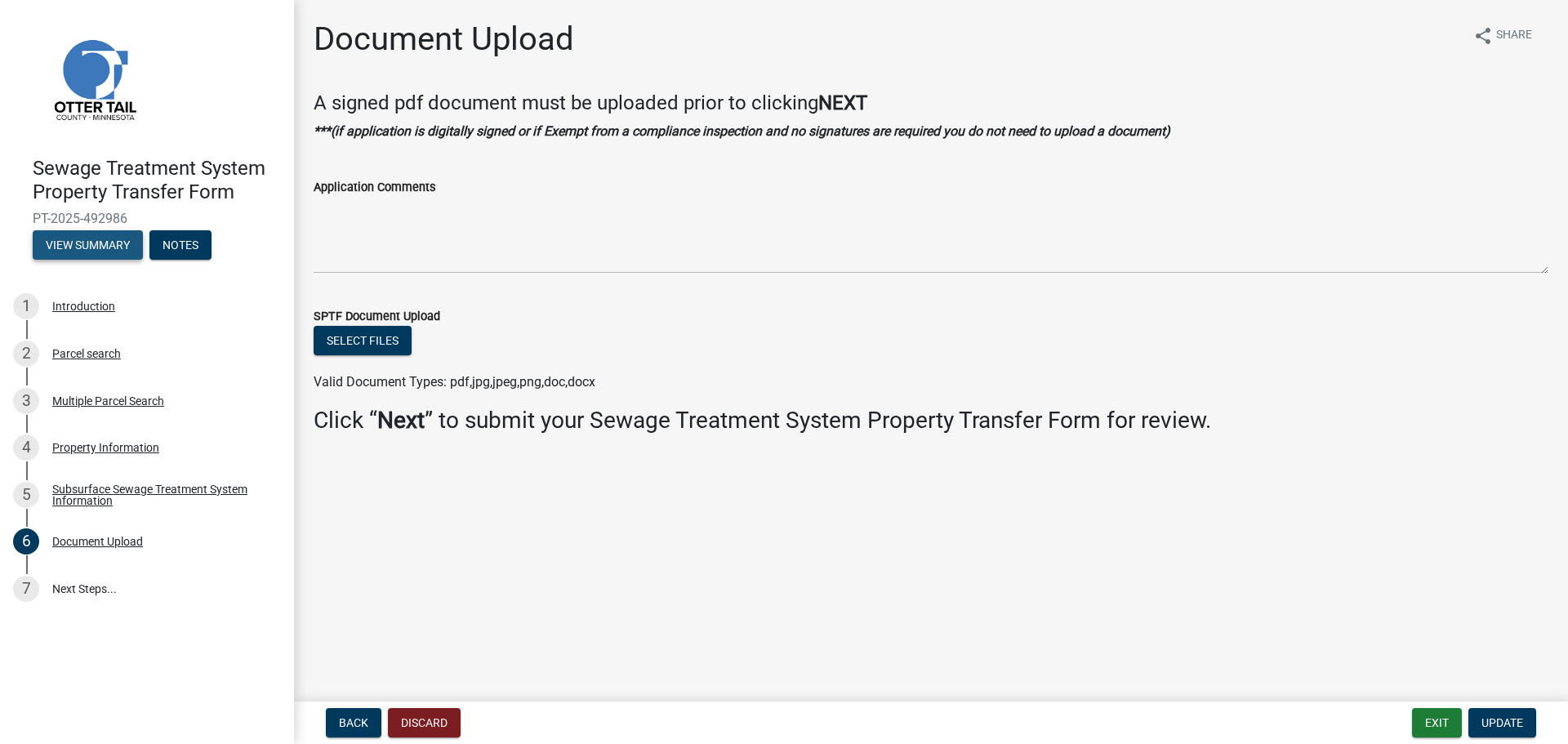
click at [92, 242] on button "View Summary" at bounding box center [87, 245] width 110 height 29
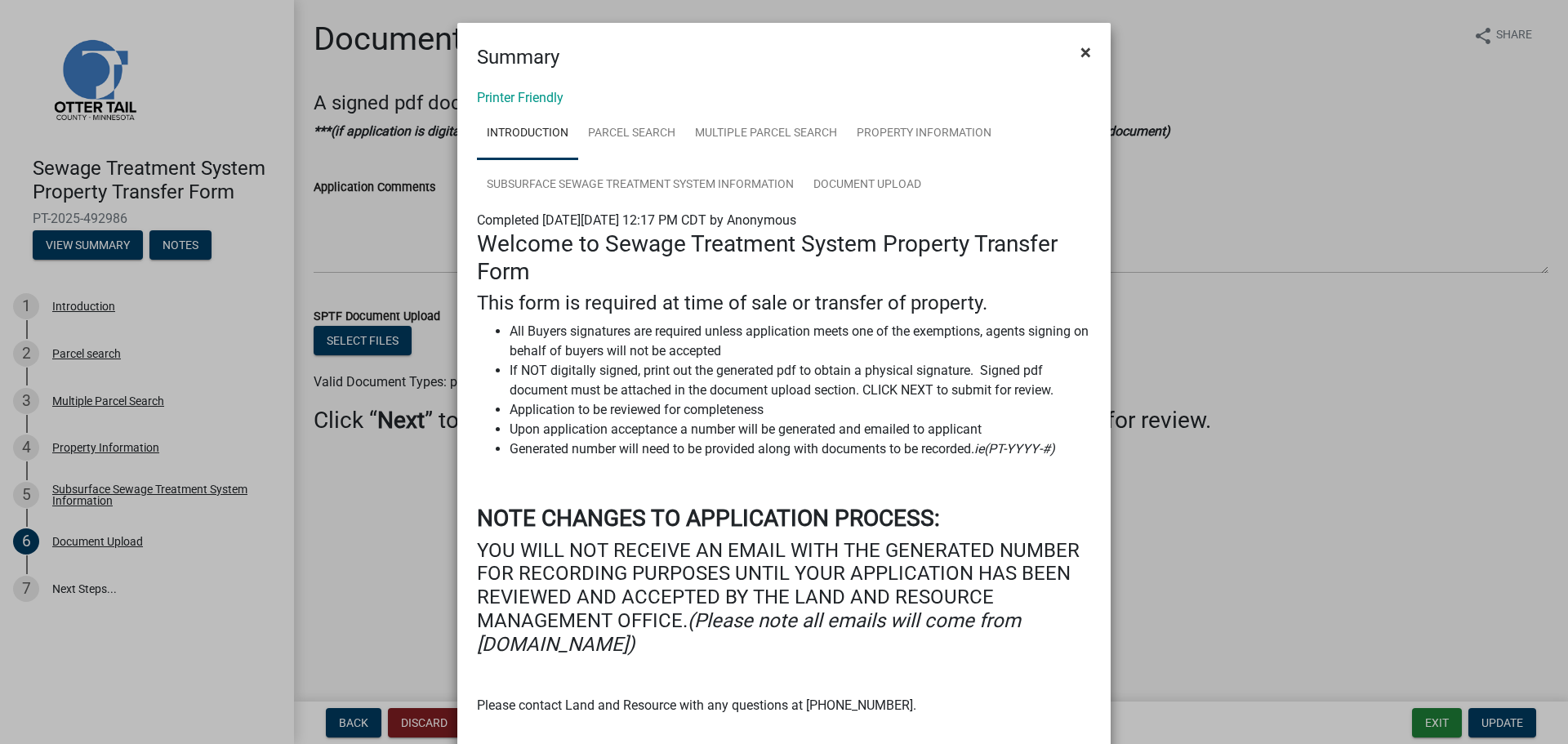
click at [1073, 53] on button "×" at bounding box center [1086, 52] width 37 height 46
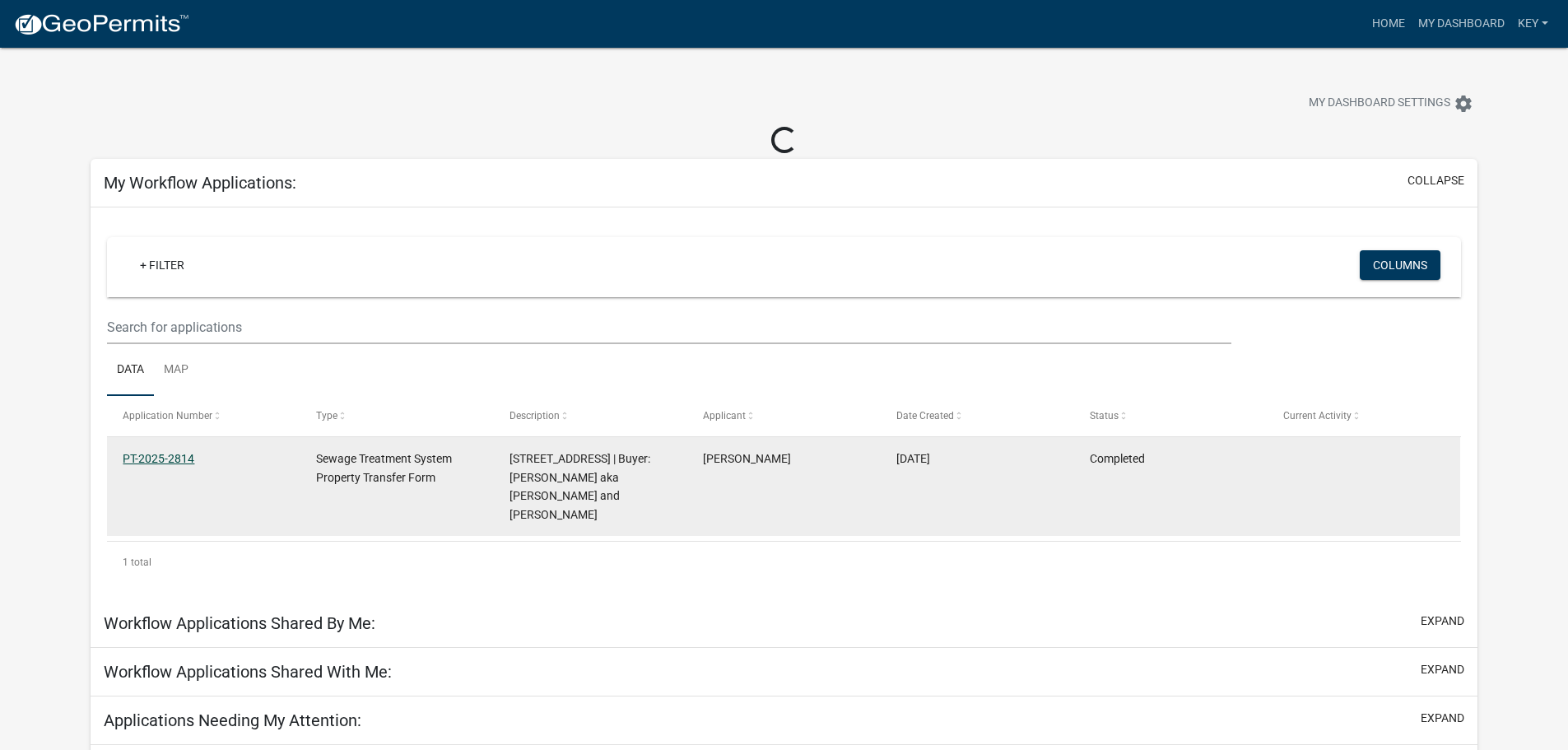
click at [168, 459] on link "PT-2025-2814" at bounding box center [158, 459] width 71 height 13
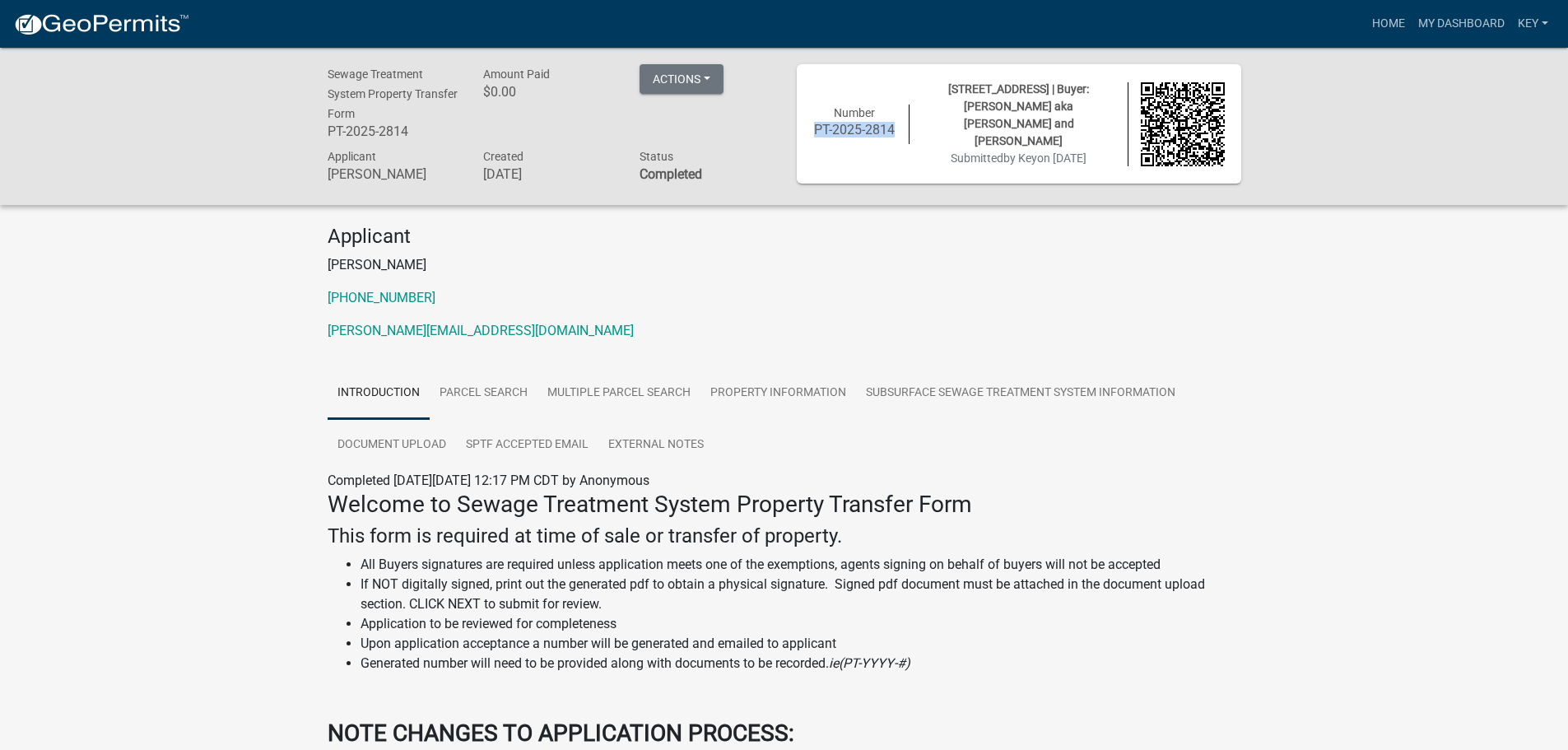
drag, startPoint x: 814, startPoint y: 131, endPoint x: 899, endPoint y: 124, distance: 85.3
click at [899, 124] on div "Number PT-2025-2814" at bounding box center [855, 124] width 109 height 40
copy h6 "PT-2025-2814"
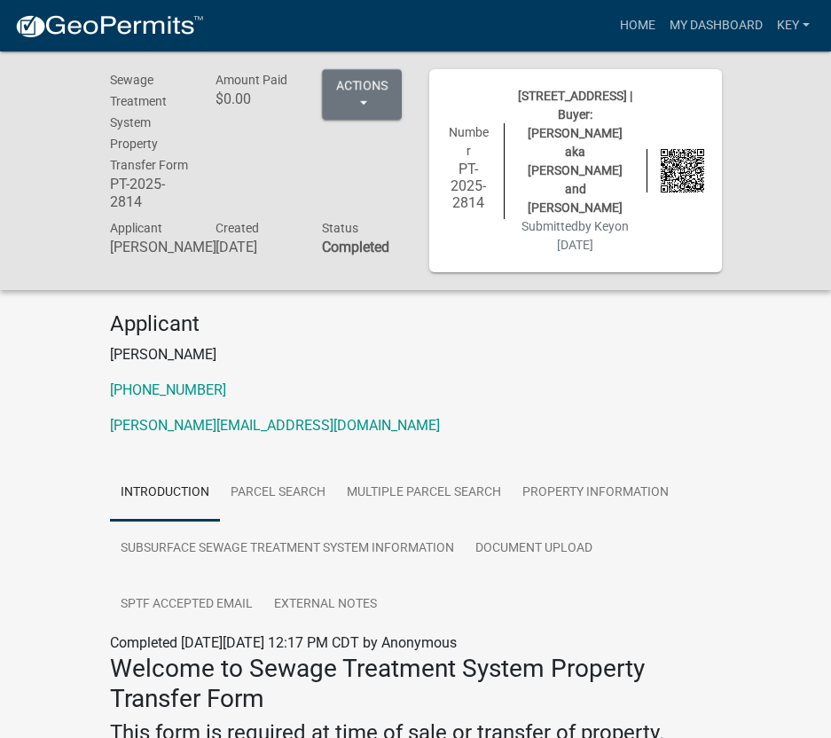
drag, startPoint x: 576, startPoint y: 281, endPoint x: 476, endPoint y: 322, distance: 107.4
click at [576, 281] on div "Sewage Treatment System Property Transfer Form PT-2025-2814 Amount Paid $0.00 A…" at bounding box center [415, 170] width 831 height 239
drag, startPoint x: 98, startPoint y: 173, endPoint x: 492, endPoint y: 63, distance: 408.8
click at [98, 173] on div "Sewage Treatment System Property Transfer Form PT-2025-2814" at bounding box center [150, 142] width 106 height 147
